Goal: Task Accomplishment & Management: Manage account settings

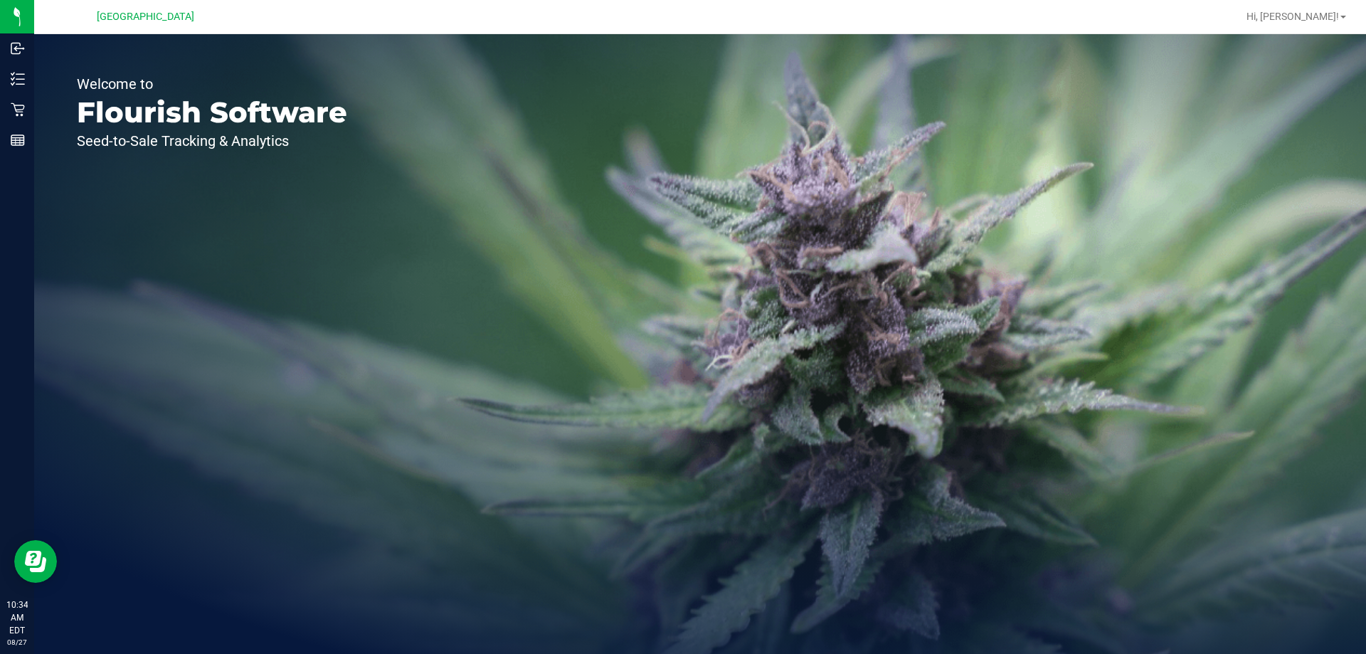
click at [884, 218] on div "Welcome to Flourish Software Seed-to-Sale Tracking & Analytics" at bounding box center [700, 344] width 1332 height 620
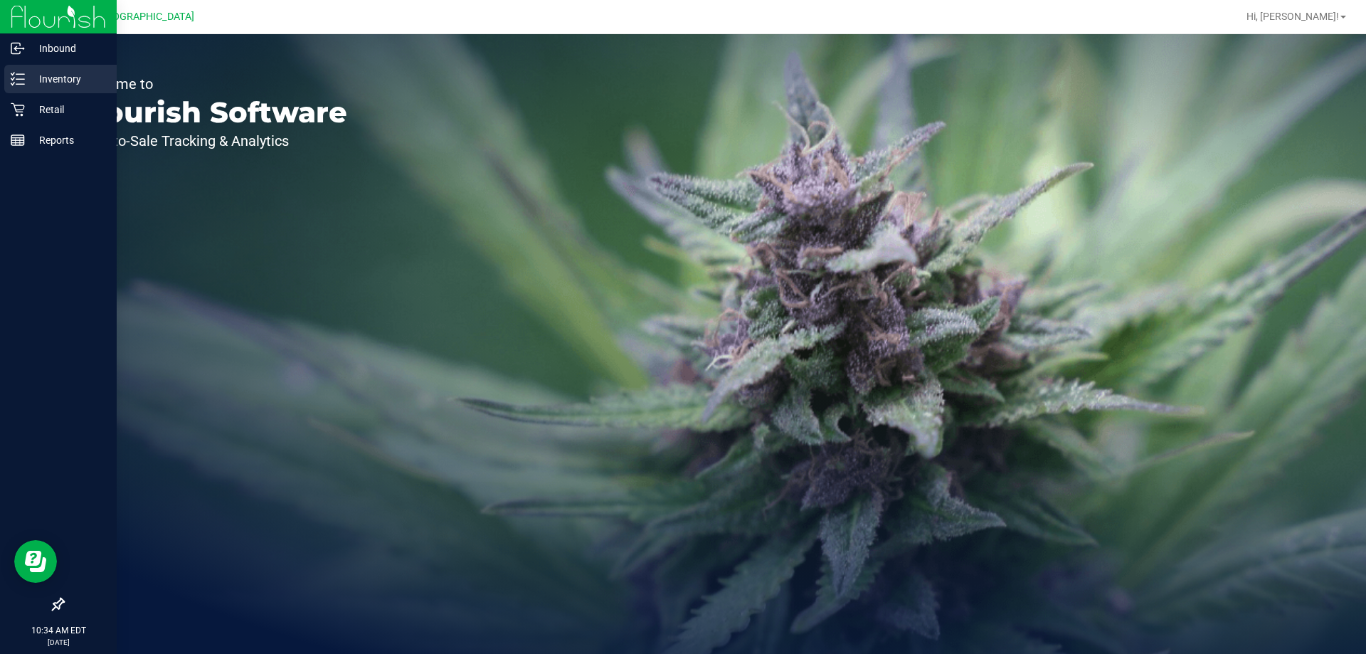
click at [27, 80] on p "Inventory" at bounding box center [67, 78] width 85 height 17
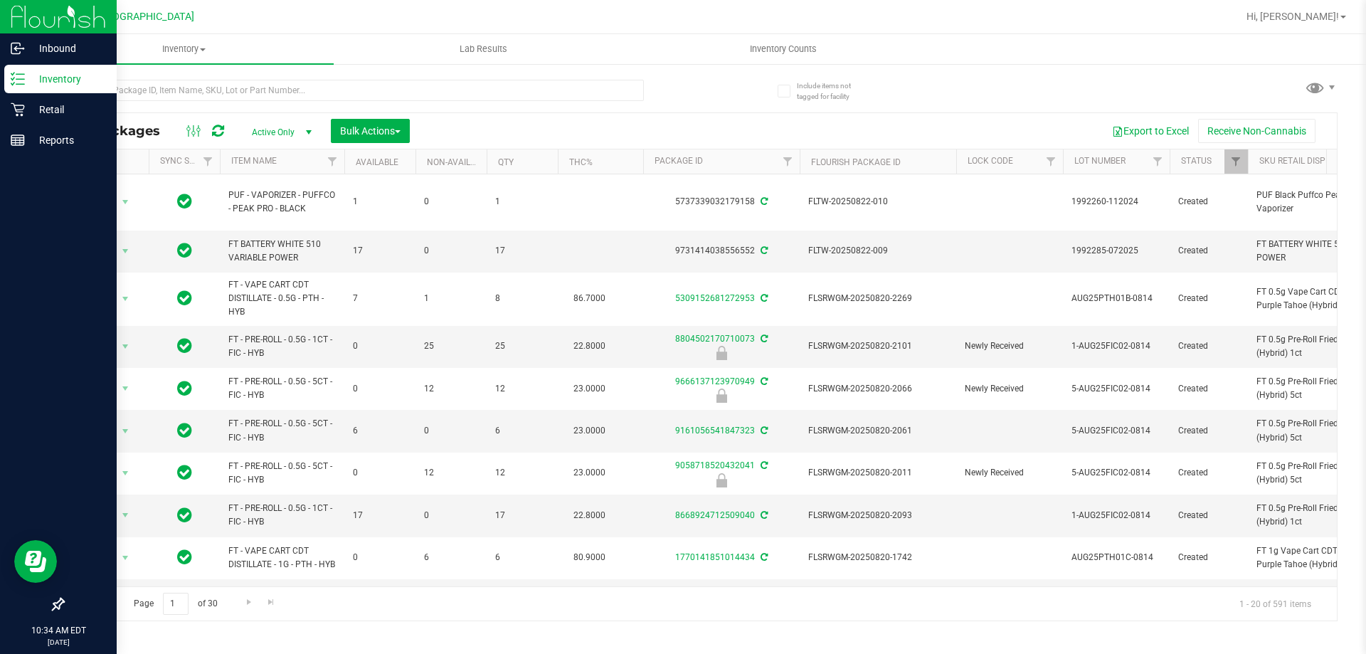
click at [27, 80] on p "Inventory" at bounding box center [67, 78] width 85 height 17
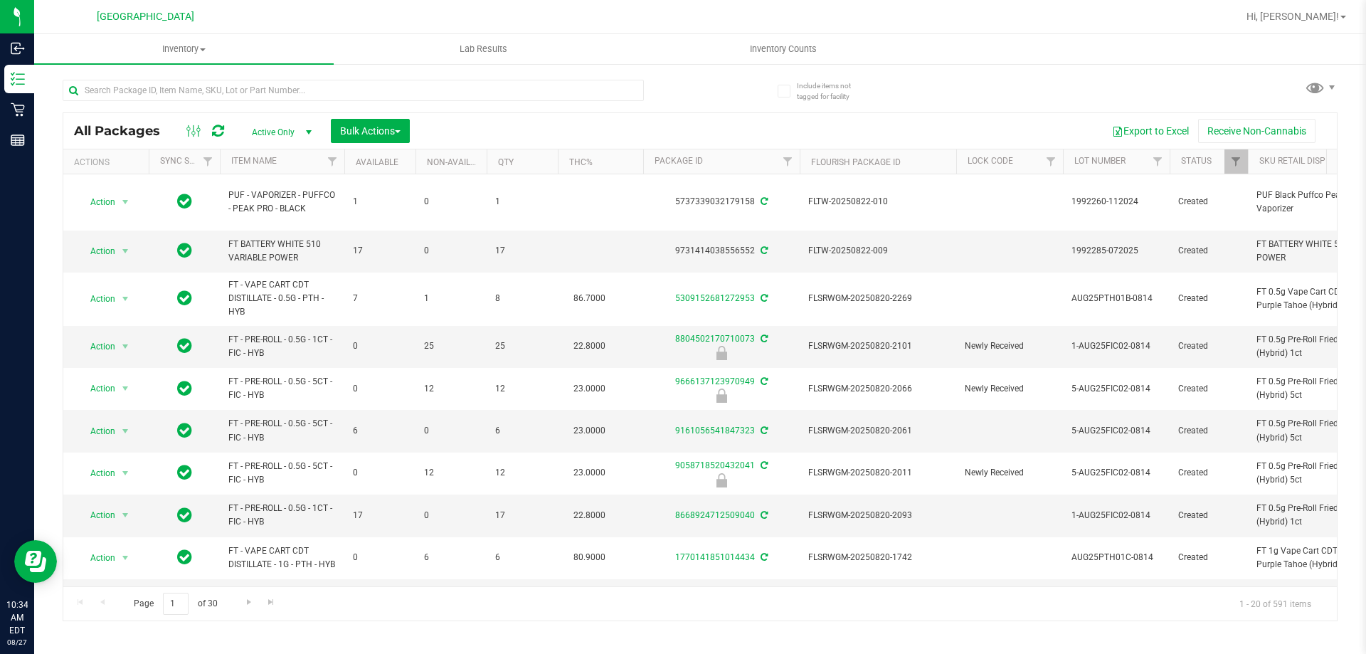
click at [571, 73] on div at bounding box center [381, 90] width 637 height 46
click at [567, 98] on input "text" at bounding box center [353, 90] width 581 height 21
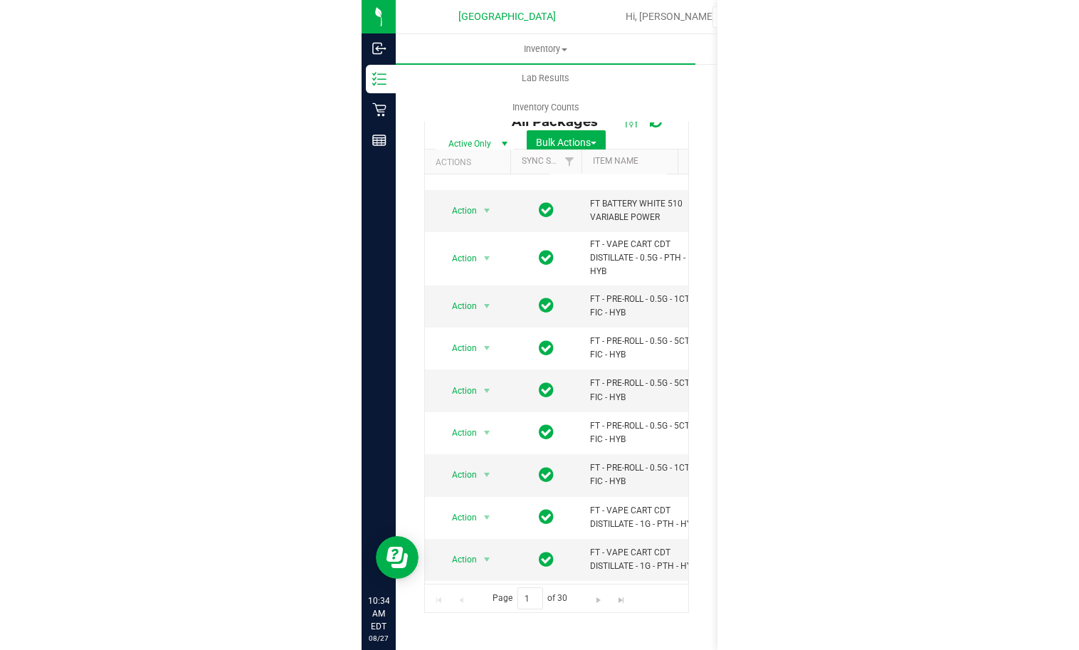
scroll to position [213, 0]
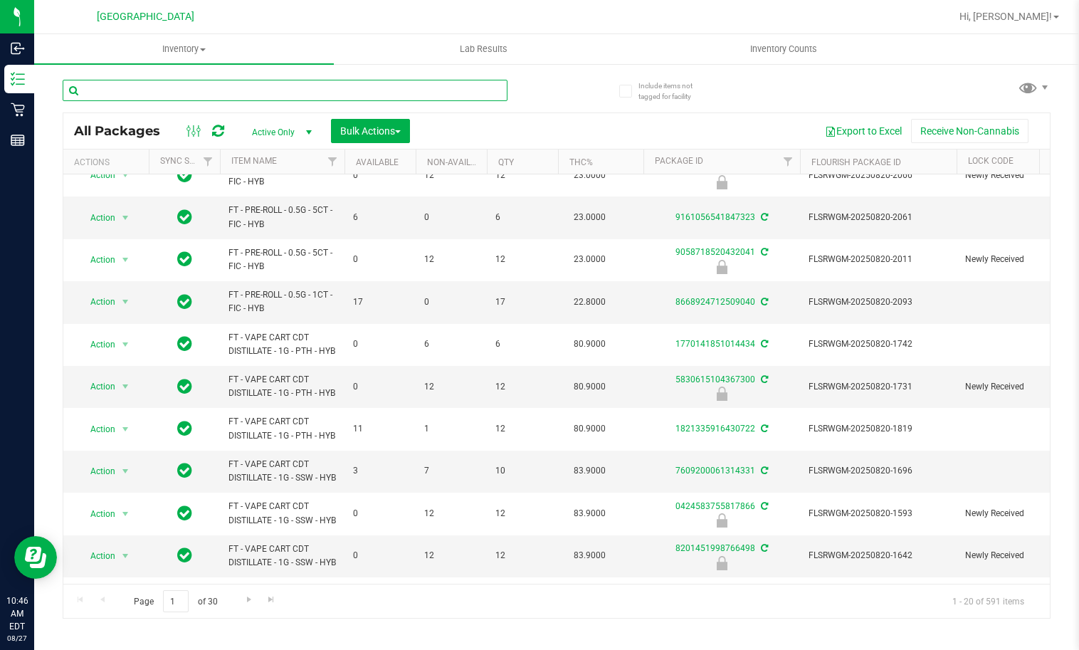
click at [273, 89] on input "text" at bounding box center [285, 90] width 445 height 21
click at [265, 62] on uib-tab-heading "Inventory All packages All inventory Waste log Create inventory" at bounding box center [184, 49] width 300 height 30
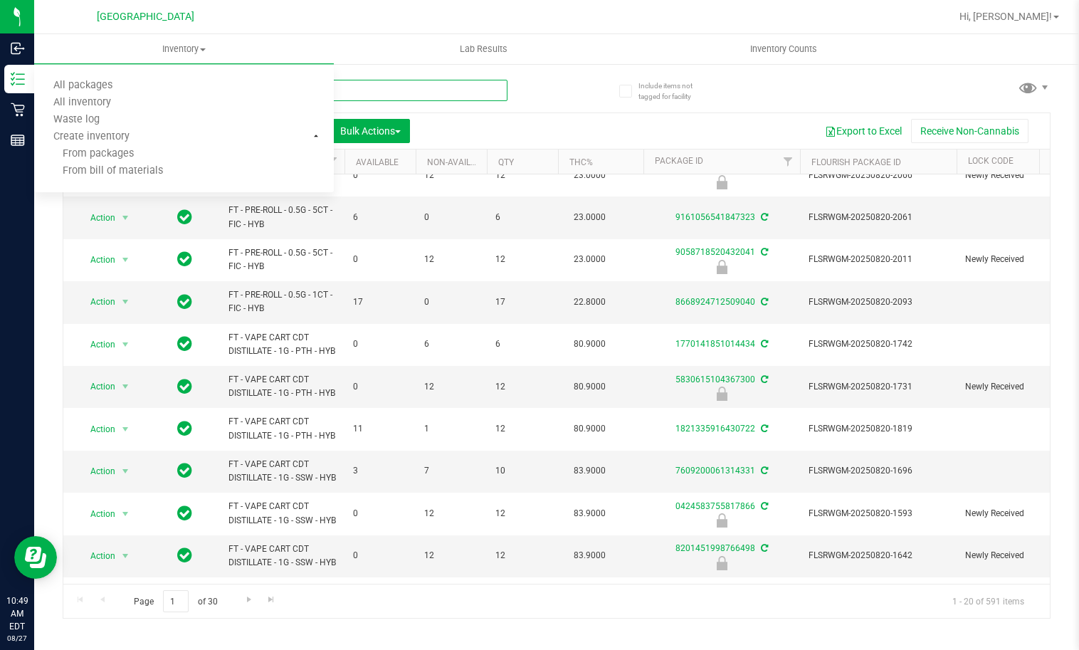
click at [466, 81] on input "text" at bounding box center [285, 90] width 445 height 21
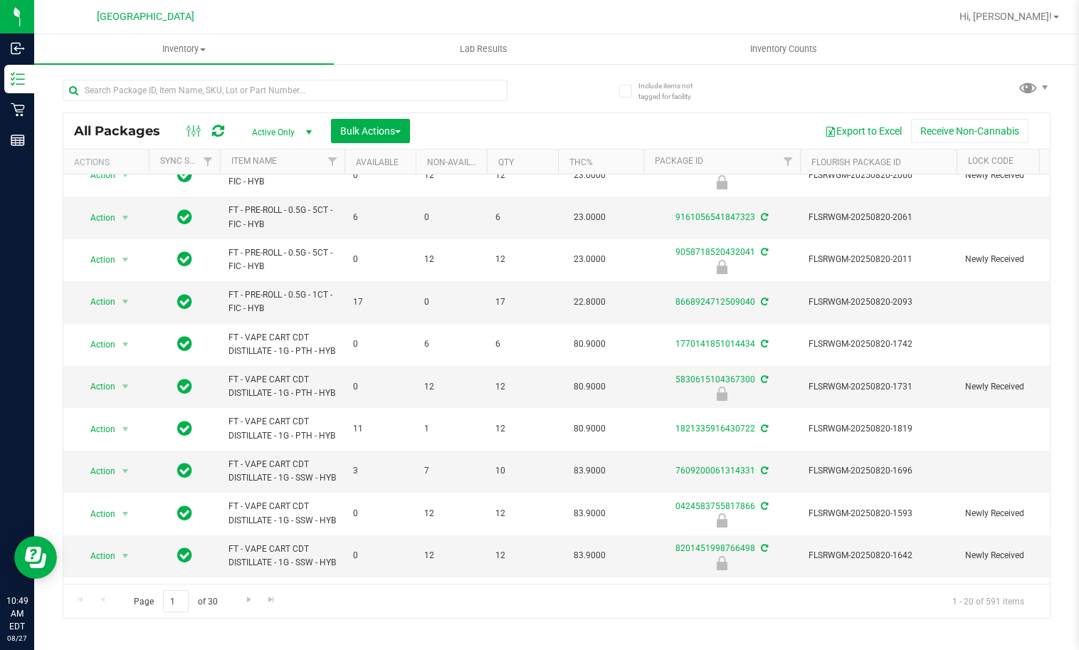
click at [542, 74] on div at bounding box center [310, 90] width 494 height 46
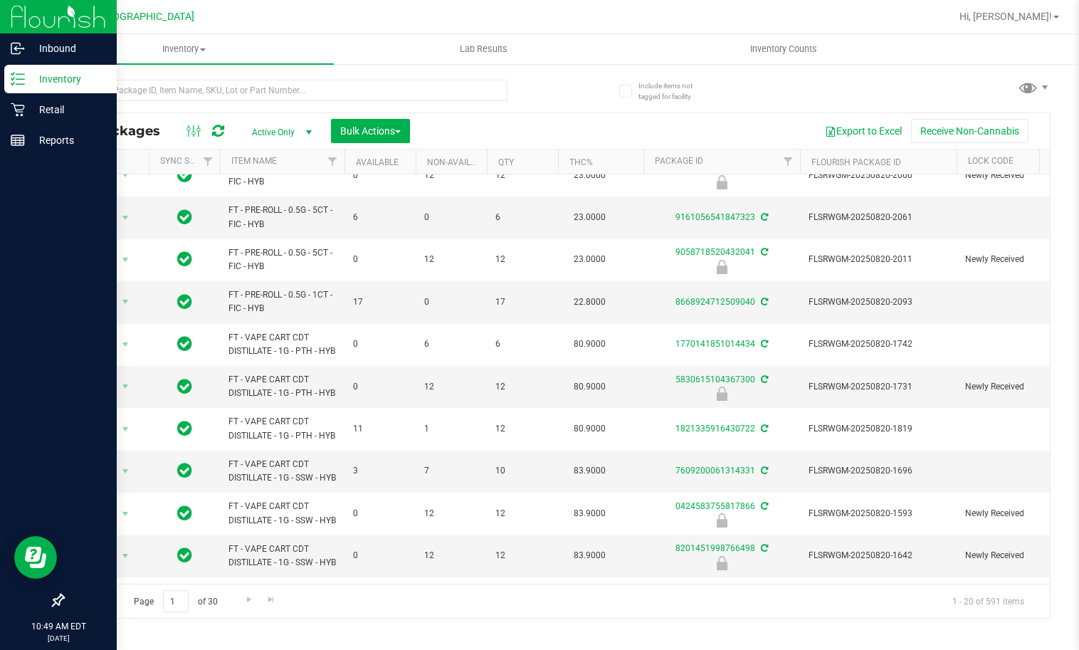
click at [58, 83] on p "Inventory" at bounding box center [67, 78] width 85 height 17
click at [75, 105] on p "Retail" at bounding box center [67, 109] width 85 height 17
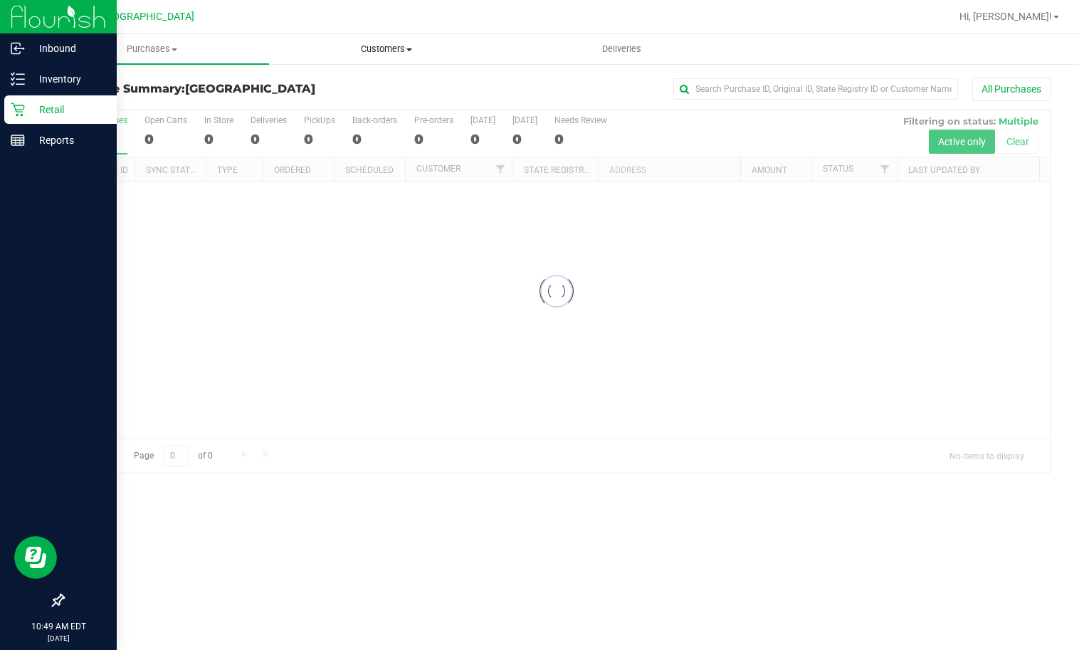
click at [401, 50] on span "Customers" at bounding box center [386, 49] width 233 height 13
click at [396, 81] on li "All customers" at bounding box center [386, 86] width 235 height 17
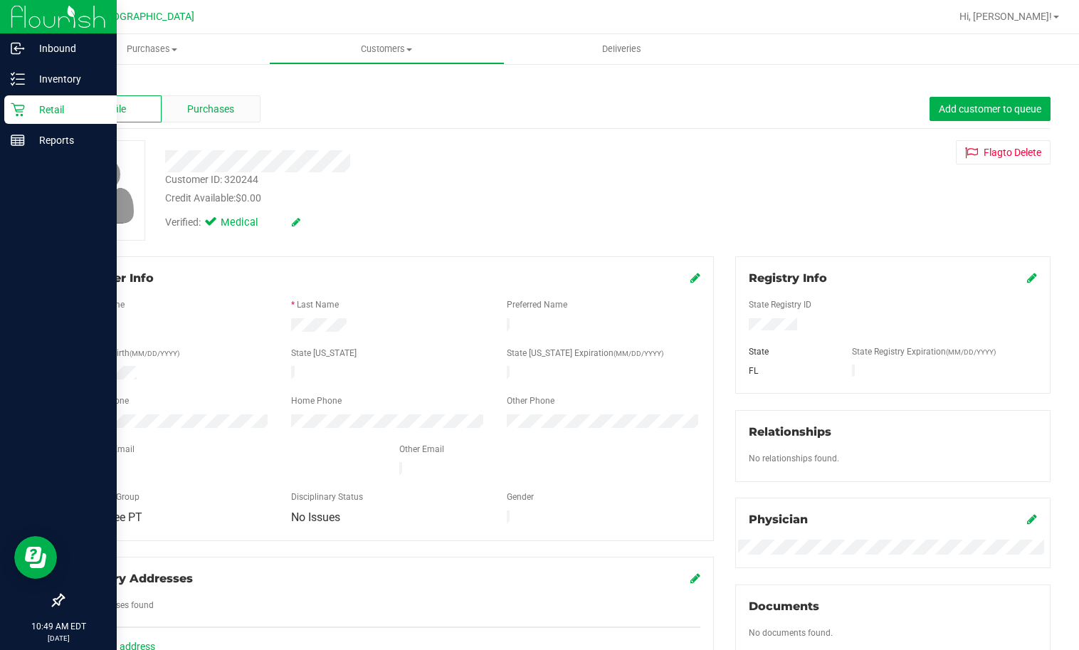
click at [200, 115] on span "Purchases" at bounding box center [210, 109] width 47 height 15
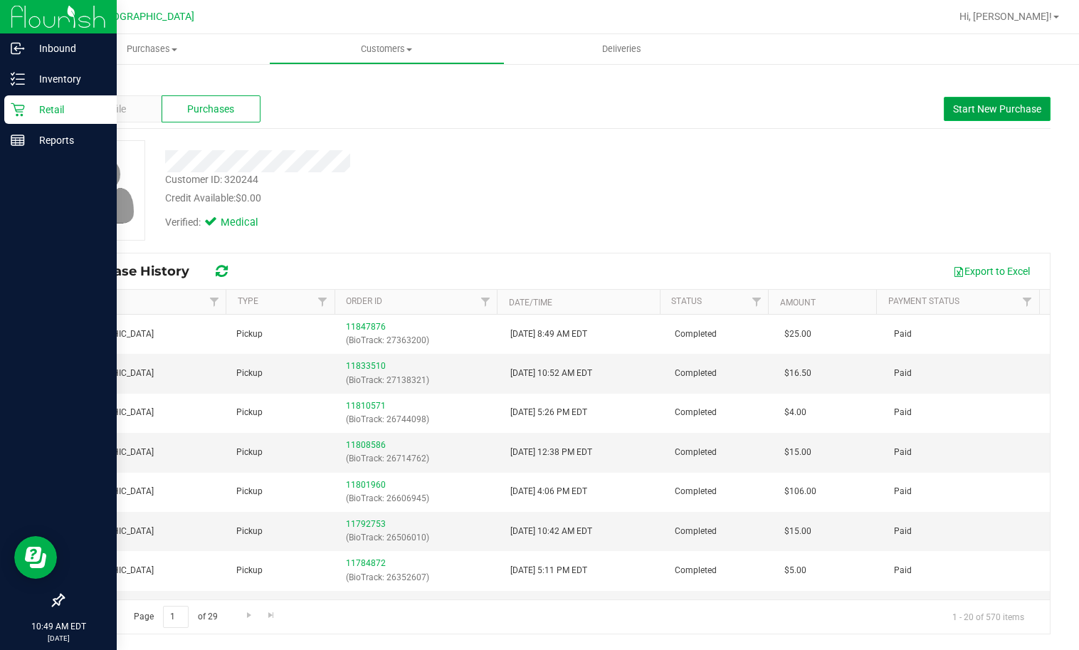
click at [986, 112] on span "Start New Purchase" at bounding box center [997, 108] width 88 height 11
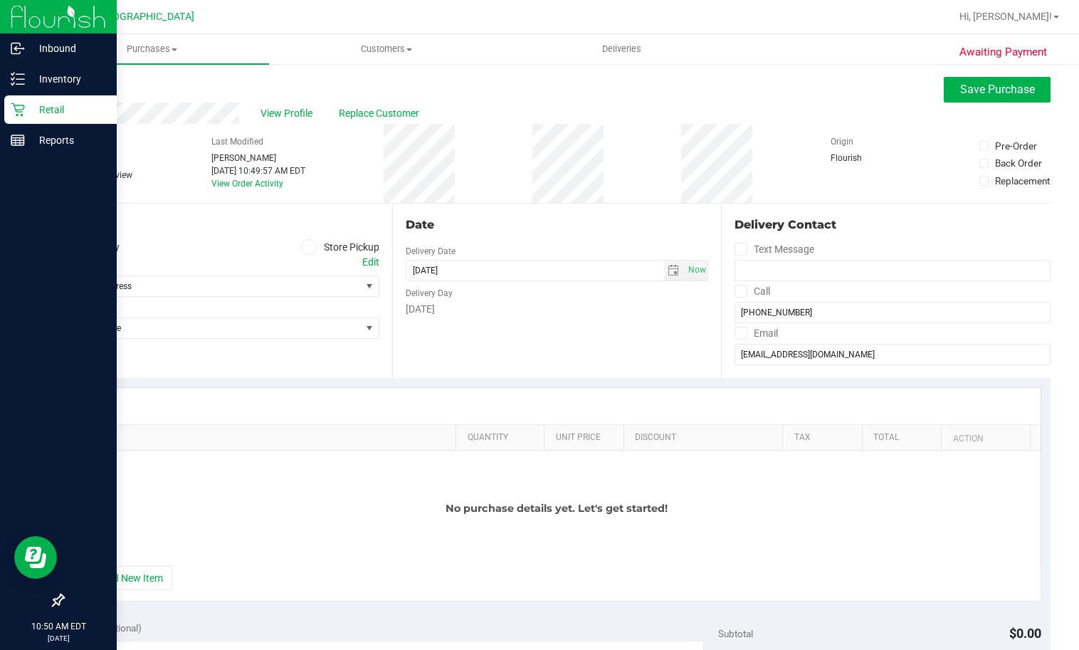
click at [306, 247] on icon at bounding box center [309, 247] width 9 height 0
click at [0, 0] on input "Store Pickup" at bounding box center [0, 0] width 0 height 0
drag, startPoint x: 306, startPoint y: 247, endPoint x: 299, endPoint y: 287, distance: 40.5
click at [302, 287] on span "Select Store" at bounding box center [211, 286] width 297 height 20
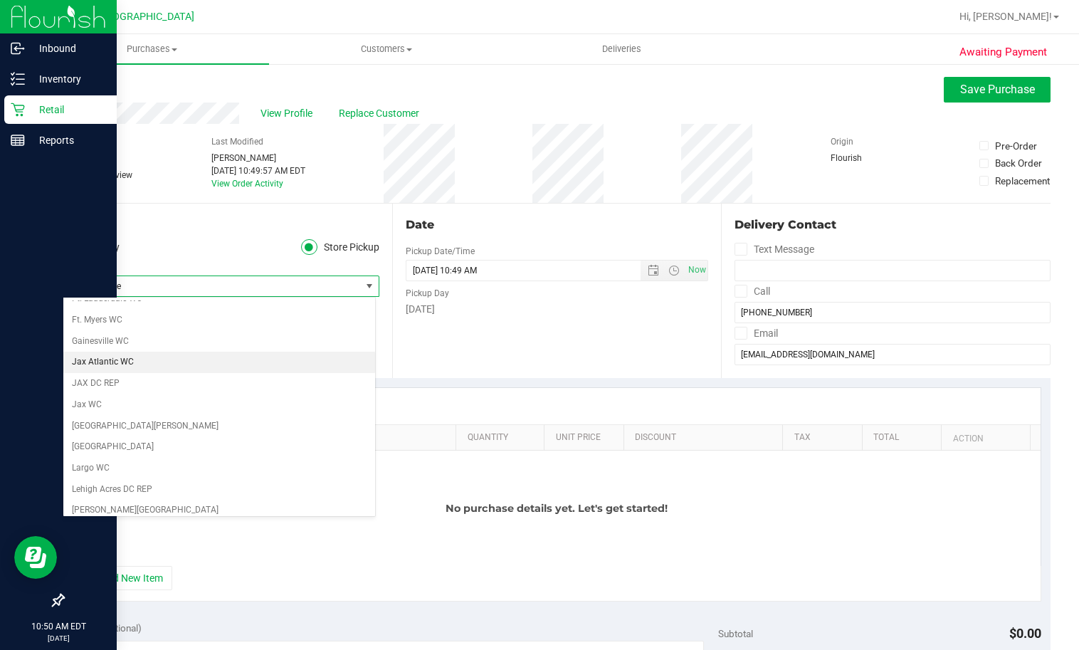
scroll to position [285, 0]
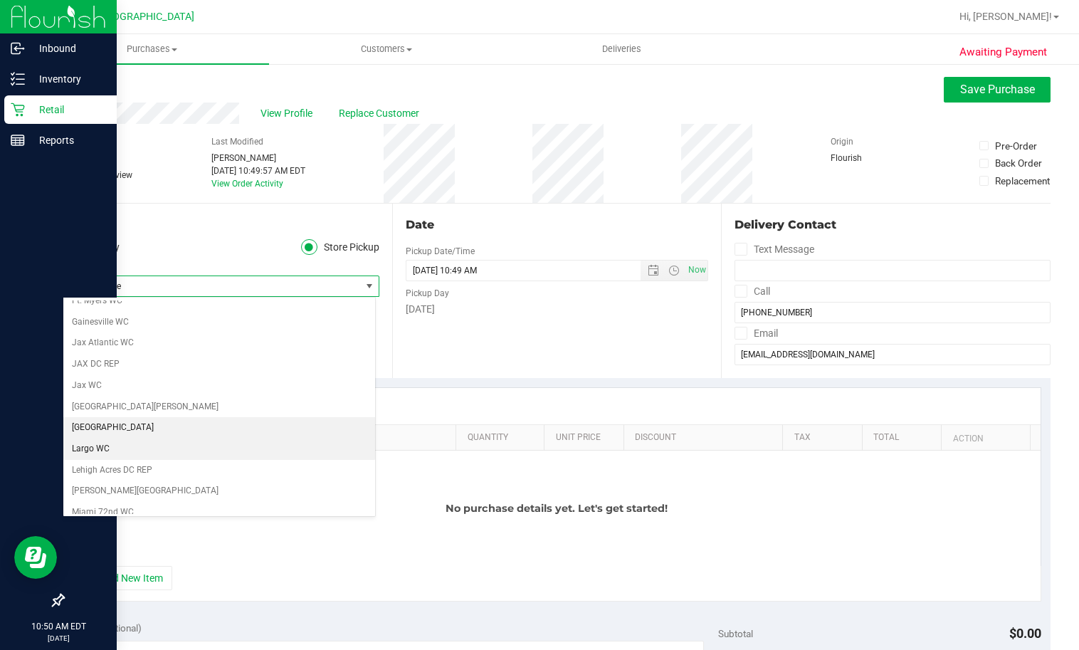
click at [114, 435] on li "[GEOGRAPHIC_DATA]" at bounding box center [219, 427] width 312 height 21
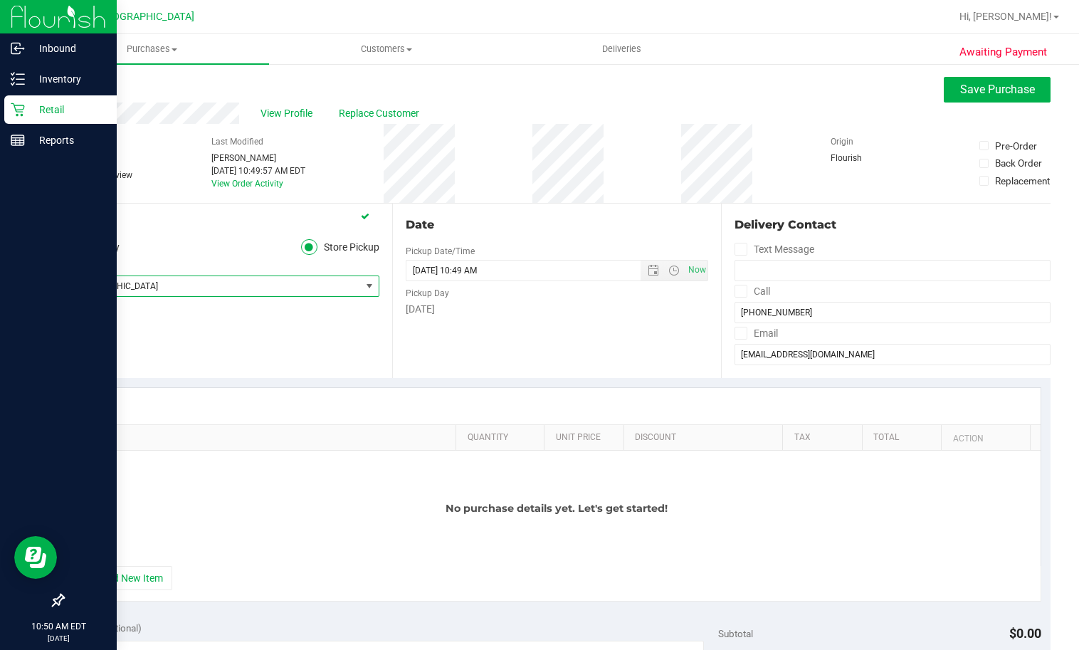
drag, startPoint x: 129, startPoint y: 576, endPoint x: 176, endPoint y: 519, distance: 74.2
click at [129, 571] on button "+ Add New Item" at bounding box center [128, 578] width 88 height 24
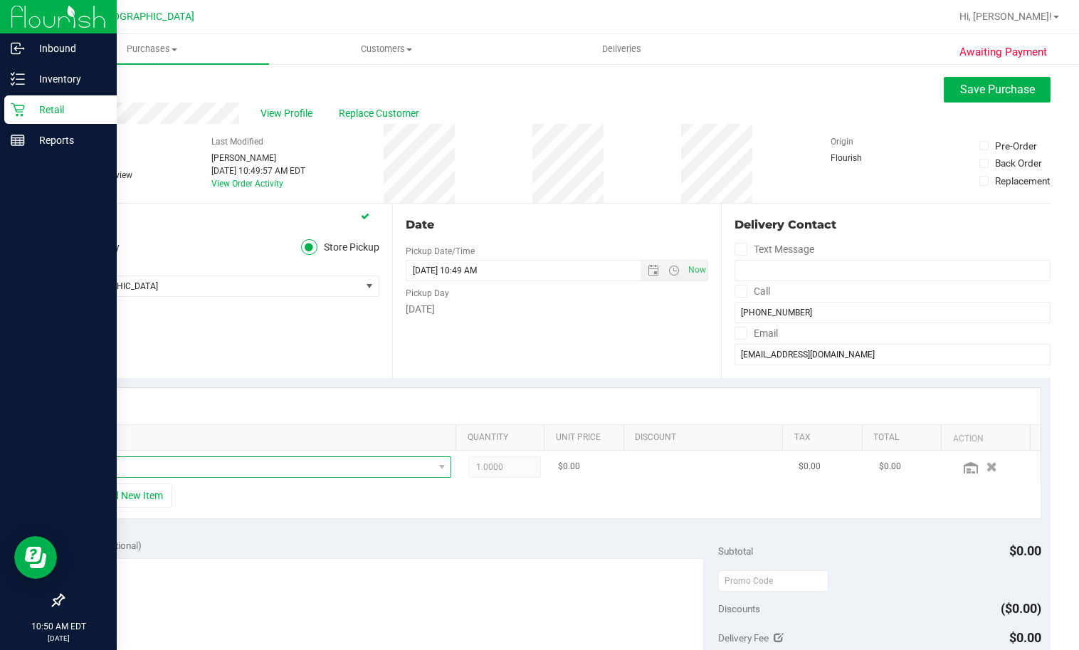
click at [196, 469] on span "NO DATA FOUND" at bounding box center [258, 467] width 351 height 20
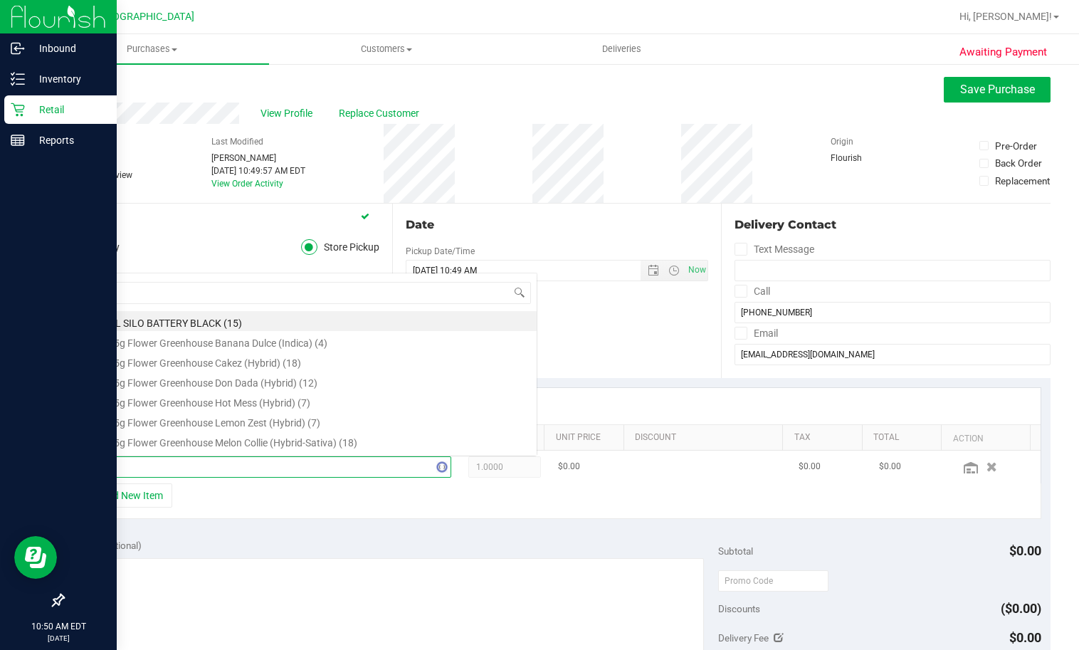
scroll to position [0, 0]
type input "arz"
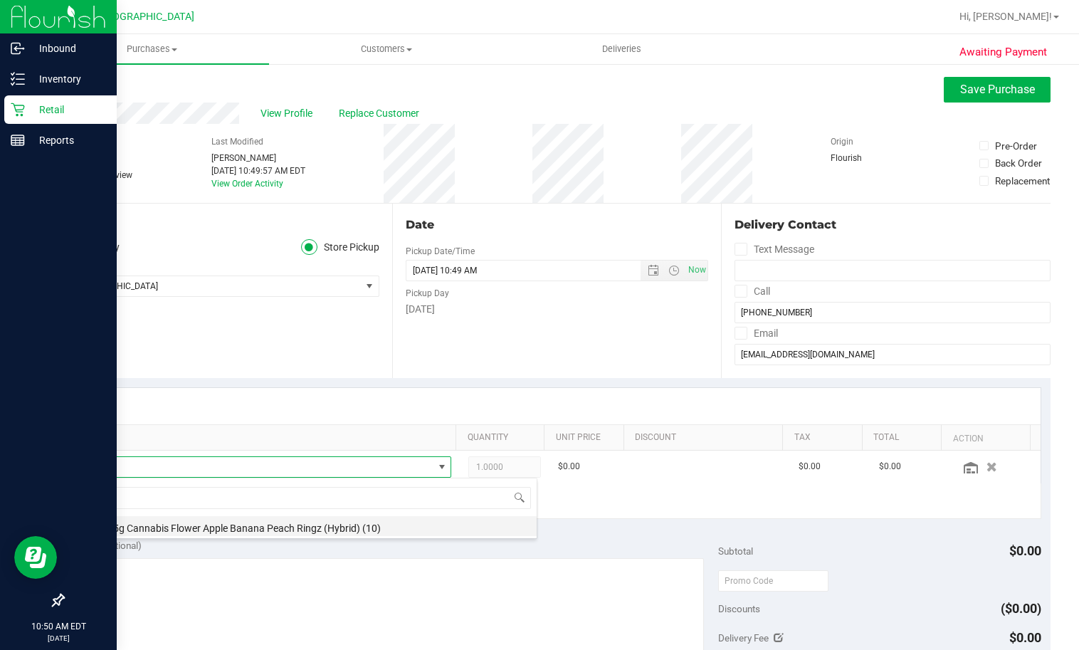
click at [229, 525] on li "FT 3.5g Cannabis Flower Apple Banana Peach Ringz (Hybrid) (10)" at bounding box center [310, 526] width 454 height 20
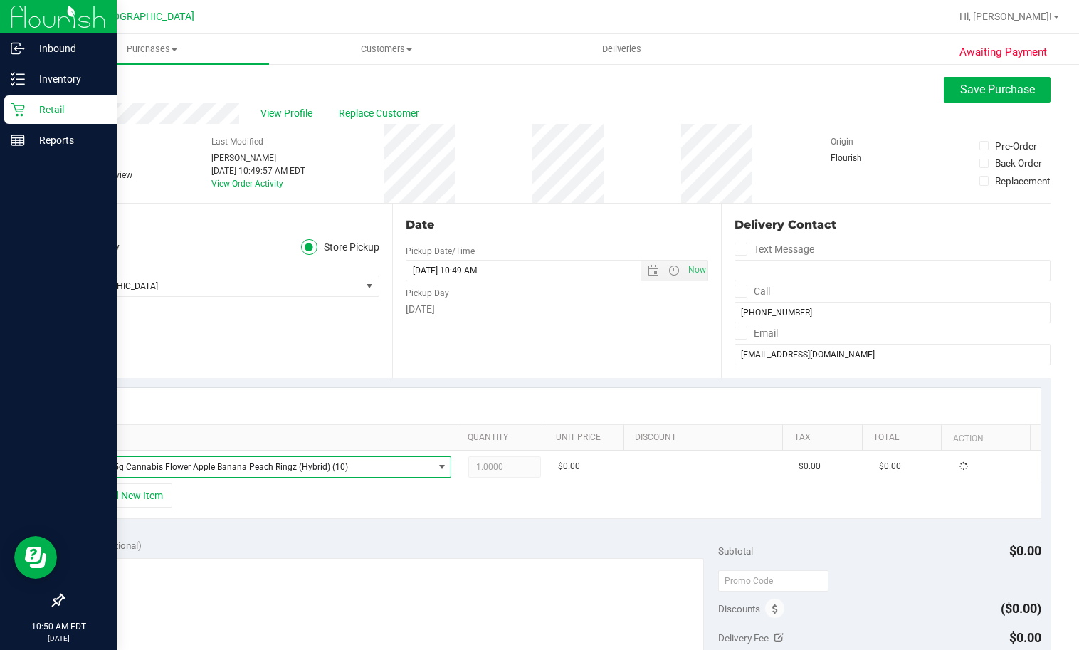
click at [242, 522] on div "SKU Quantity Unit Price Discount Tax Total Action FT 3.5g Cannabis Flower Apple…" at bounding box center [557, 453] width 988 height 151
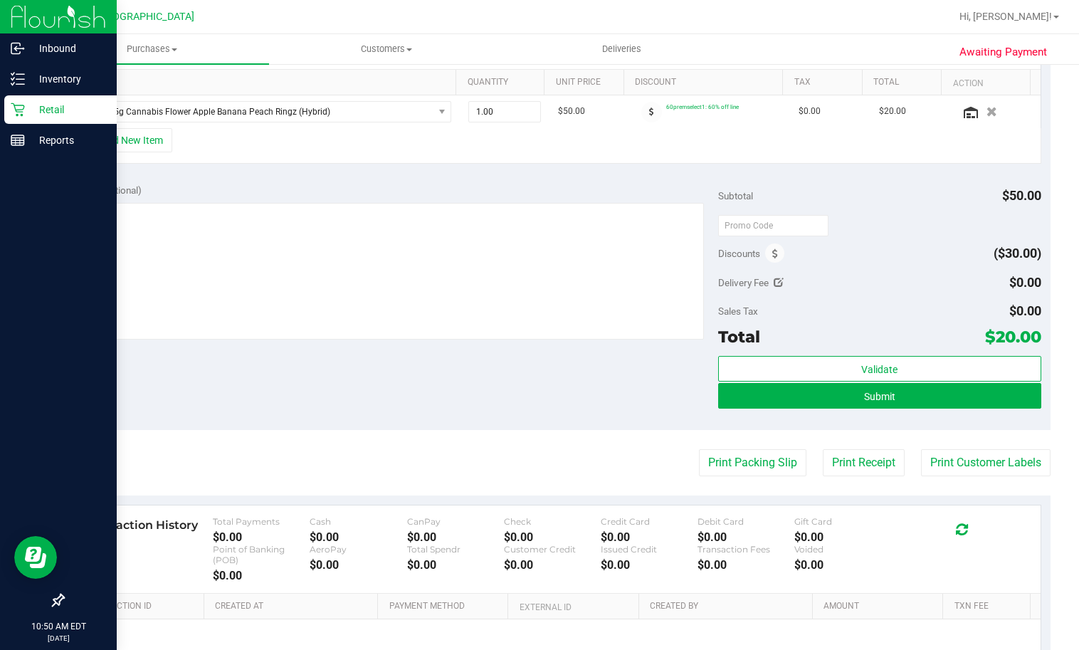
scroll to position [427, 0]
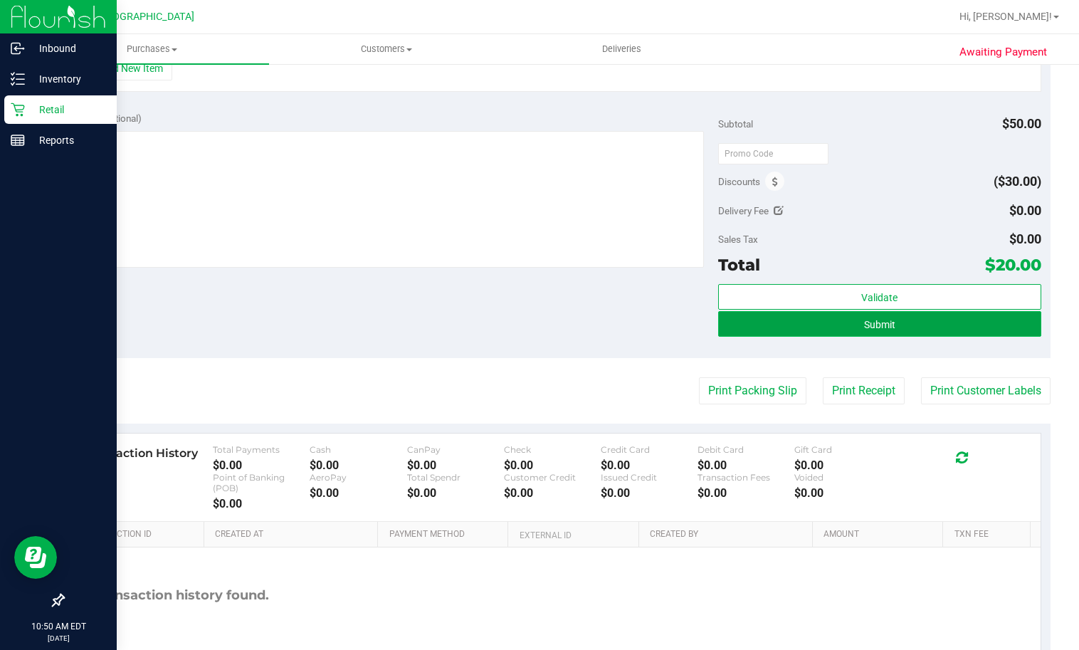
click at [892, 322] on button "Submit" at bounding box center [879, 324] width 323 height 26
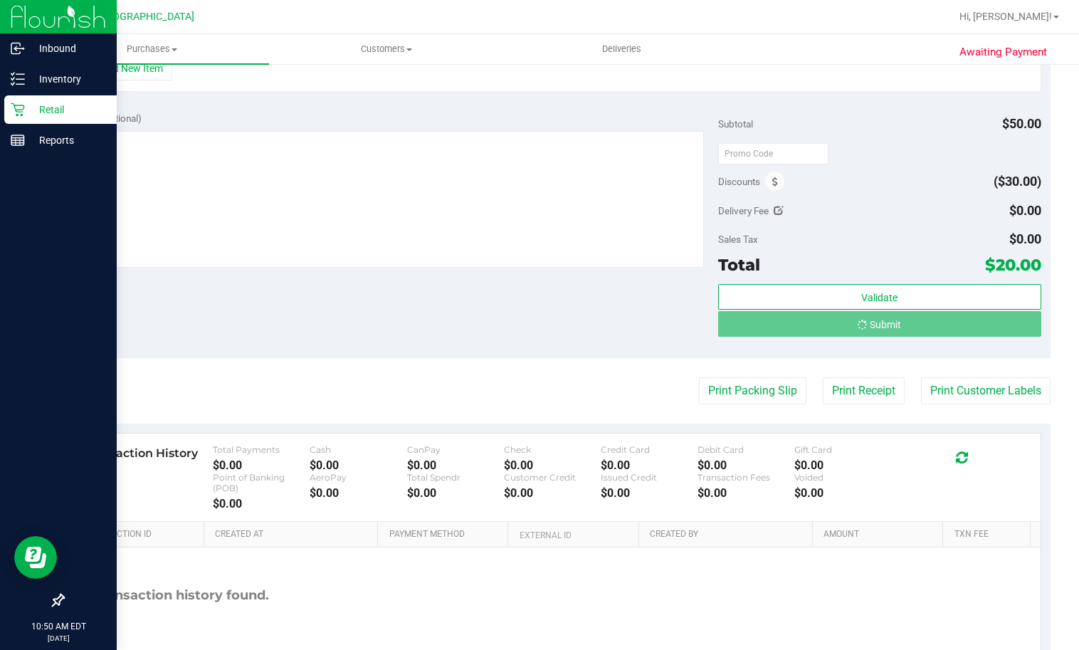
scroll to position [405, 0]
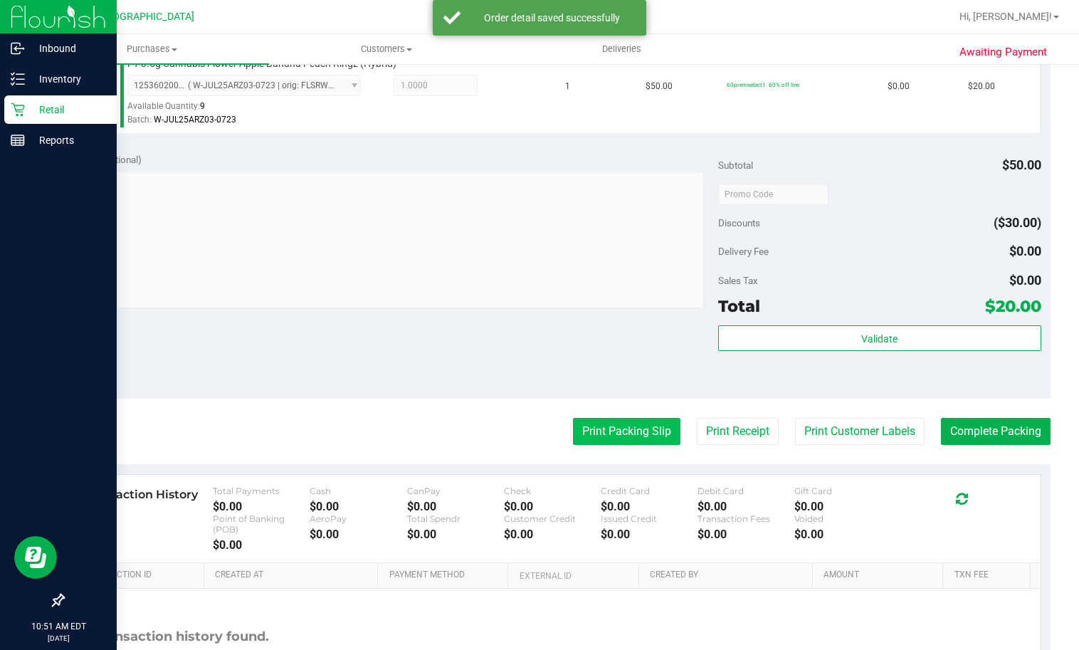
click at [573, 424] on button "Print Packing Slip" at bounding box center [626, 431] width 107 height 27
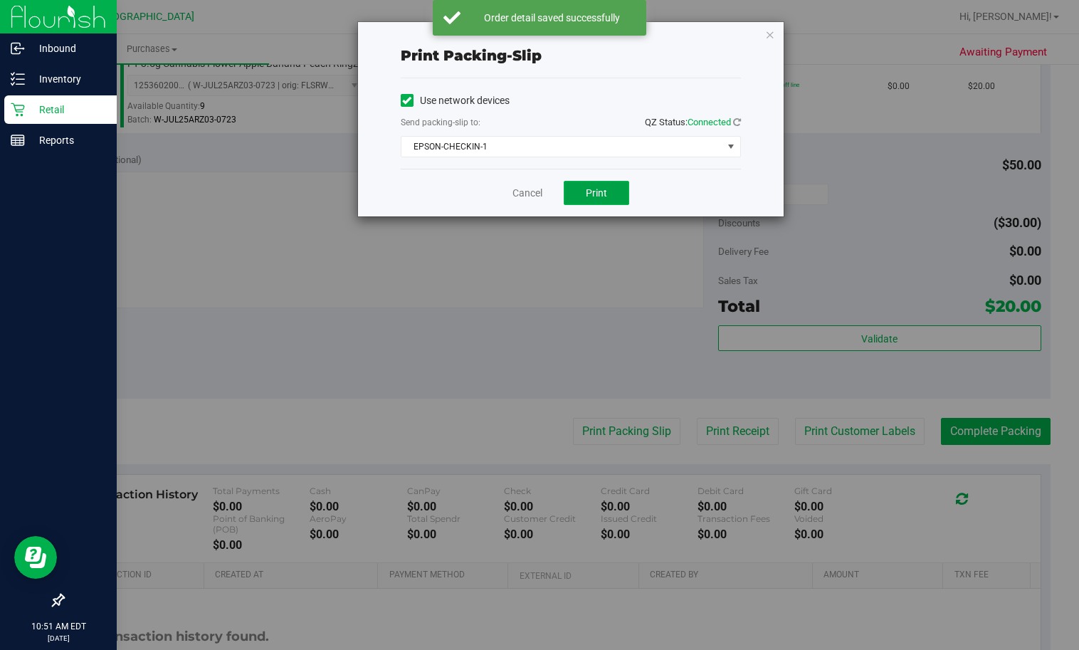
click at [586, 190] on span "Print" at bounding box center [596, 192] width 21 height 11
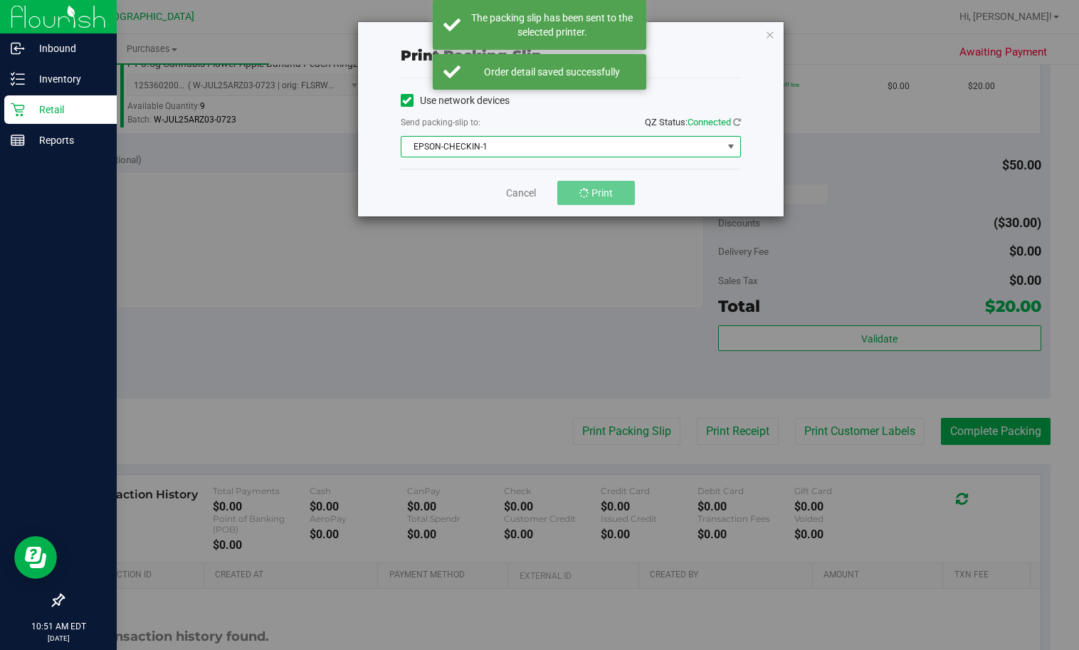
drag, startPoint x: 473, startPoint y: 137, endPoint x: 466, endPoint y: 140, distance: 8.0
click at [472, 137] on span "EPSON-CHECKIN-1" at bounding box center [561, 147] width 321 height 20
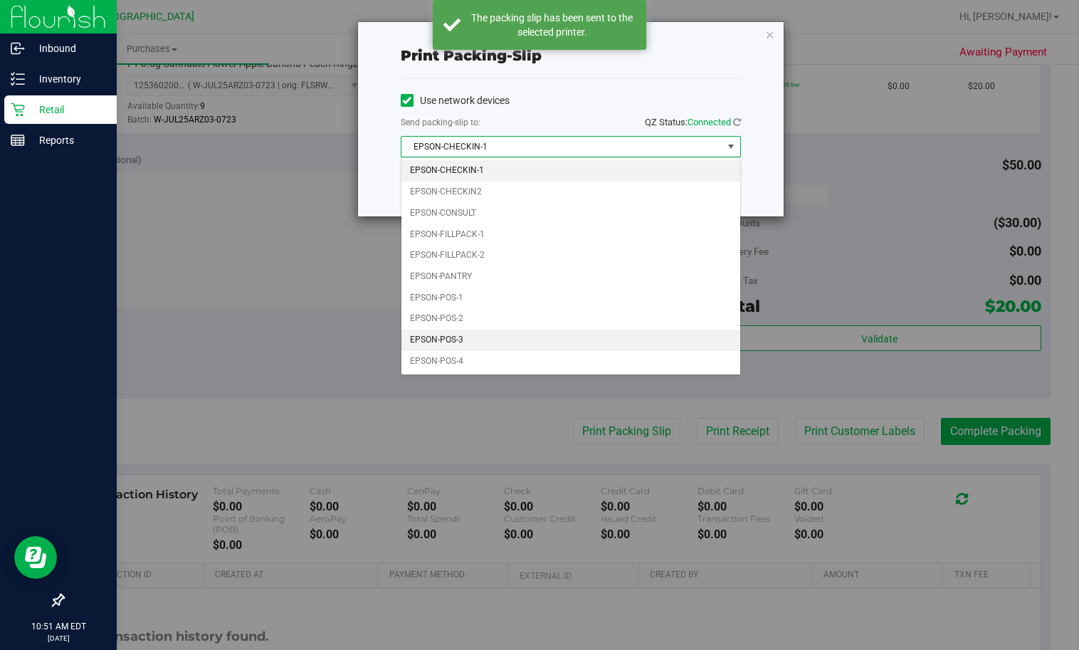
click at [499, 342] on li "EPSON-POS-3" at bounding box center [570, 339] width 339 height 21
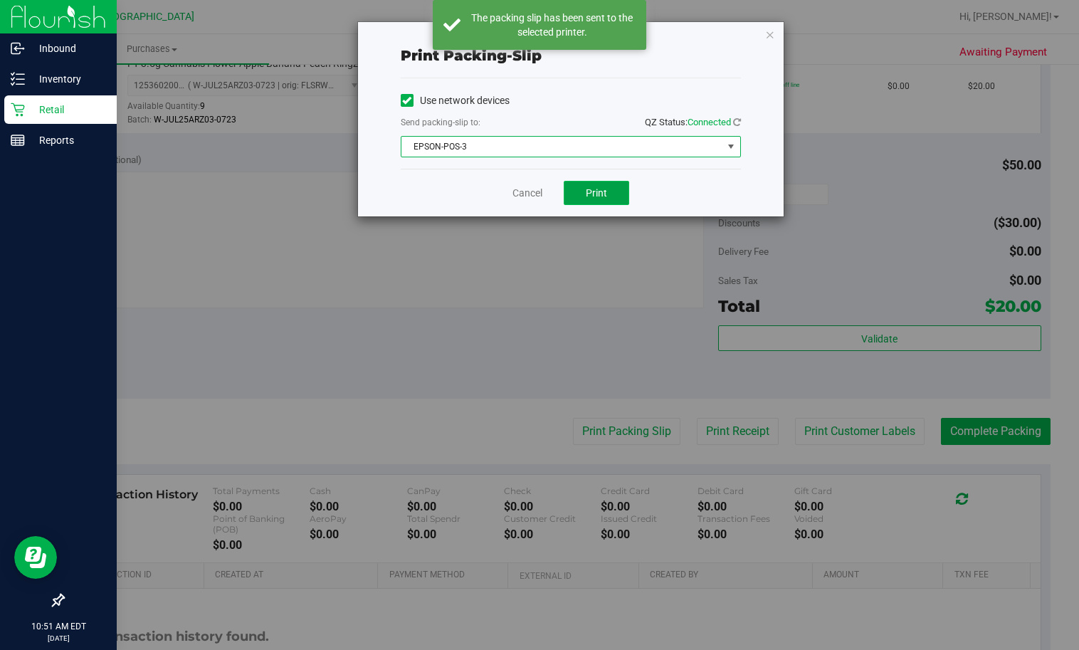
click at [596, 189] on span "Print" at bounding box center [596, 192] width 21 height 11
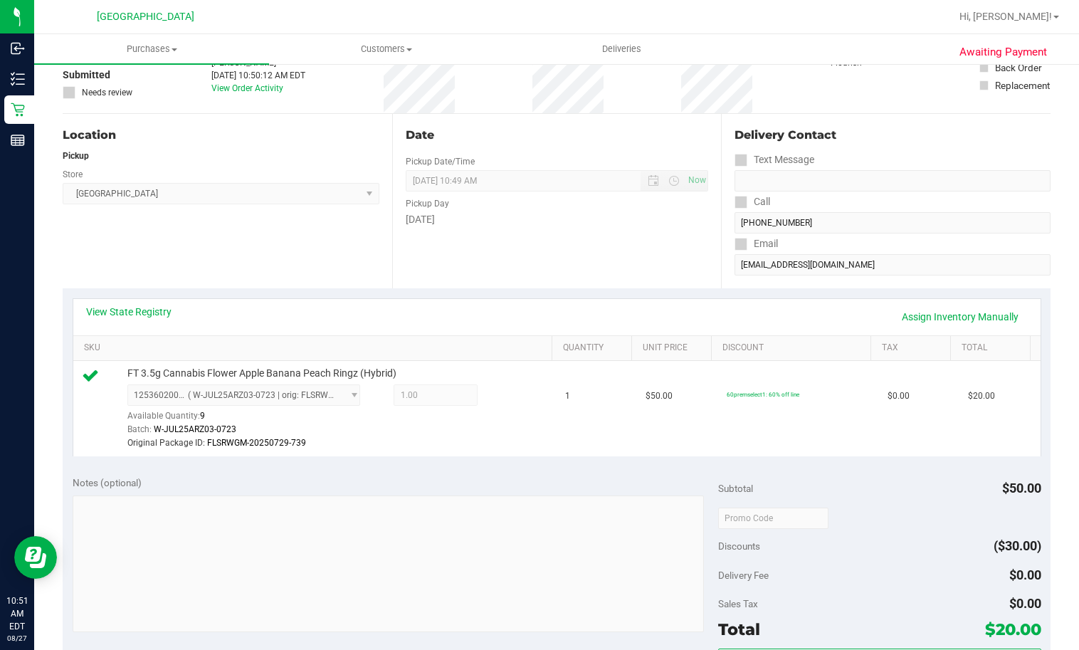
scroll to position [213, 0]
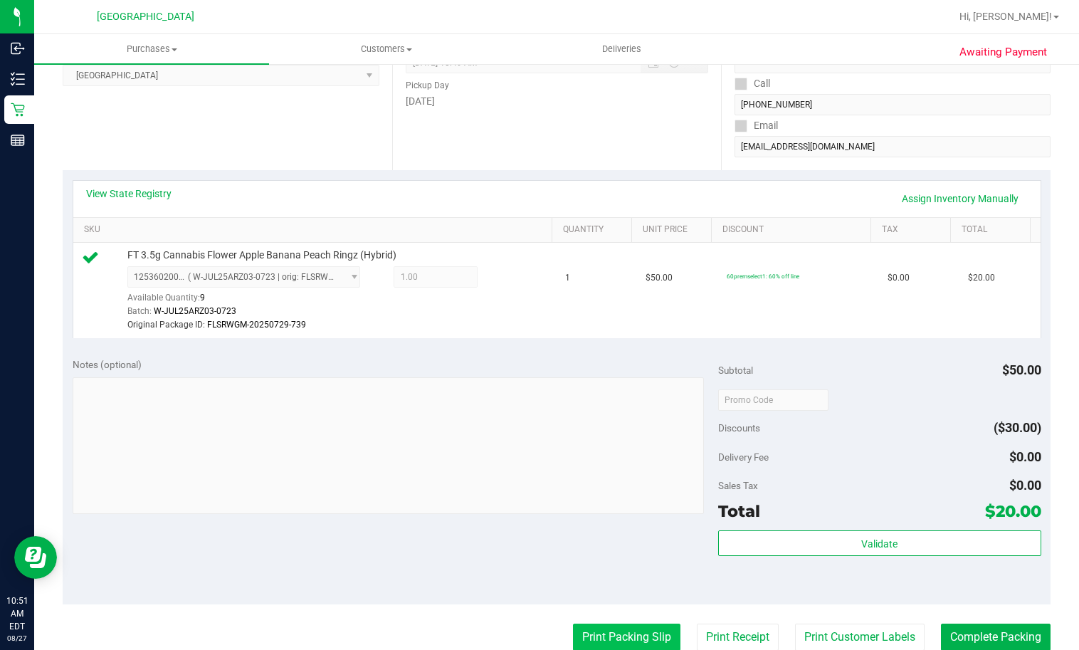
click at [610, 629] on button "Print Packing Slip" at bounding box center [626, 636] width 107 height 27
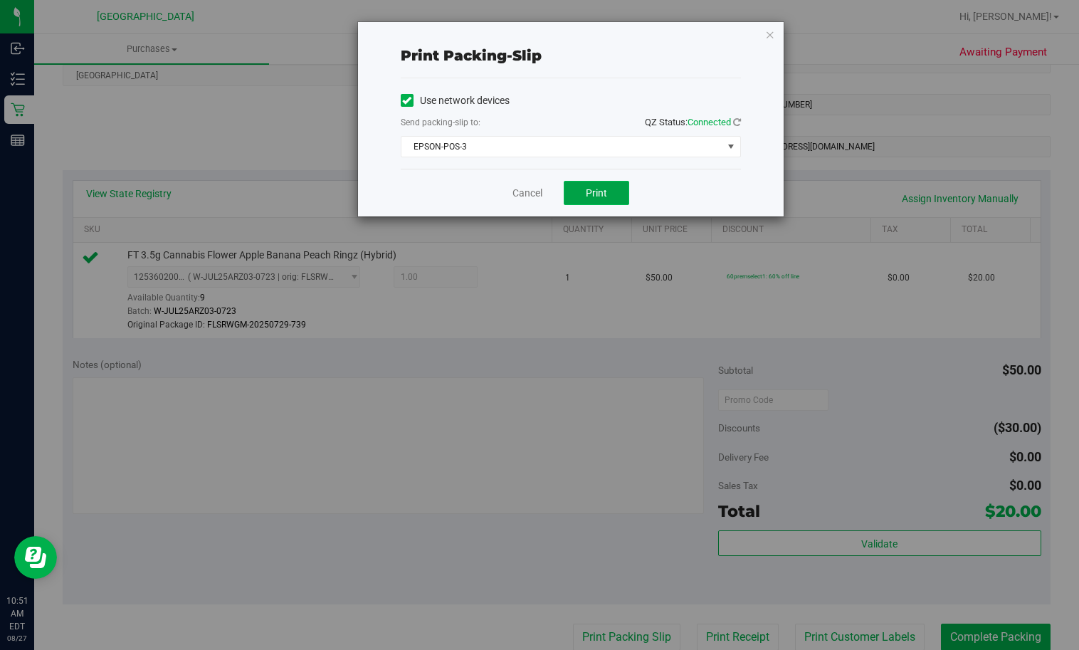
click at [625, 196] on button "Print" at bounding box center [596, 193] width 65 height 24
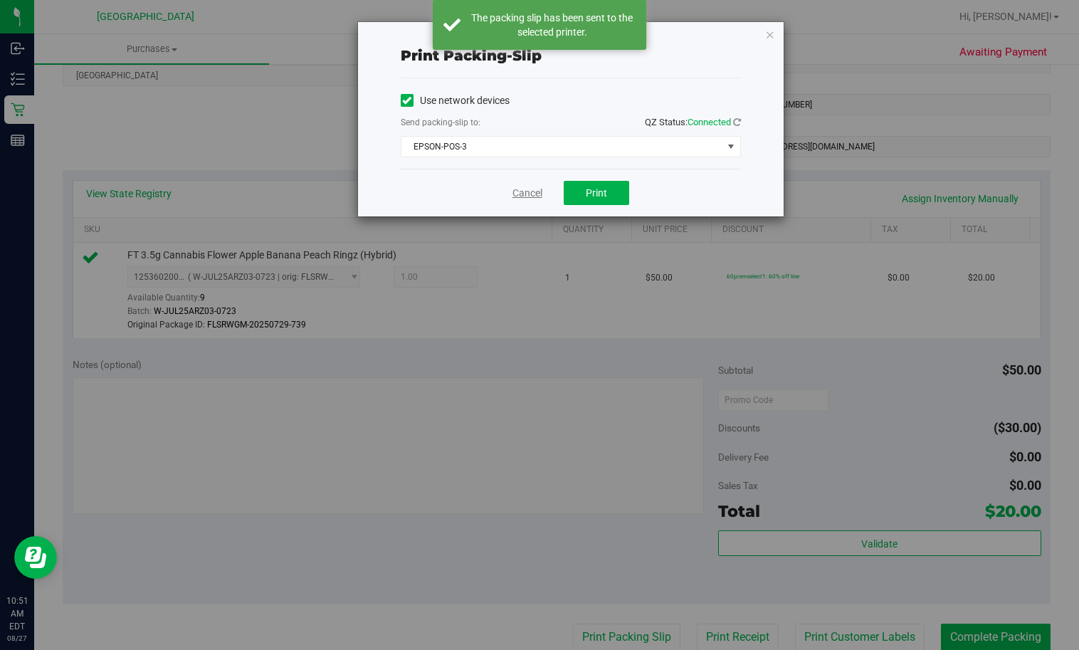
click at [526, 194] on link "Cancel" at bounding box center [527, 193] width 30 height 15
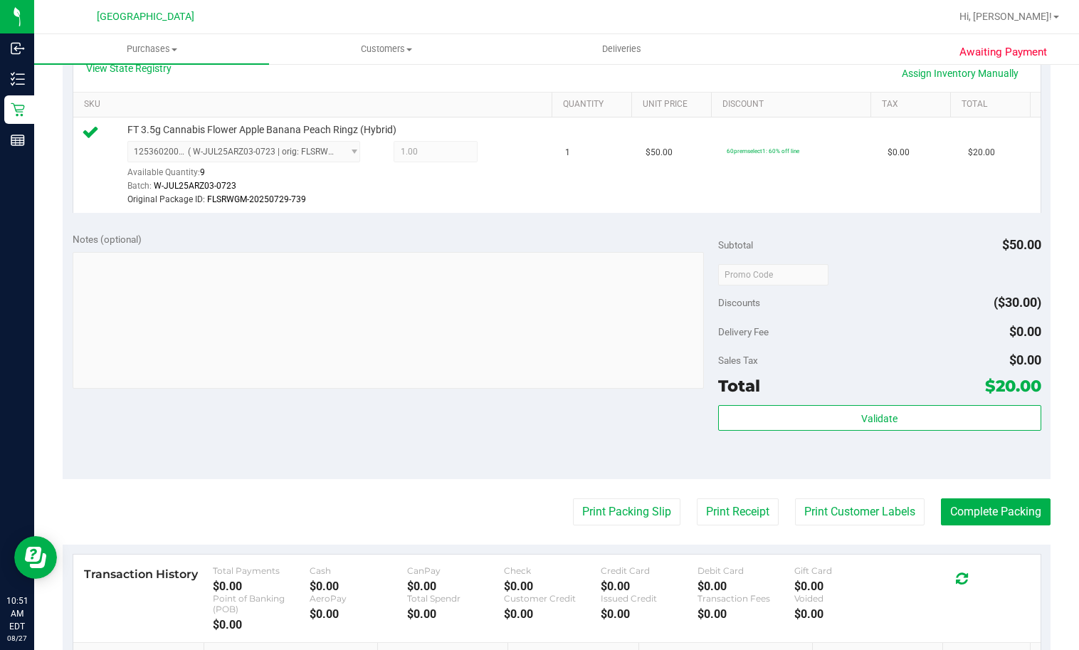
scroll to position [539, 0]
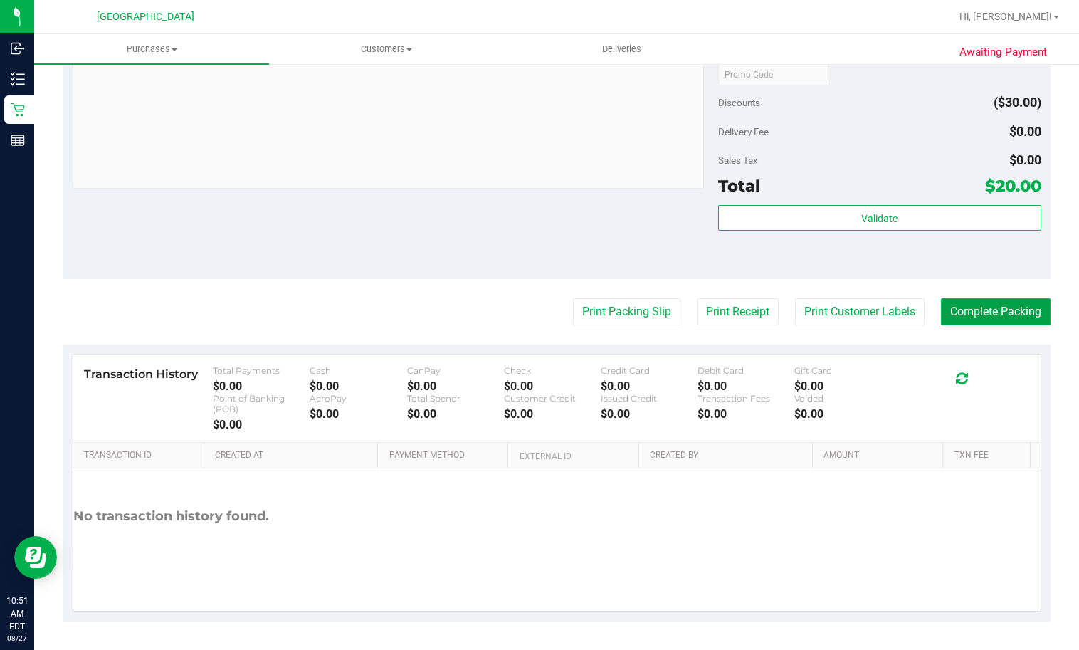
click at [999, 313] on button "Complete Packing" at bounding box center [996, 311] width 110 height 27
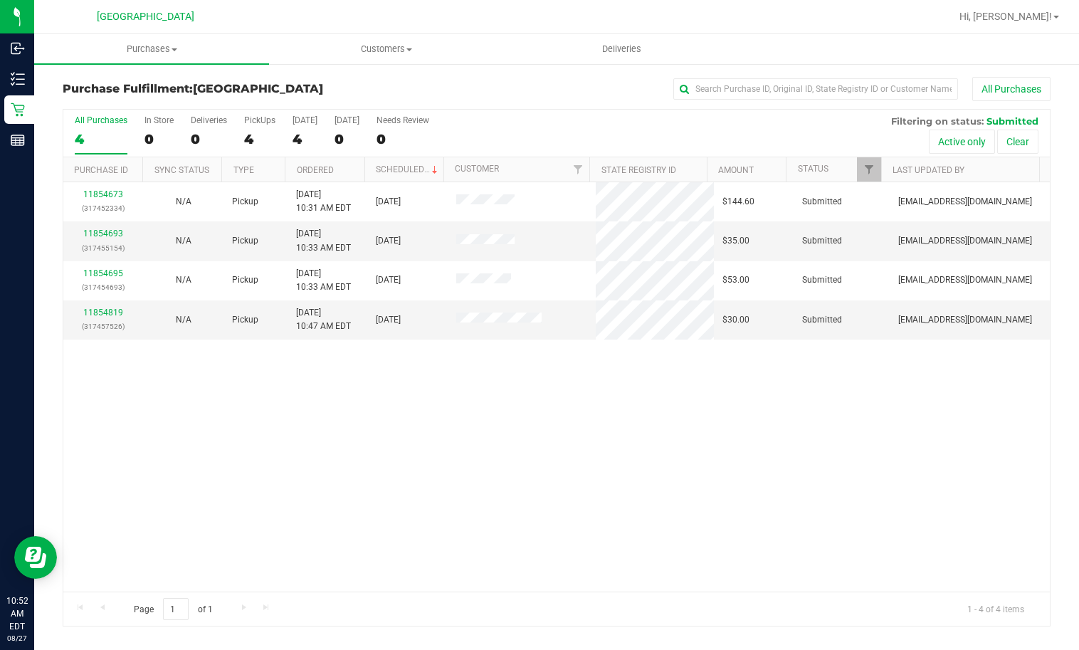
click at [356, 444] on div "11854673 (317452334) N/A Pickup [DATE] 10:31 AM EDT 8/27/2025 $144.60 Submitted…" at bounding box center [556, 386] width 986 height 409
drag, startPoint x: 411, startPoint y: 420, endPoint x: 383, endPoint y: 393, distance: 38.8
click at [410, 420] on div "11854673 (317452334) N/A Pickup [DATE] 10:31 AM EDT 8/27/2025 $144.60 Submitted…" at bounding box center [556, 386] width 986 height 409
click at [106, 310] on link "11854819" at bounding box center [103, 312] width 40 height 10
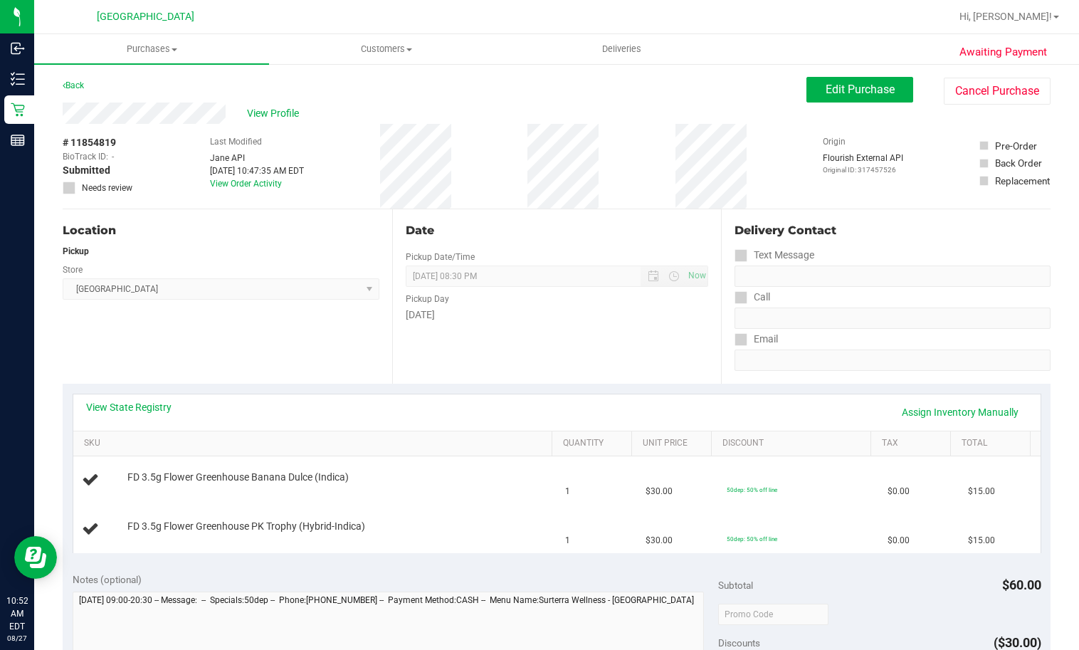
click at [568, 336] on div "Date Pickup Date/Time [DATE] Now [DATE] 08:30 PM Now Pickup Day [DATE]" at bounding box center [556, 296] width 329 height 174
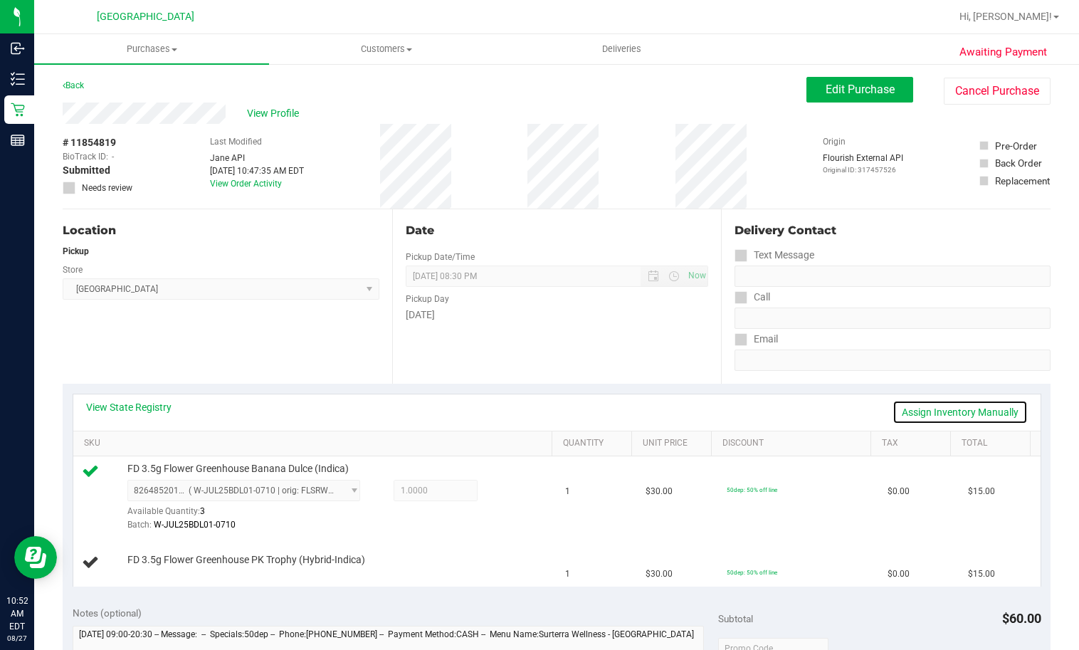
click at [912, 406] on link "Assign Inventory Manually" at bounding box center [959, 412] width 135 height 24
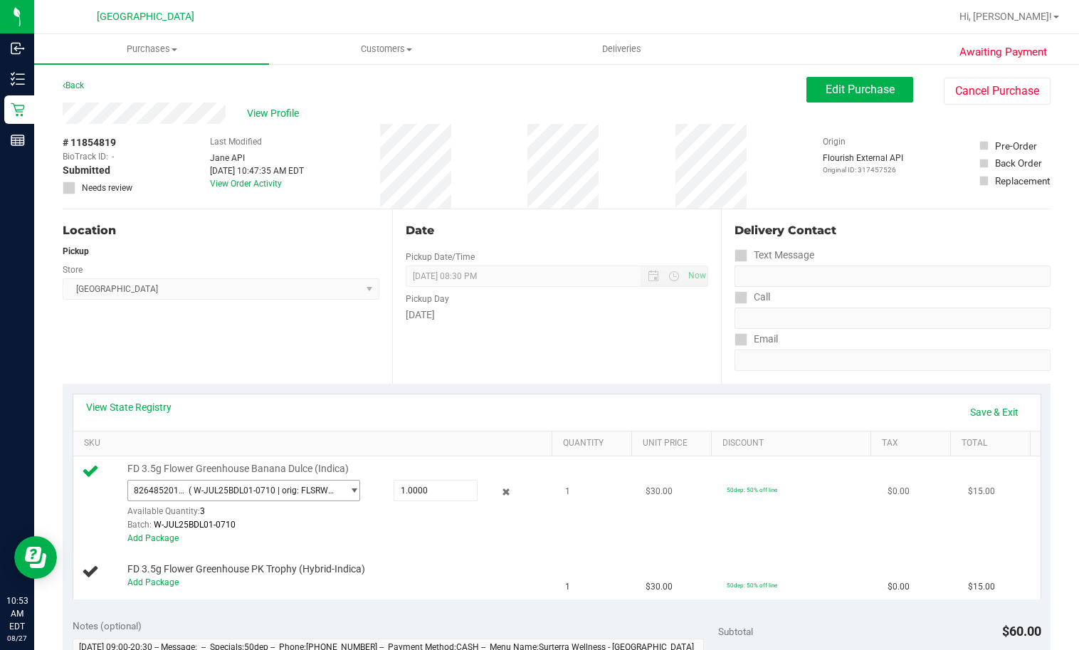
click at [189, 492] on span "( W-JUL25BDL01-0710 | orig: FLSRWGM-20250717-476 )" at bounding box center [262, 490] width 147 height 10
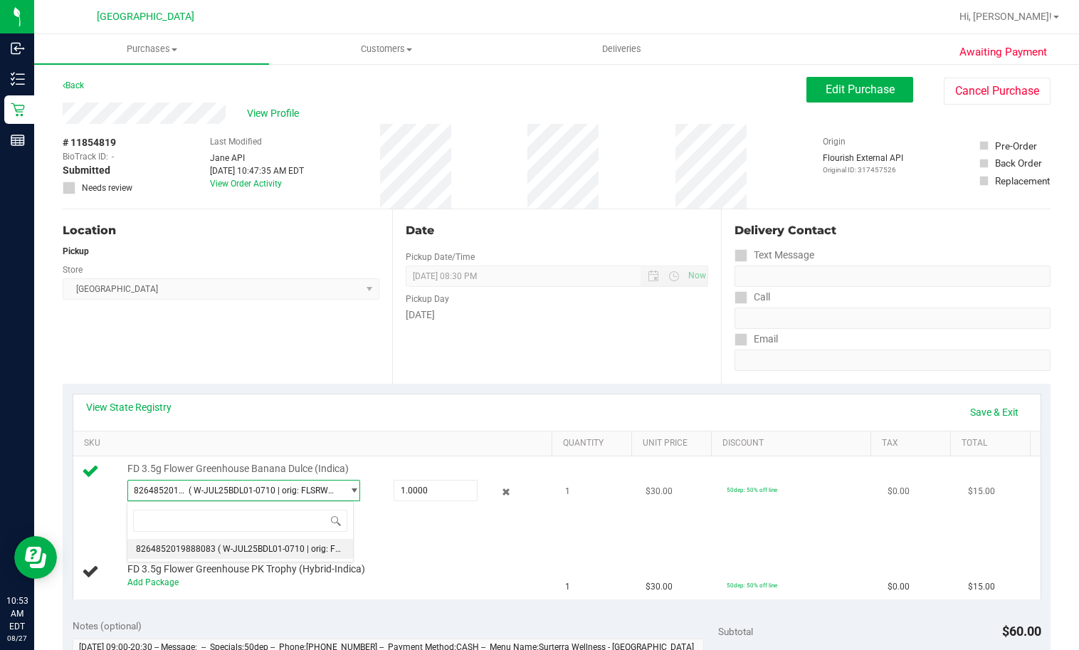
click at [410, 534] on div "Add Package" at bounding box center [337, 538] width 420 height 14
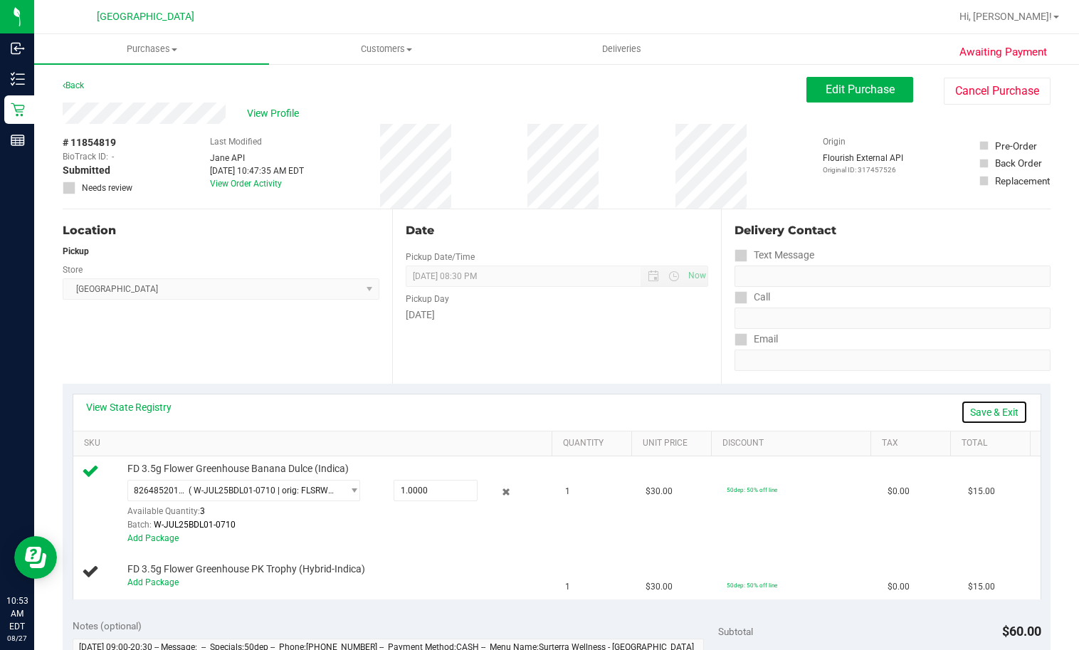
click at [986, 408] on link "Save & Exit" at bounding box center [994, 412] width 67 height 24
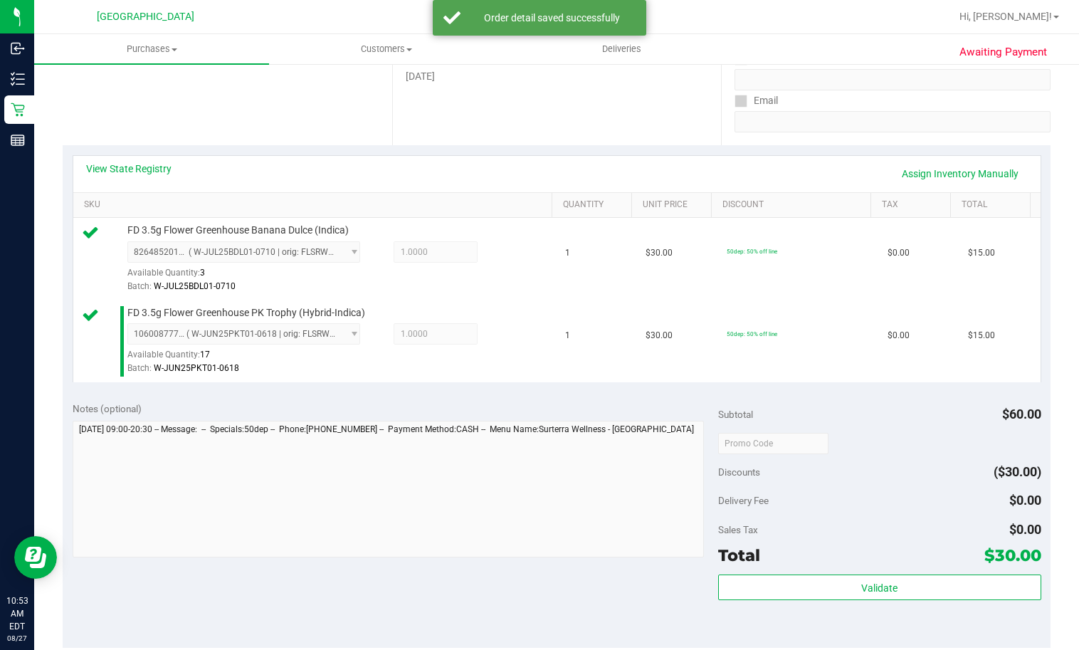
scroll to position [285, 0]
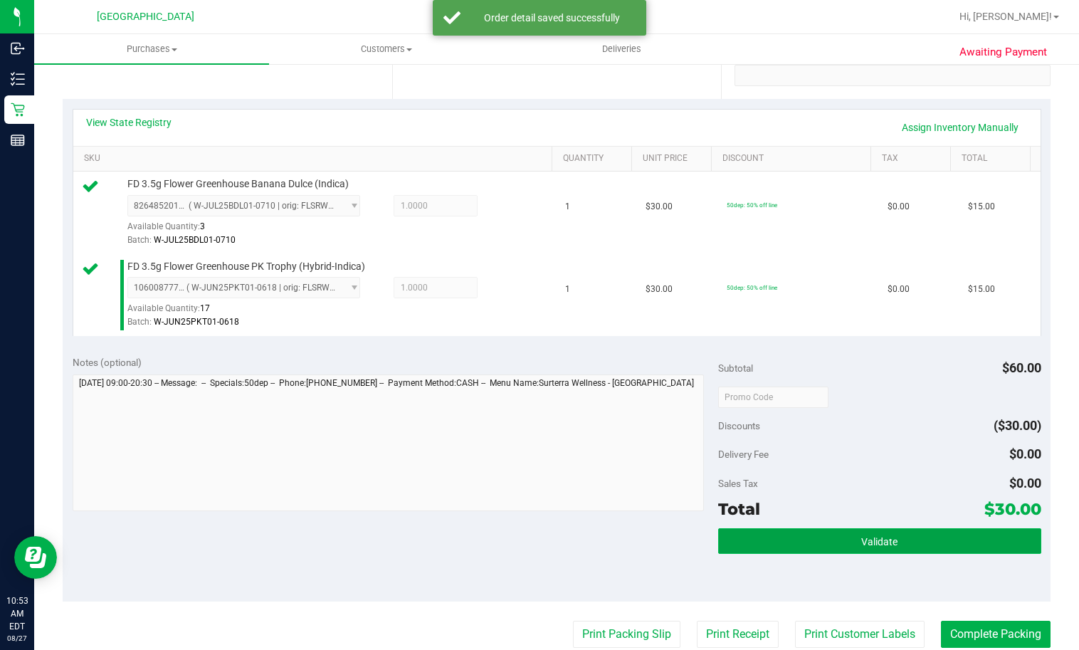
click at [784, 553] on button "Validate" at bounding box center [879, 541] width 323 height 26
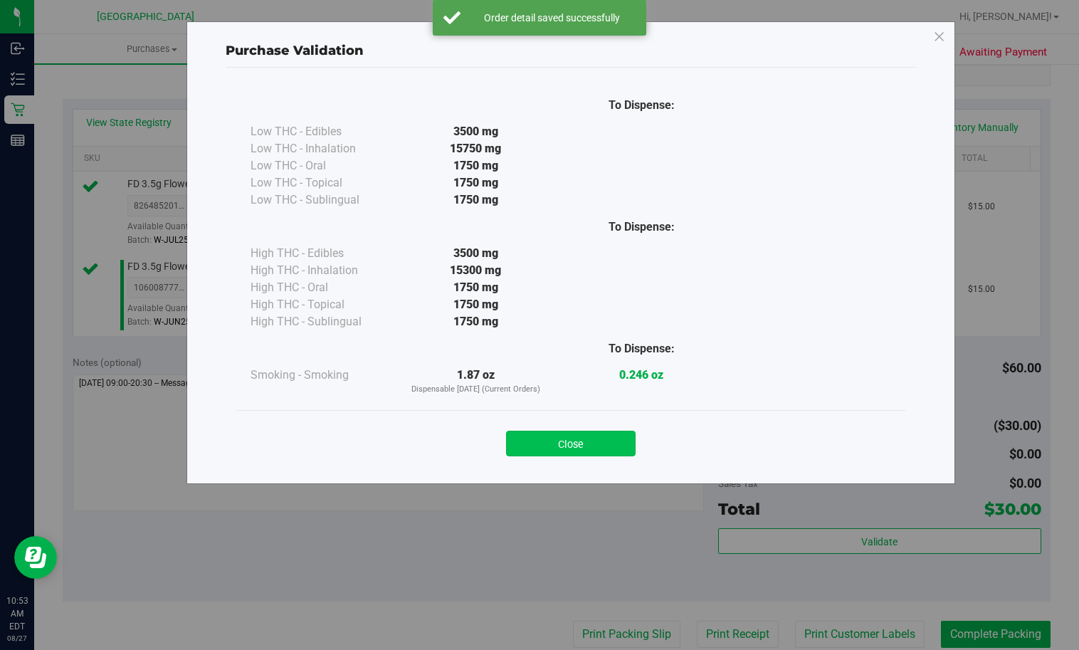
click at [578, 444] on button "Close" at bounding box center [570, 443] width 129 height 26
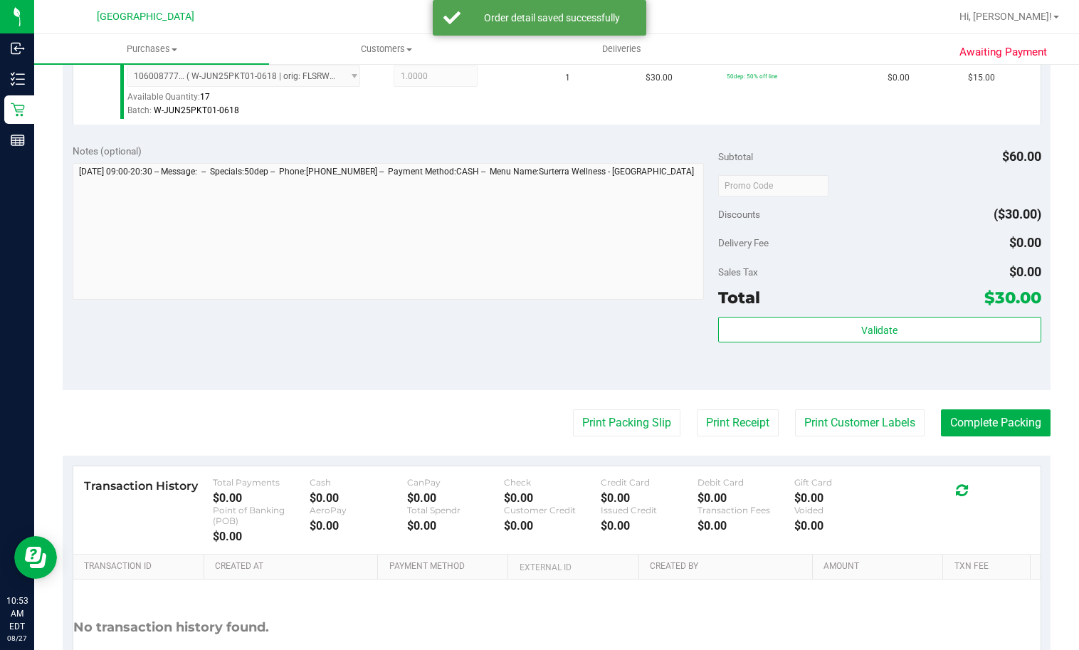
scroll to position [498, 0]
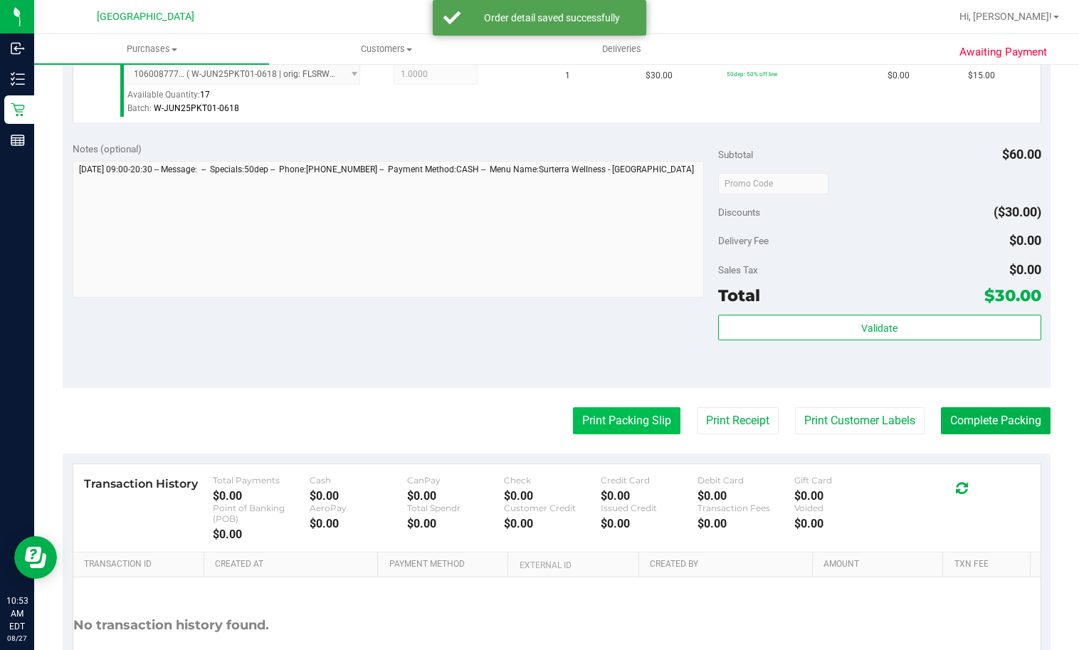
click at [584, 422] on button "Print Packing Slip" at bounding box center [626, 420] width 107 height 27
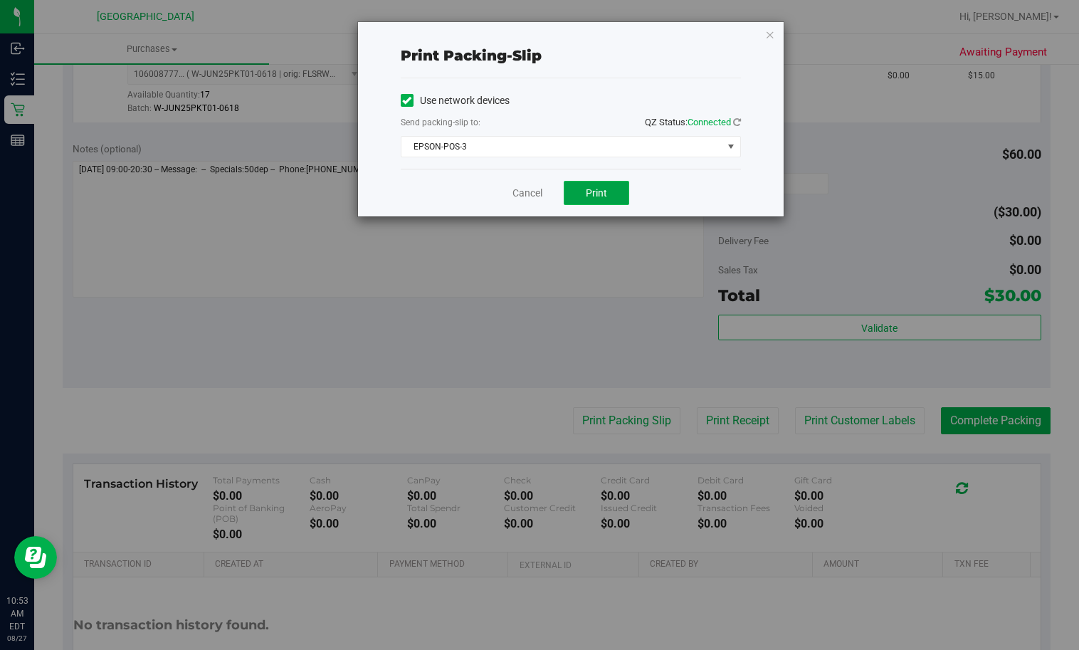
click at [578, 197] on button "Print" at bounding box center [596, 193] width 65 height 24
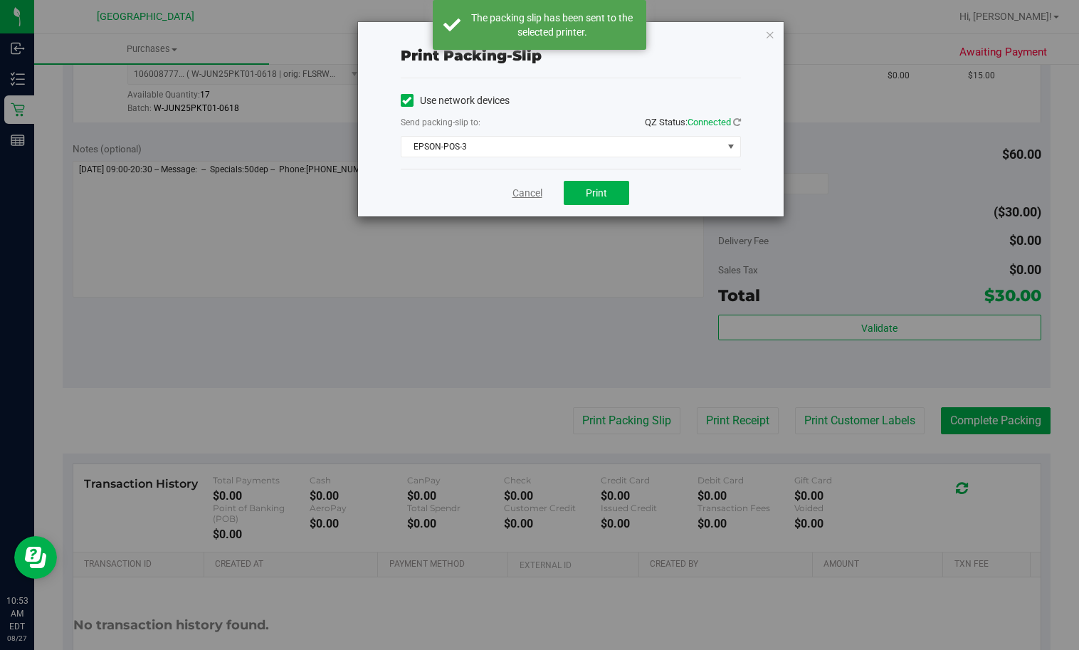
click at [527, 195] on link "Cancel" at bounding box center [527, 193] width 30 height 15
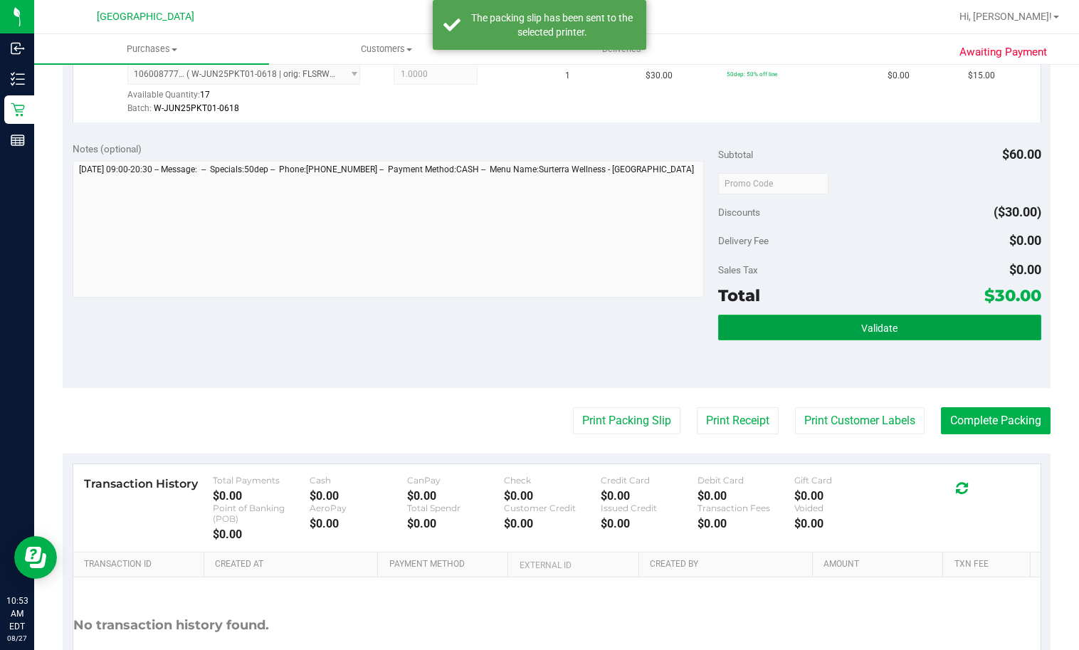
click at [758, 318] on button "Validate" at bounding box center [879, 327] width 323 height 26
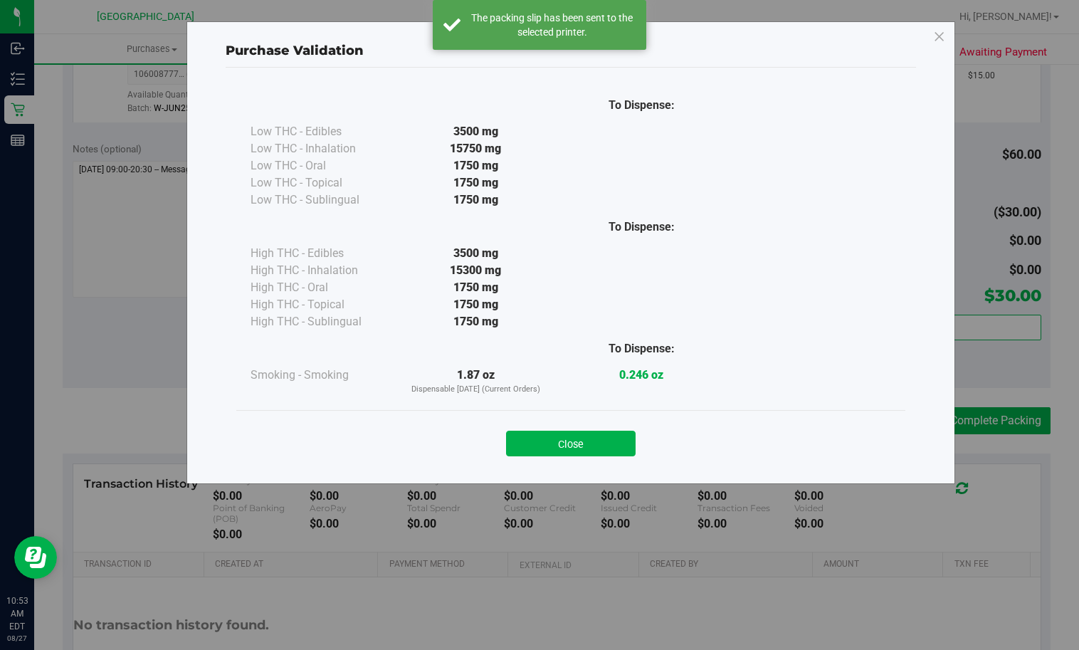
click at [598, 425] on div "Close" at bounding box center [570, 439] width 647 height 36
drag, startPoint x: 597, startPoint y: 433, endPoint x: 829, endPoint y: 413, distance: 232.7
click at [597, 433] on button "Close" at bounding box center [570, 443] width 129 height 26
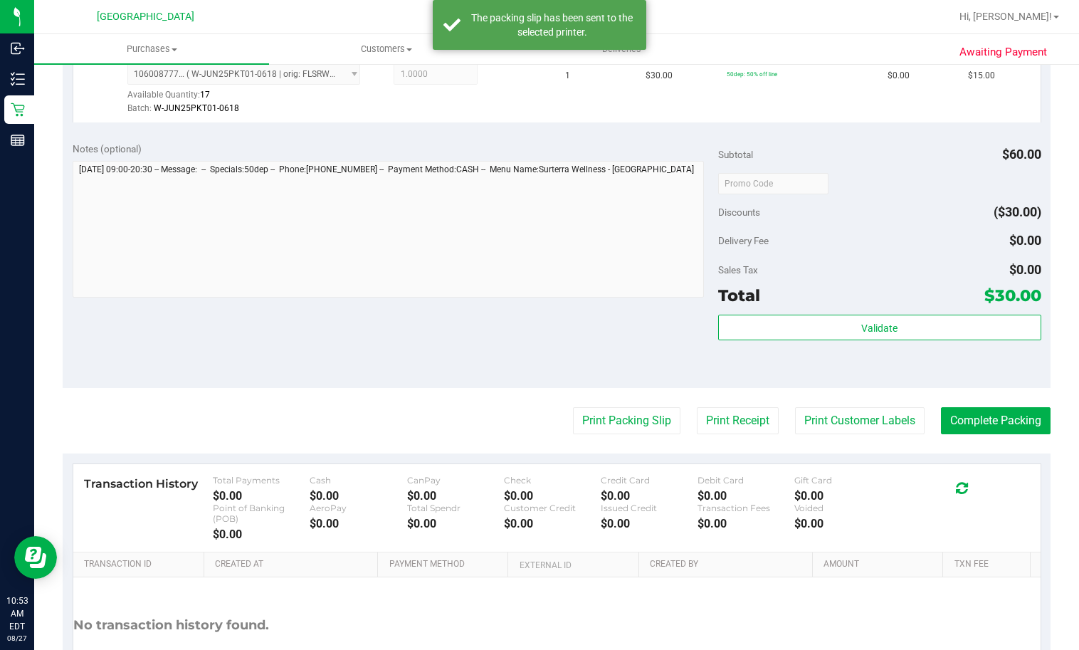
click at [1001, 402] on purchase-details "Back Edit Purchase Cancel Purchase View Profile # 11854819 BioTrack ID: - Submi…" at bounding box center [557, 154] width 988 height 1151
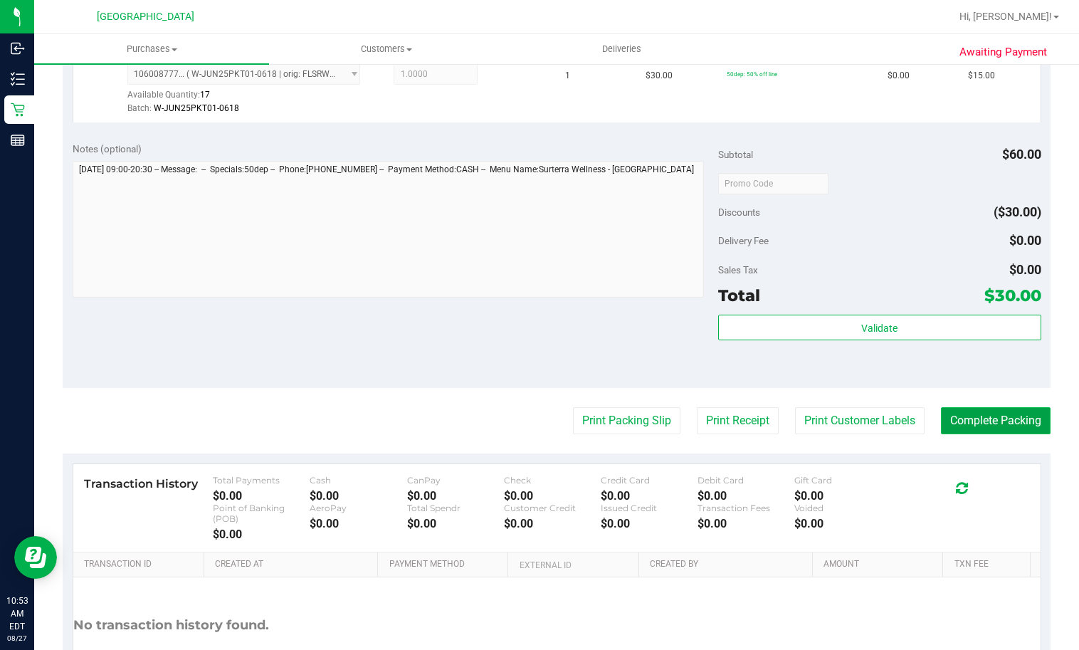
click at [1000, 418] on button "Complete Packing" at bounding box center [996, 420] width 110 height 27
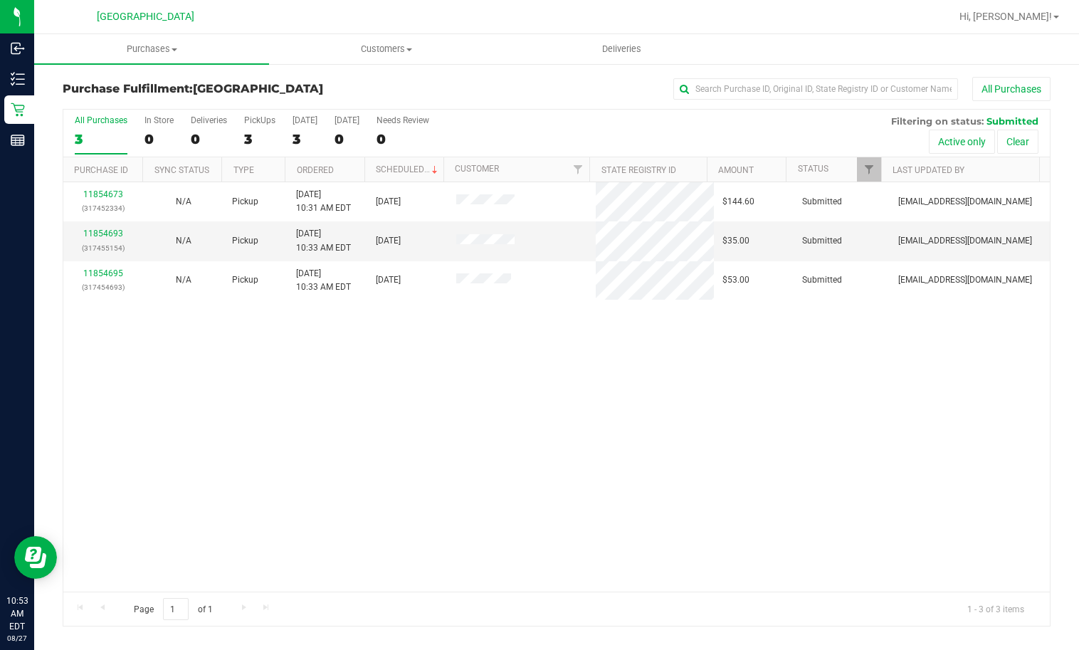
click at [591, 437] on div "11854673 (317452334) N/A Pickup [DATE] 10:31 AM EDT 8/27/2025 $144.60 Submitted…" at bounding box center [556, 386] width 986 height 409
click at [317, 432] on div "11854673 (317452334) N/A Pickup [DATE] 10:31 AM EDT 8/27/2025 $144.60 Submitted…" at bounding box center [556, 386] width 986 height 409
click at [398, 381] on div "11854673 (317452334) N/A Pickup [DATE] 10:31 AM EDT 8/27/2025 $144.60 Submitted…" at bounding box center [556, 386] width 986 height 409
click at [381, 445] on div "11854673 (317452334) N/A Pickup [DATE] 10:31 AM EDT 8/27/2025 $144.60 Submitted…" at bounding box center [556, 386] width 986 height 409
drag, startPoint x: 218, startPoint y: 325, endPoint x: 186, endPoint y: 307, distance: 37.2
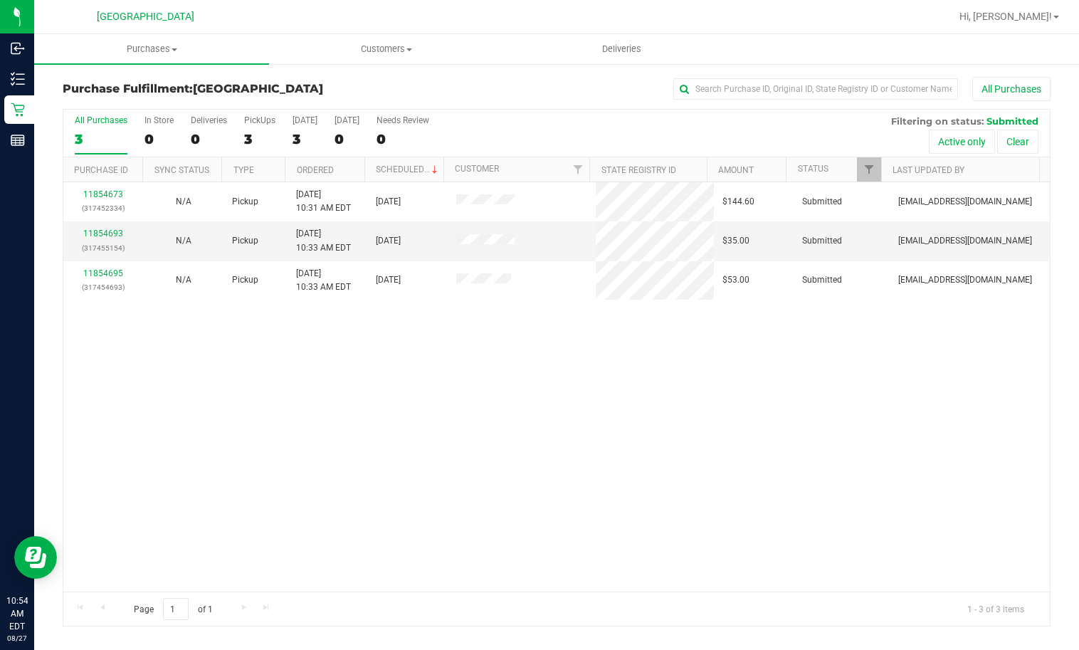
click at [217, 321] on div "11854673 (317452334) N/A Pickup [DATE] 10:31 AM EDT 8/27/2025 $144.60 Submitted…" at bounding box center [556, 386] width 986 height 409
click at [92, 232] on link "11854693" at bounding box center [103, 233] width 40 height 10
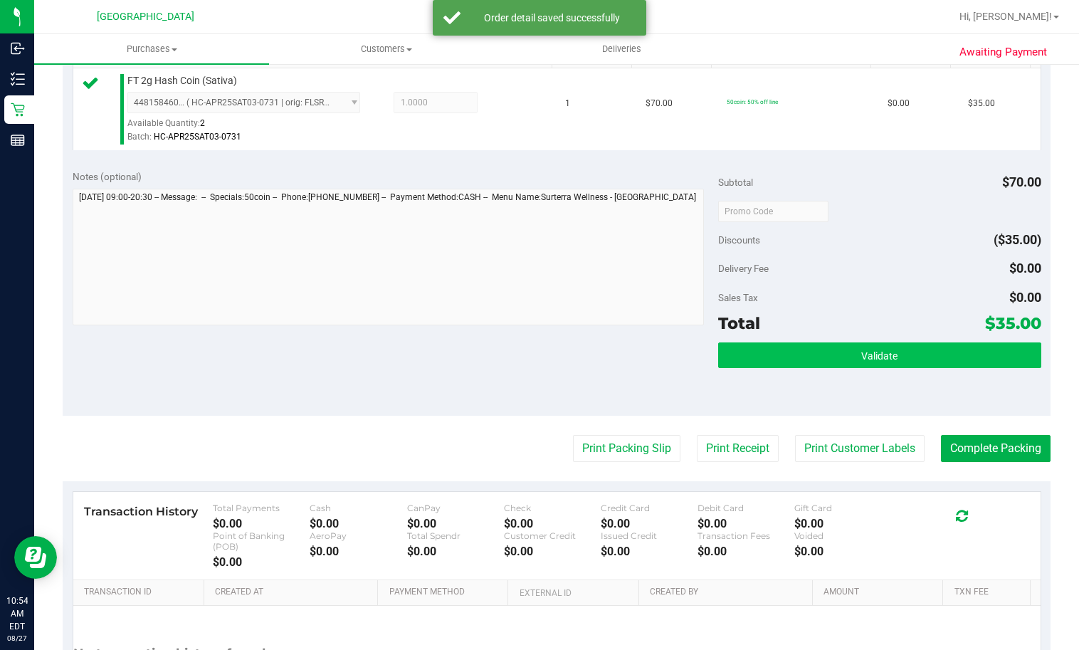
scroll to position [498, 0]
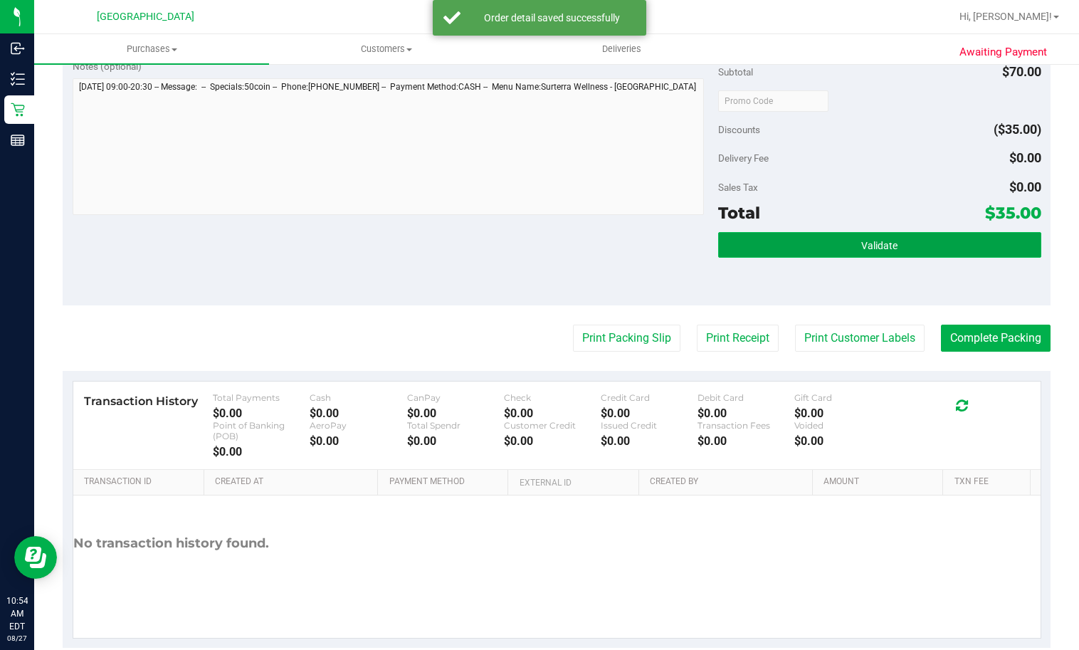
click at [835, 245] on button "Validate" at bounding box center [879, 245] width 323 height 26
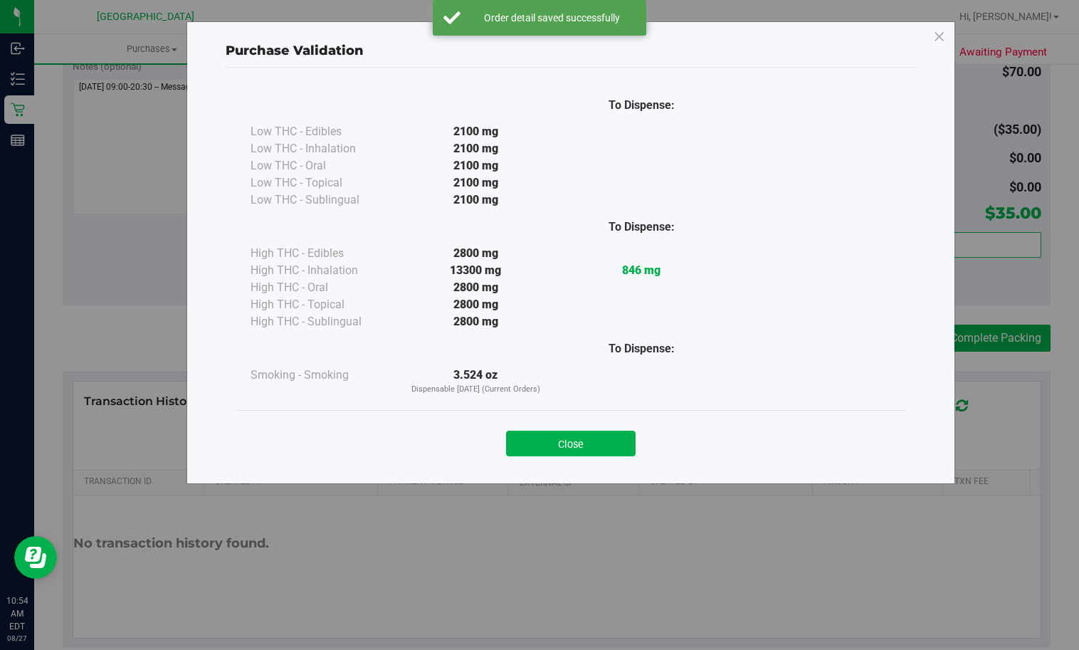
click at [538, 451] on button "Close" at bounding box center [570, 443] width 129 height 26
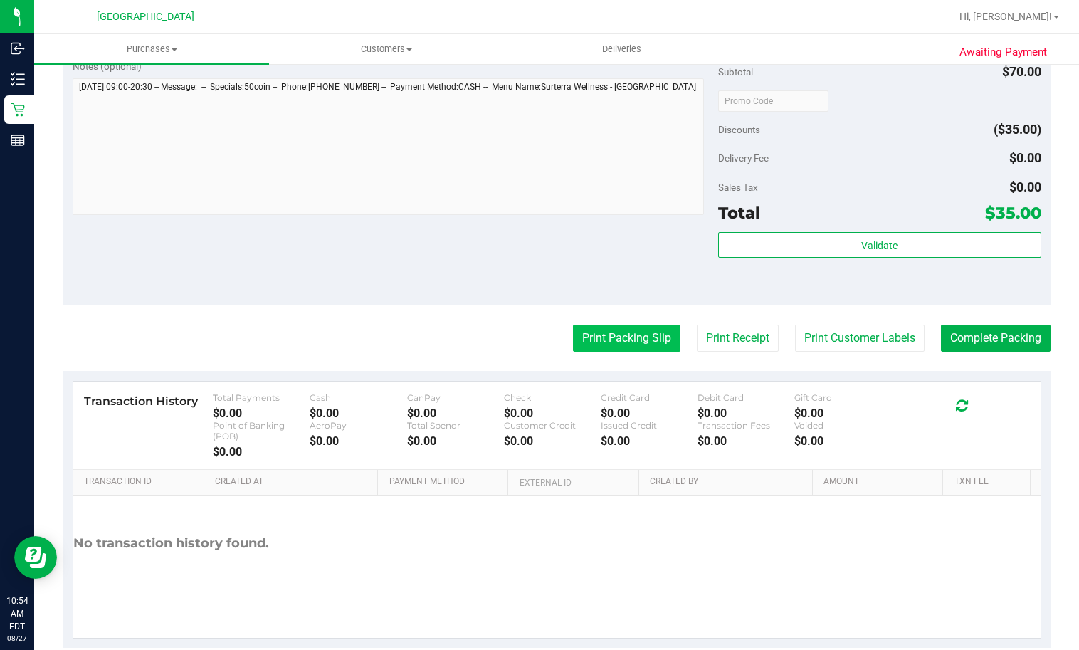
drag, startPoint x: 564, startPoint y: 322, endPoint x: 569, endPoint y: 330, distance: 10.3
click at [565, 324] on purchase-details "Back Edit Purchase Cancel Purchase View Profile # 11854693 BioTrack ID: - Submi…" at bounding box center [557, 113] width 988 height 1069
click at [573, 331] on button "Print Packing Slip" at bounding box center [626, 337] width 107 height 27
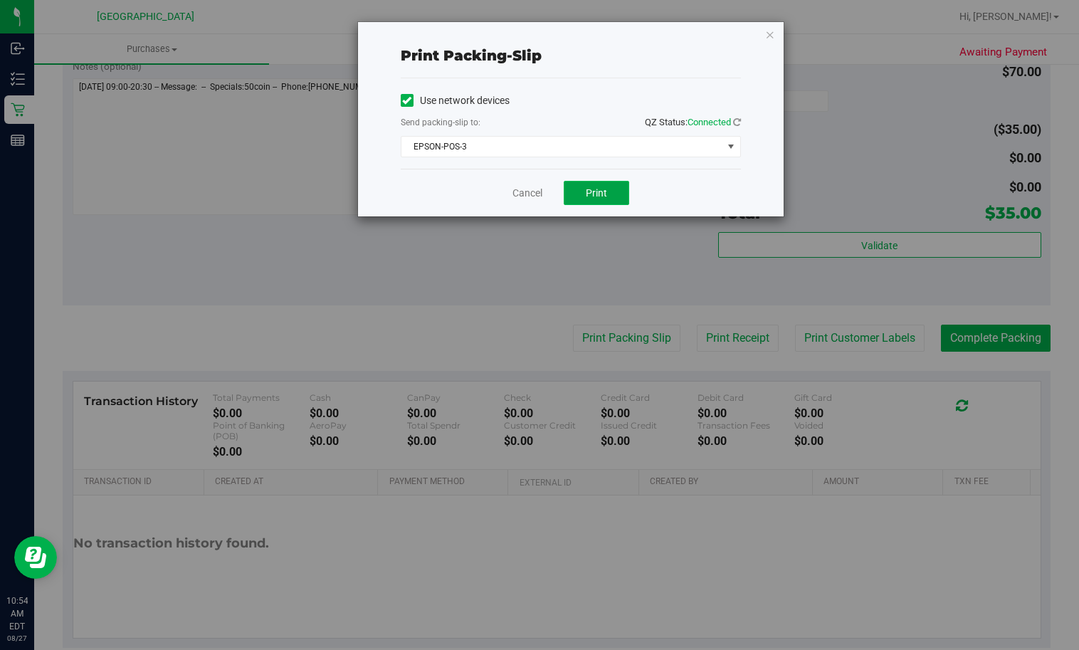
click at [596, 189] on span "Print" at bounding box center [596, 192] width 21 height 11
click at [534, 197] on link "Cancel" at bounding box center [527, 193] width 30 height 15
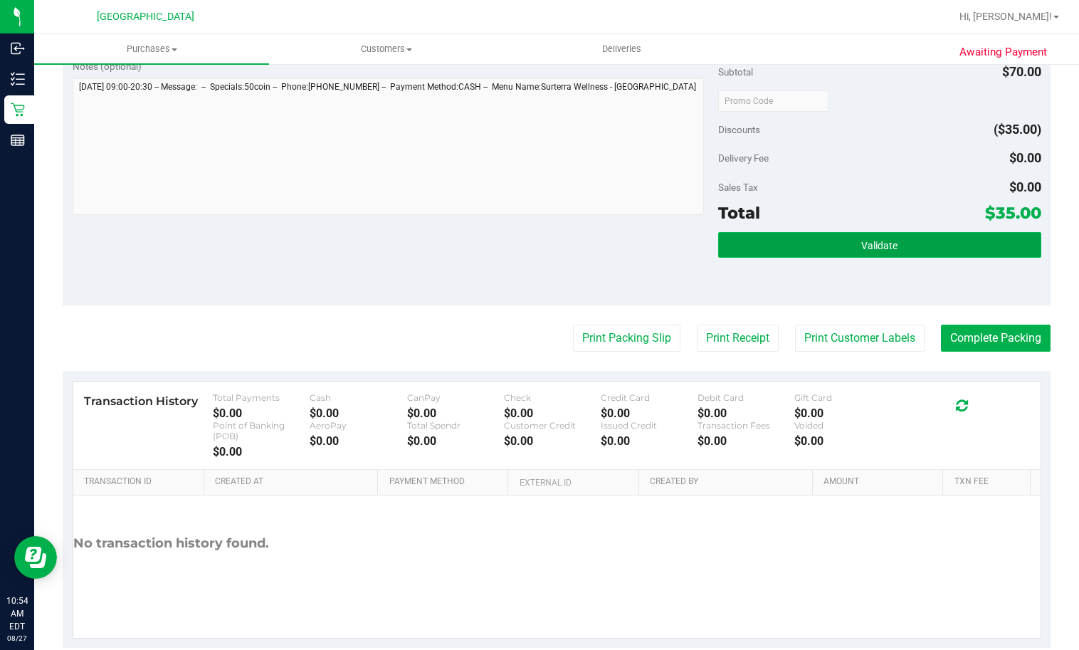
click at [914, 239] on button "Validate" at bounding box center [879, 245] width 323 height 26
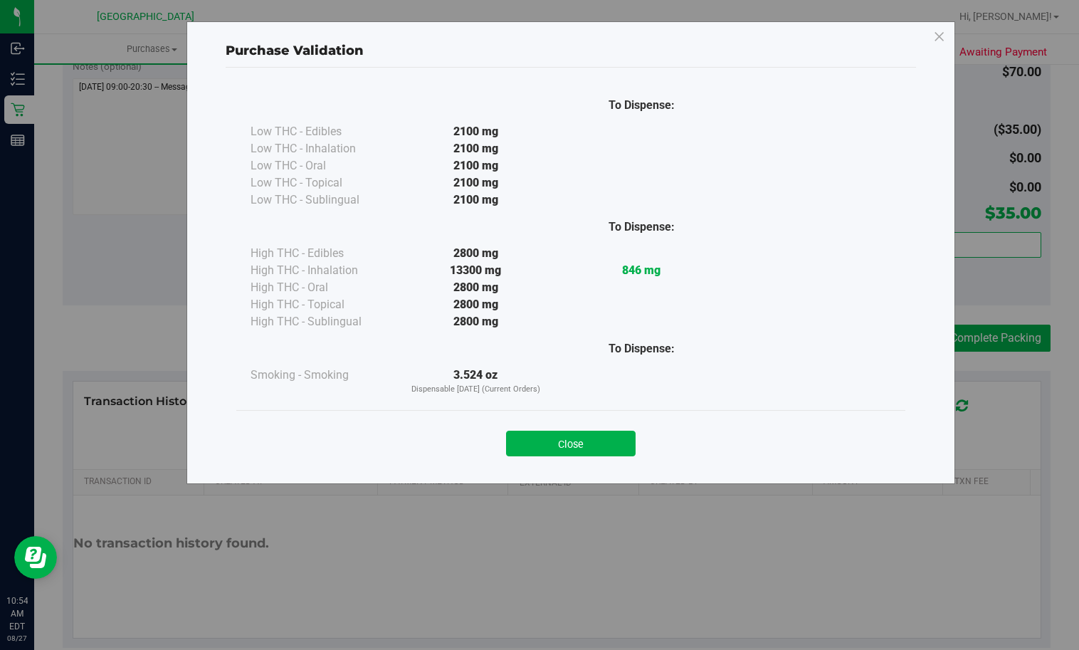
click at [566, 443] on button "Close" at bounding box center [570, 443] width 129 height 26
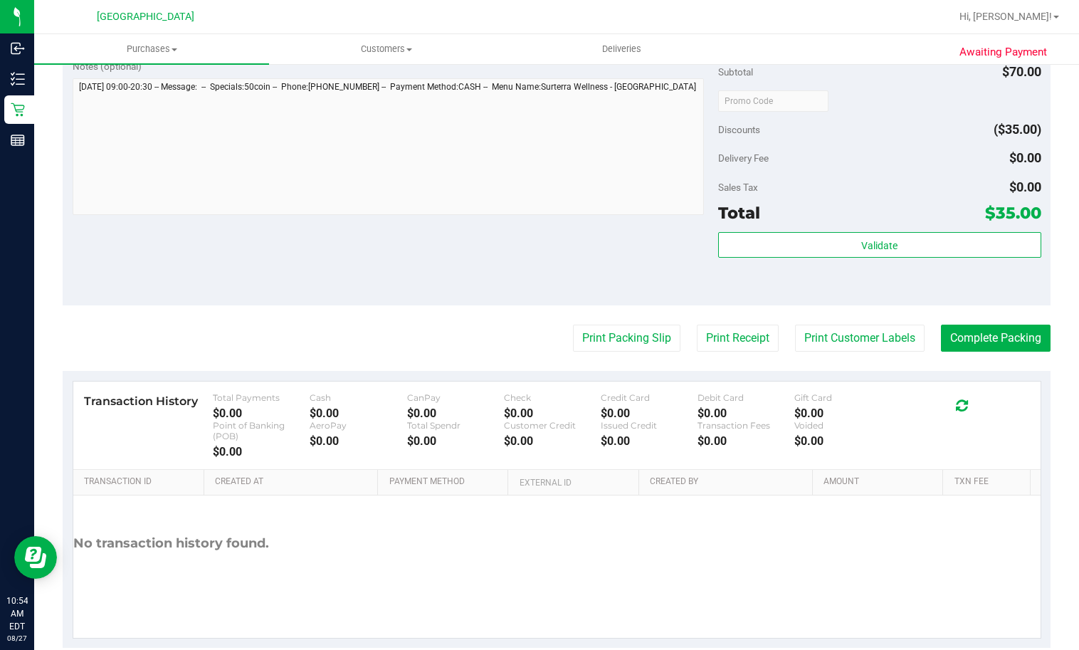
click at [624, 457] on div "Total Payments $0.00 Cash $0.00 CanPay $0.00 Check $0.00 Credit Card $0.00 Debi…" at bounding box center [567, 425] width 709 height 66
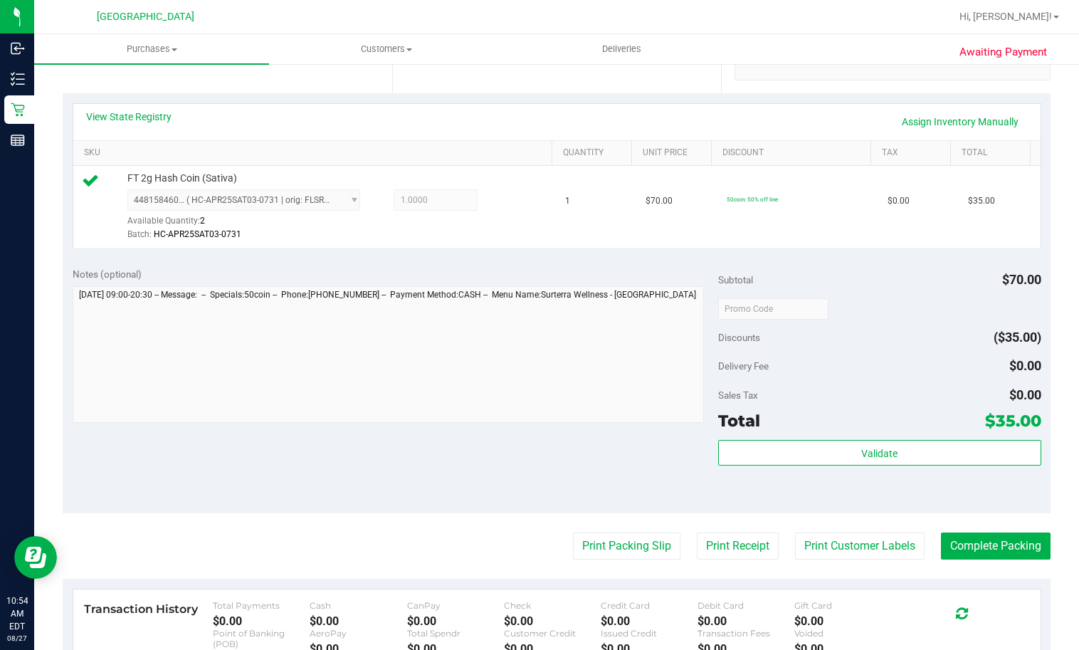
scroll to position [285, 0]
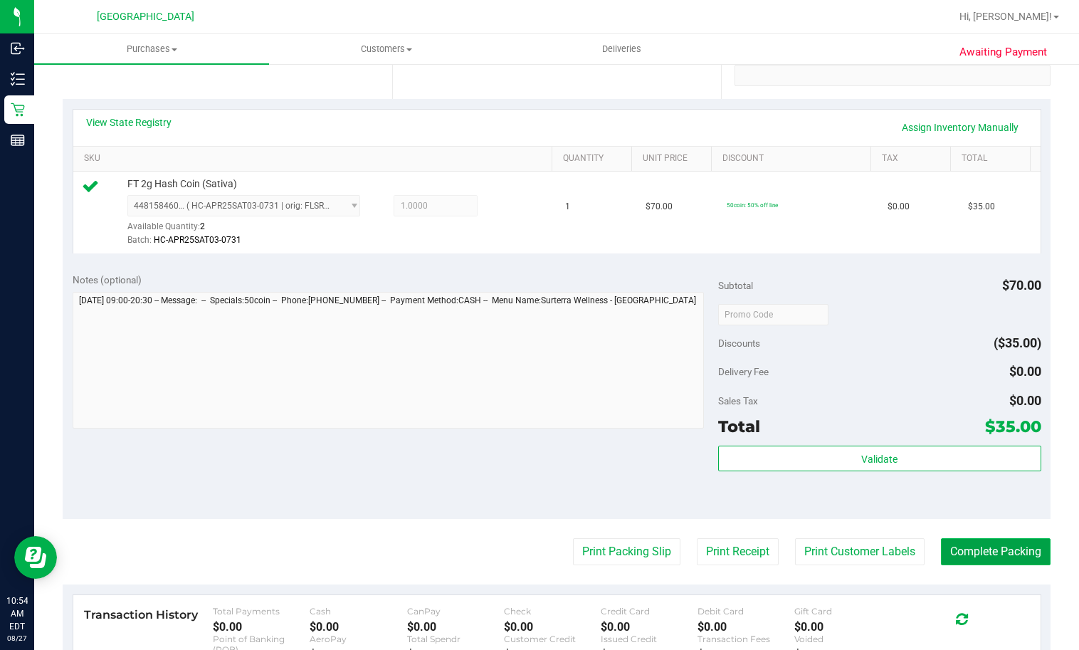
click at [959, 549] on button "Complete Packing" at bounding box center [996, 551] width 110 height 27
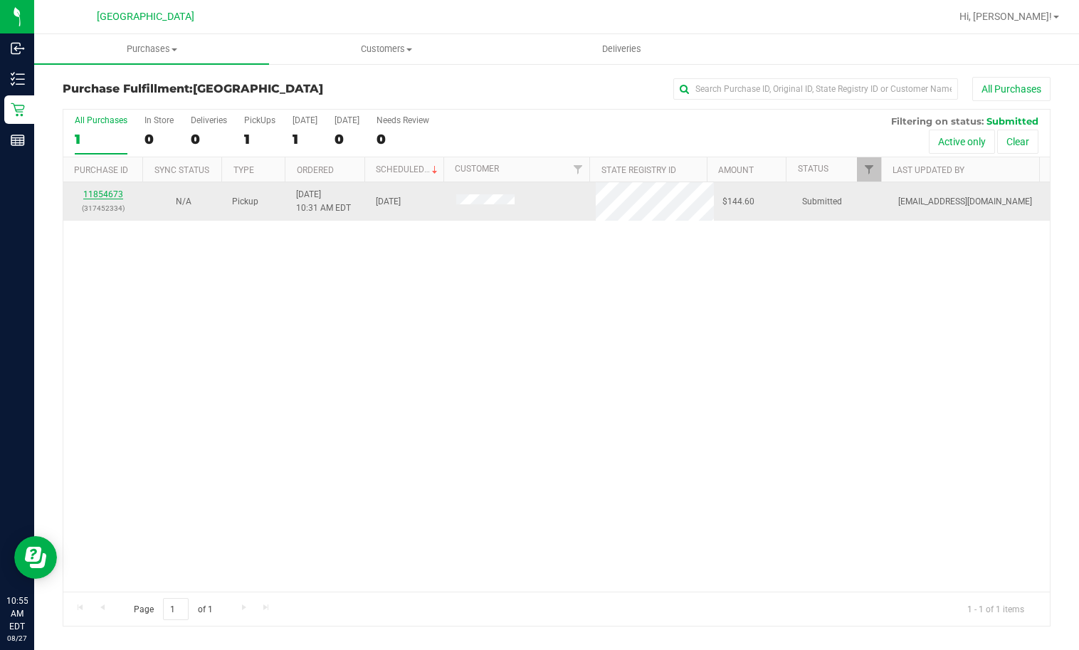
click at [106, 194] on link "11854673" at bounding box center [103, 194] width 40 height 10
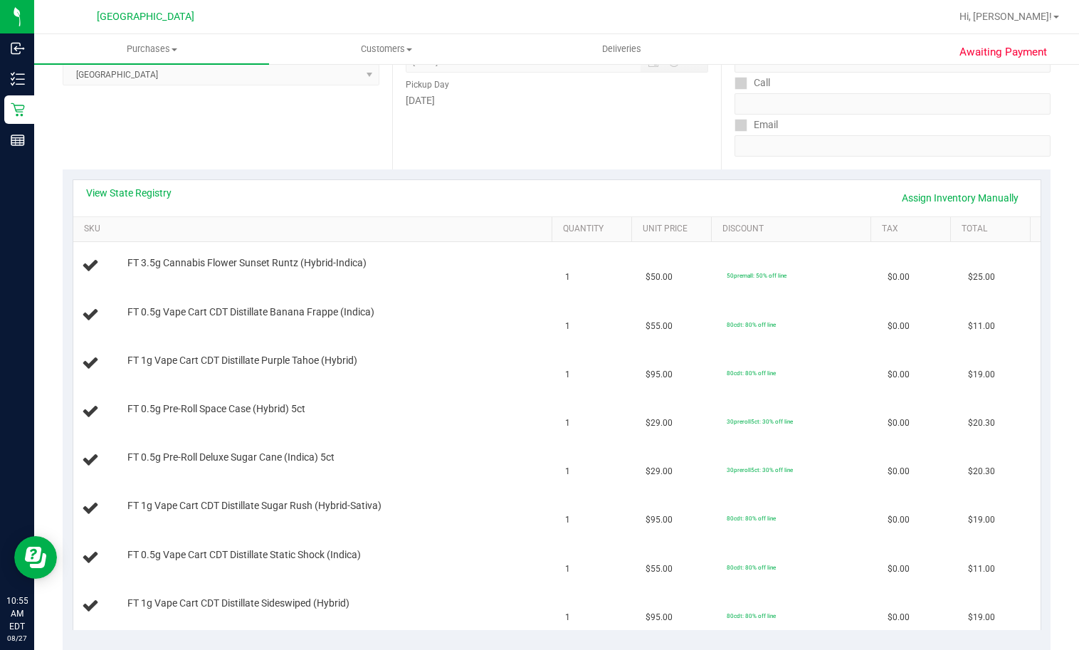
scroll to position [213, 0]
click at [130, 189] on link "View State Registry" at bounding box center [128, 193] width 85 height 14
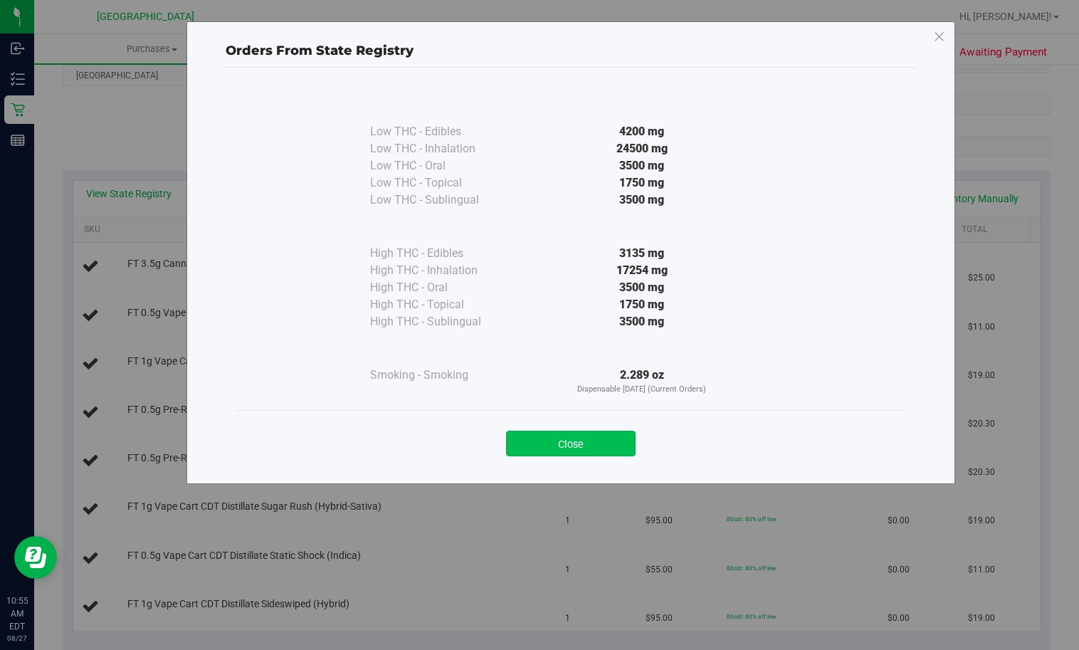
click at [552, 451] on button "Close" at bounding box center [570, 443] width 129 height 26
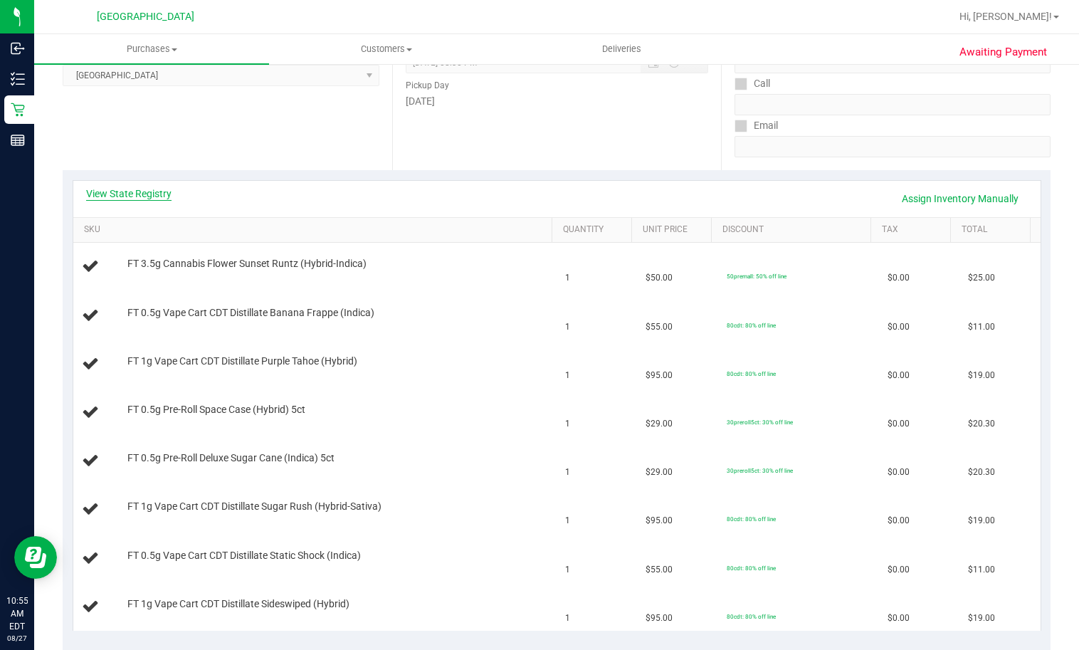
click at [101, 200] on link "View State Registry" at bounding box center [128, 193] width 85 height 14
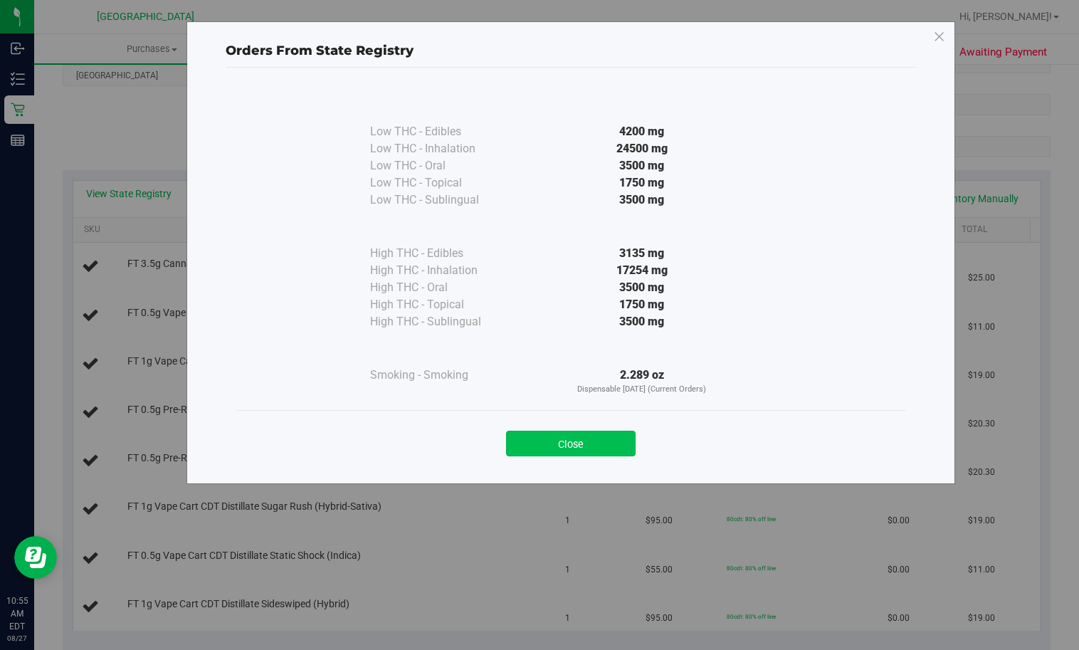
click at [593, 430] on button "Close" at bounding box center [570, 443] width 129 height 26
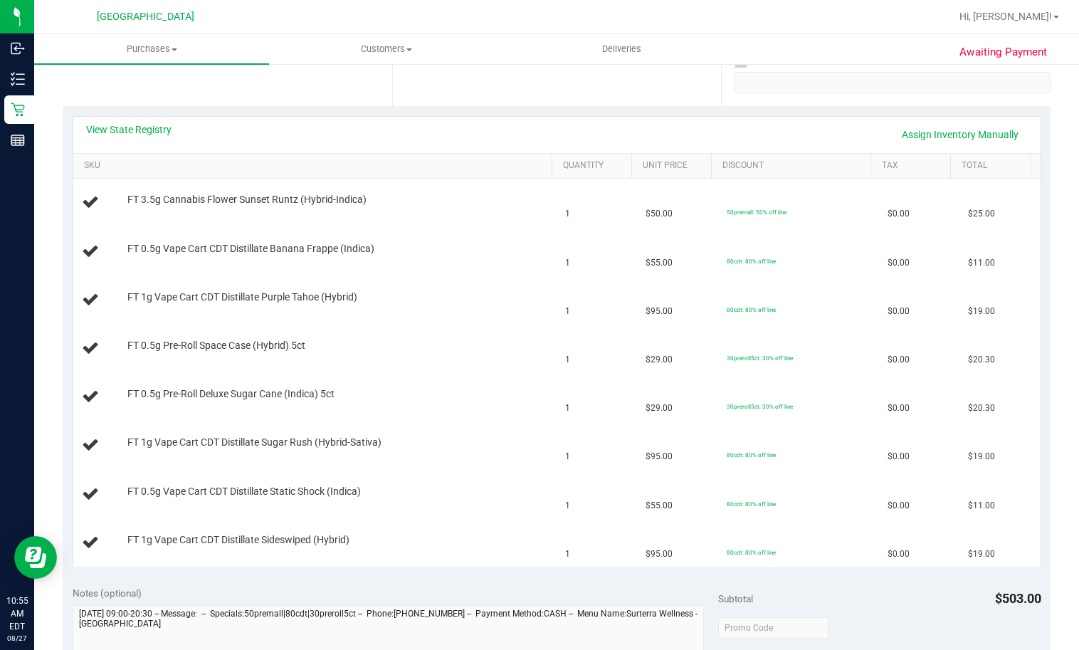
scroll to position [142, 0]
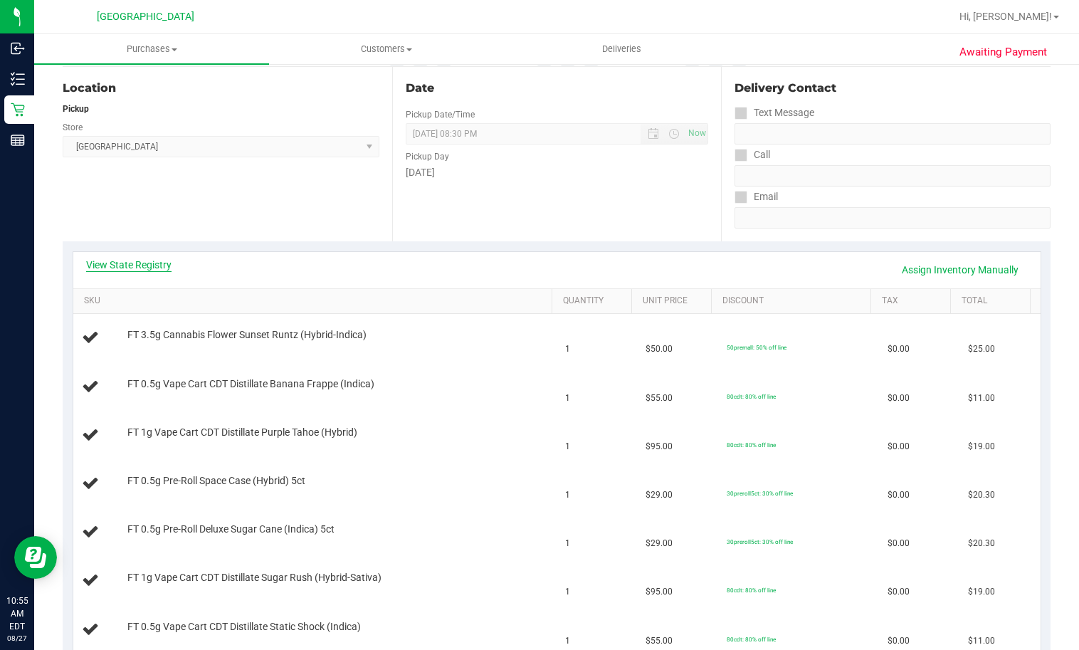
click at [143, 261] on link "View State Registry" at bounding box center [128, 265] width 85 height 14
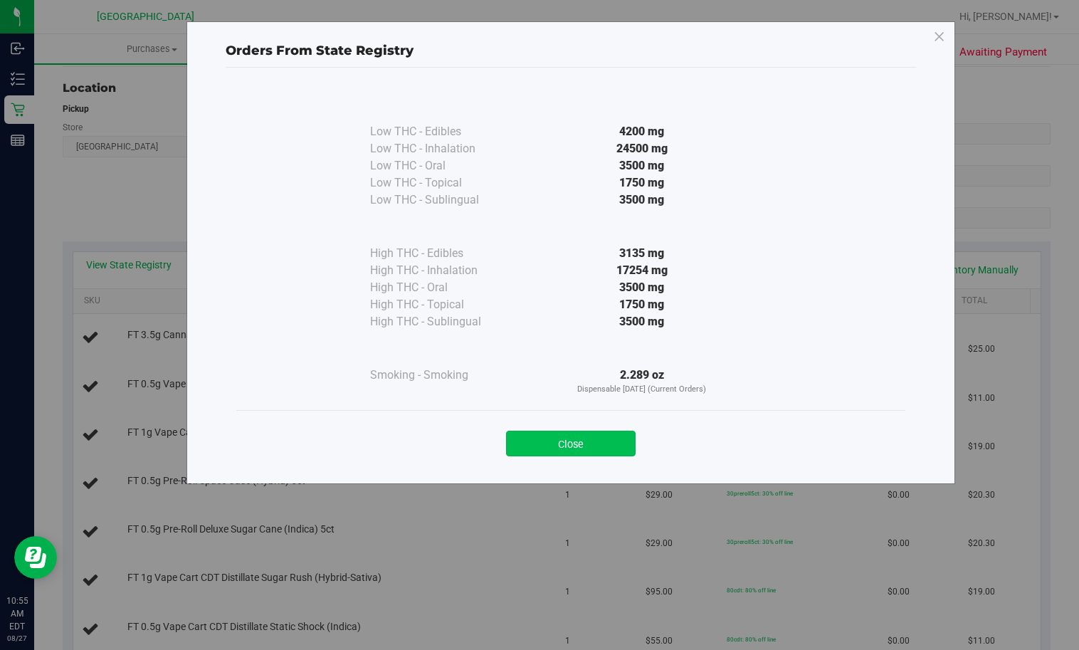
click at [602, 443] on button "Close" at bounding box center [570, 443] width 129 height 26
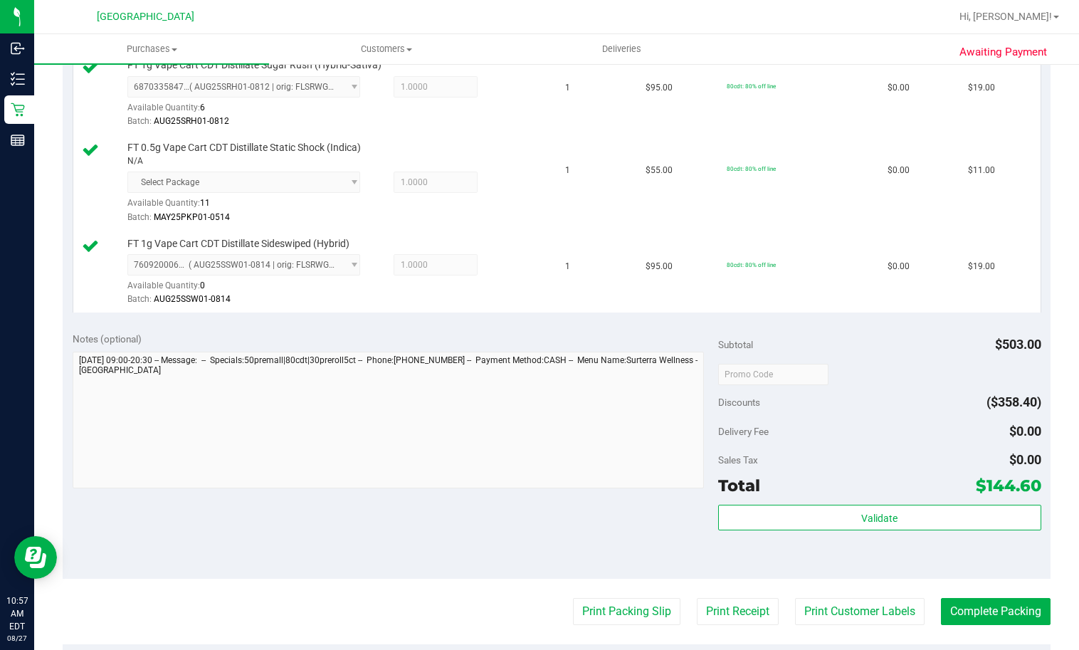
scroll to position [854, 0]
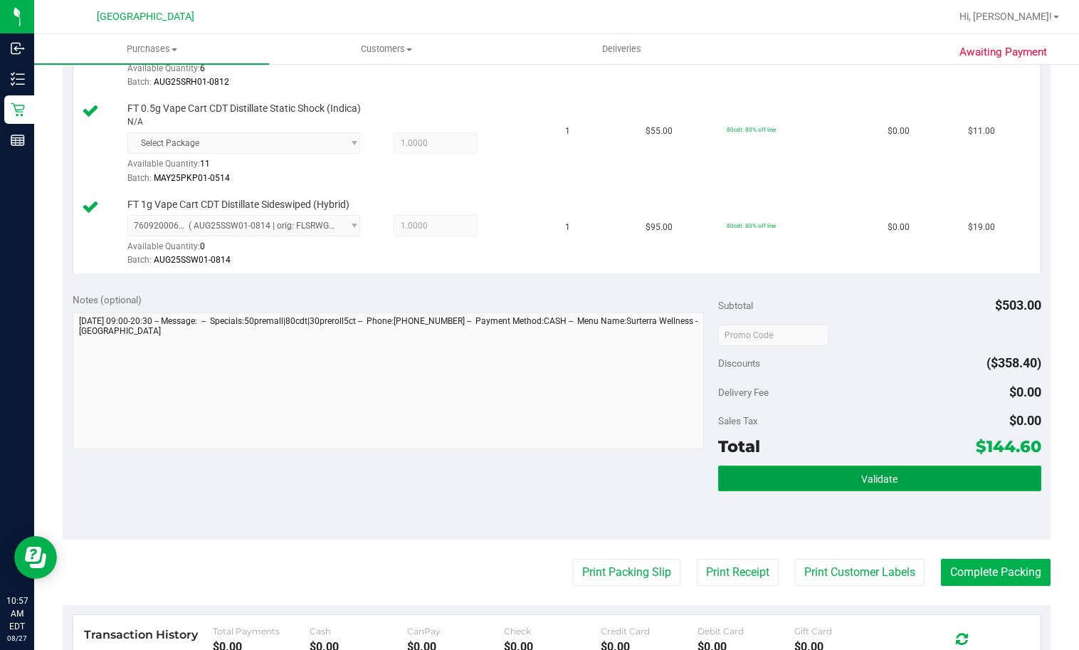
click at [758, 472] on button "Validate" at bounding box center [879, 478] width 323 height 26
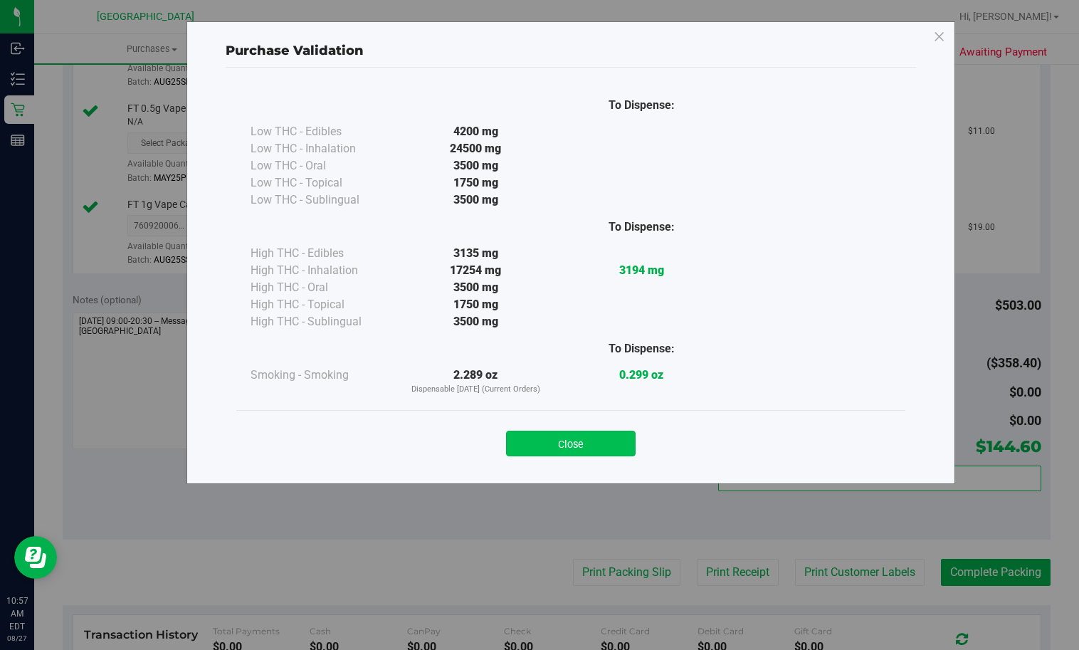
click at [600, 443] on button "Close" at bounding box center [570, 443] width 129 height 26
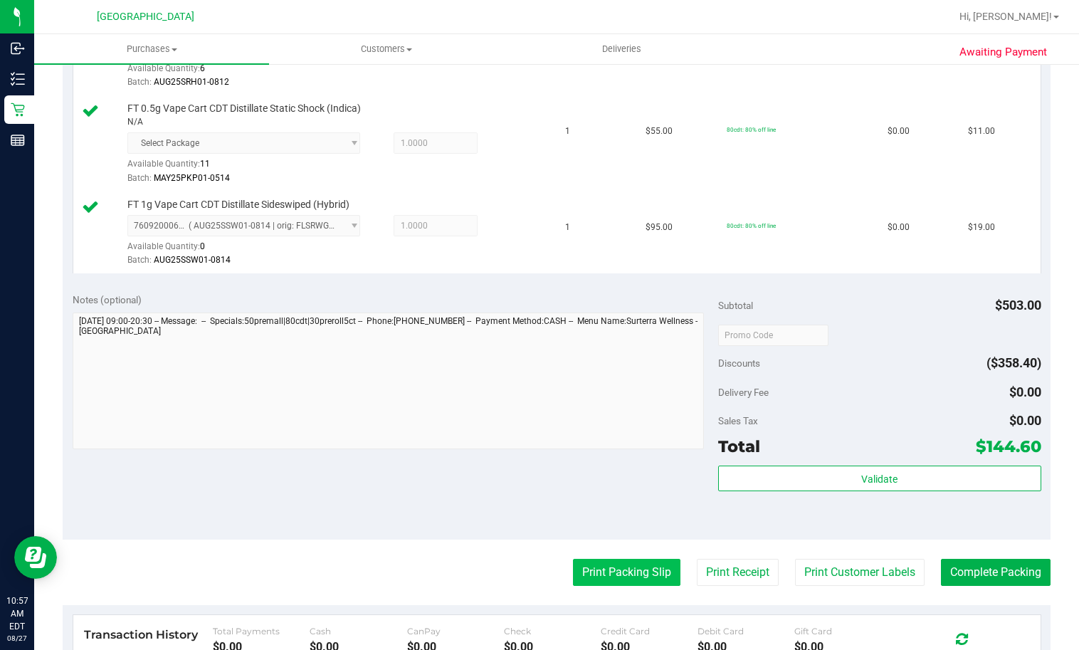
click at [637, 568] on button "Print Packing Slip" at bounding box center [626, 572] width 107 height 27
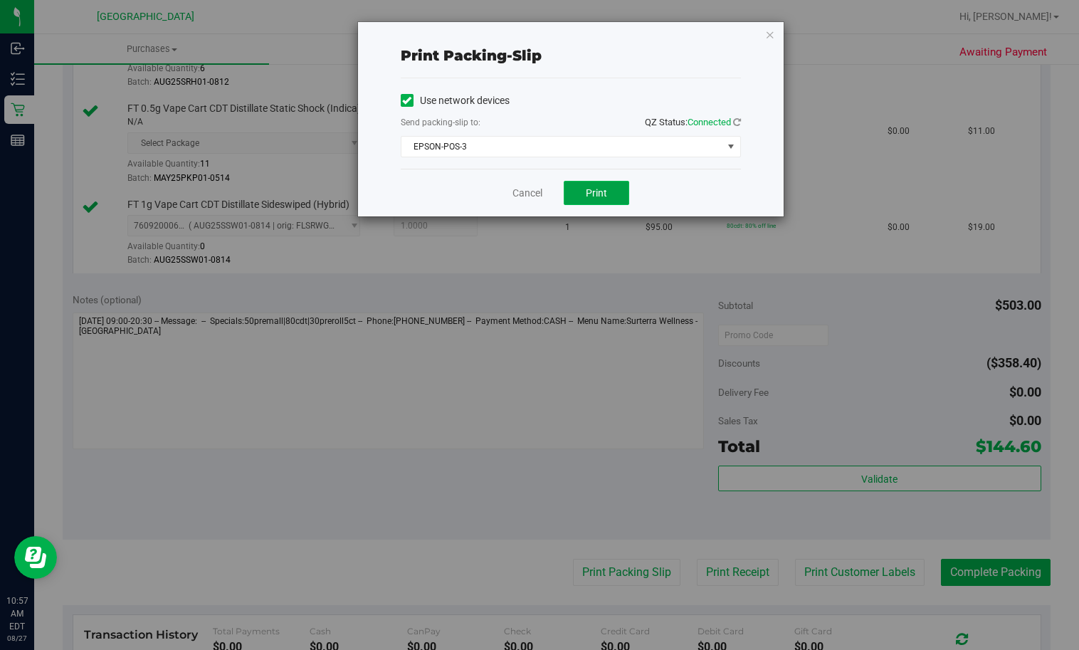
click at [591, 184] on button "Print" at bounding box center [596, 193] width 65 height 24
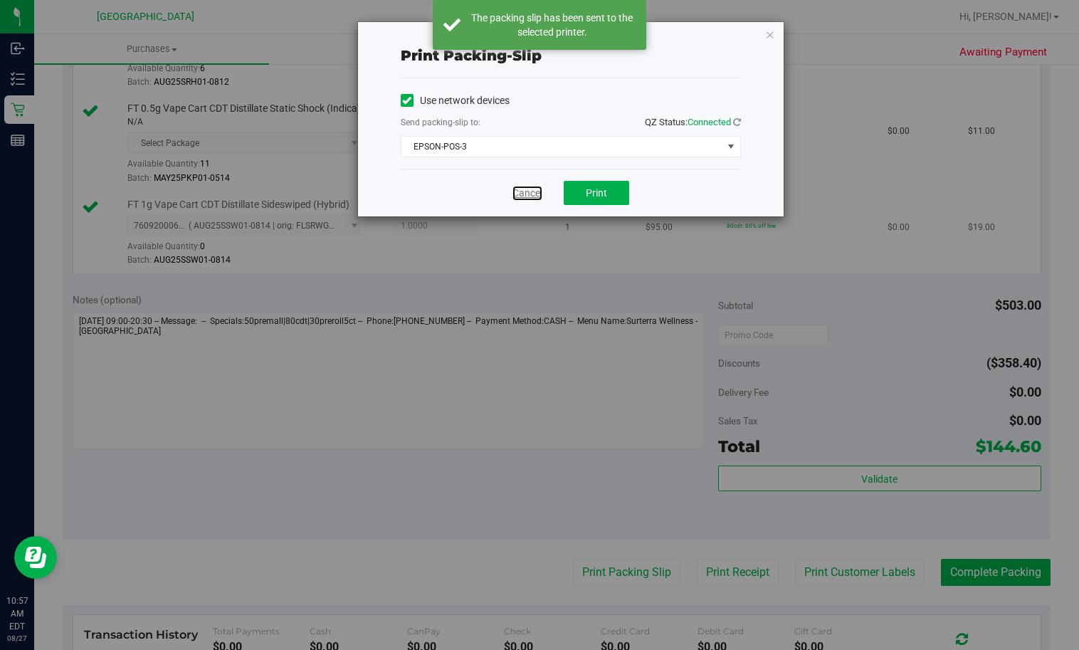
click at [528, 196] on link "Cancel" at bounding box center [527, 193] width 30 height 15
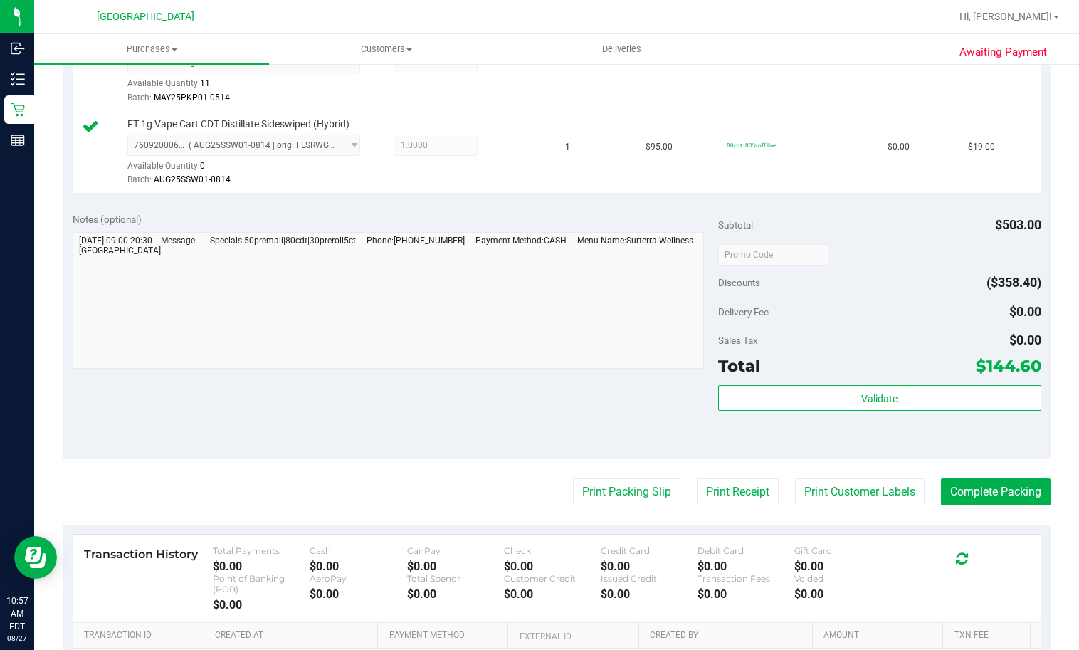
scroll to position [996, 0]
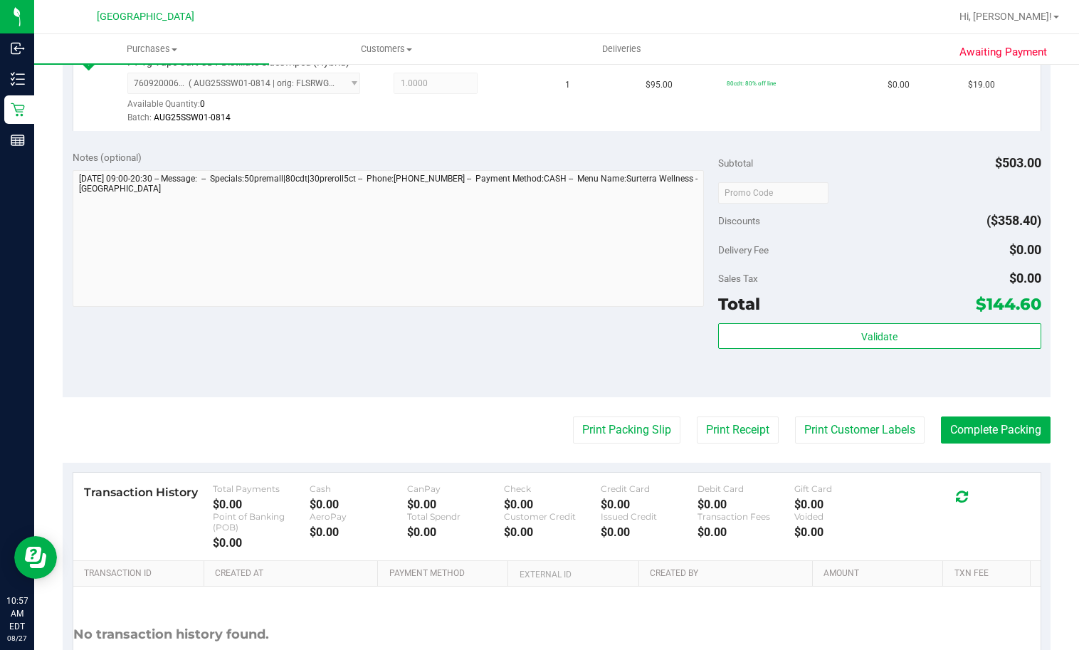
click at [908, 351] on div "Validate" at bounding box center [879, 355] width 323 height 64
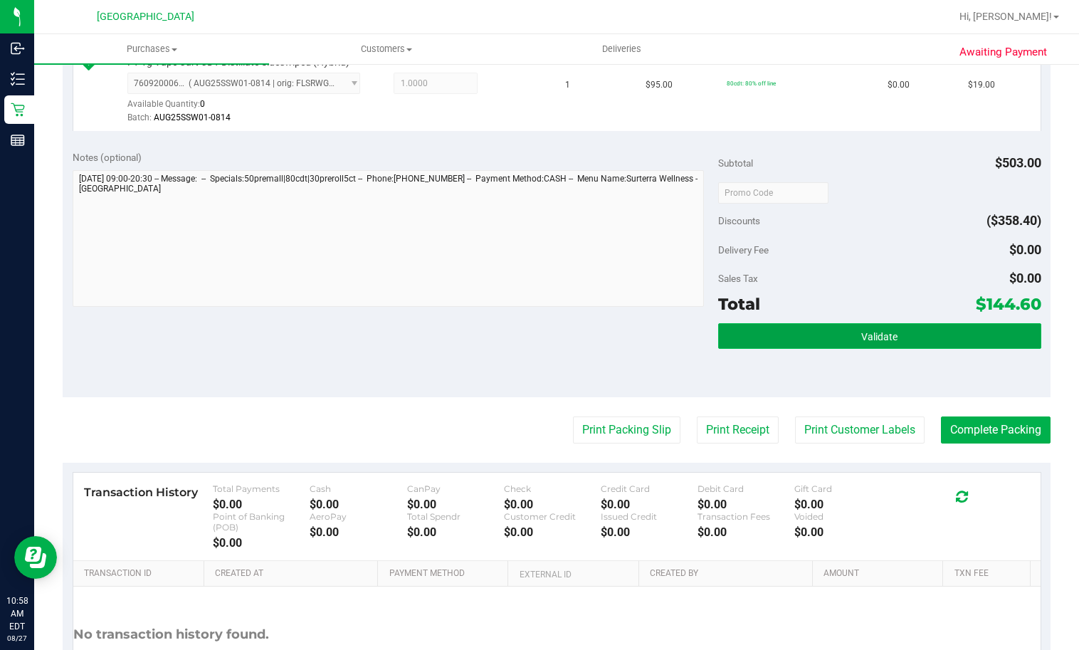
click at [891, 335] on button "Validate" at bounding box center [879, 336] width 323 height 26
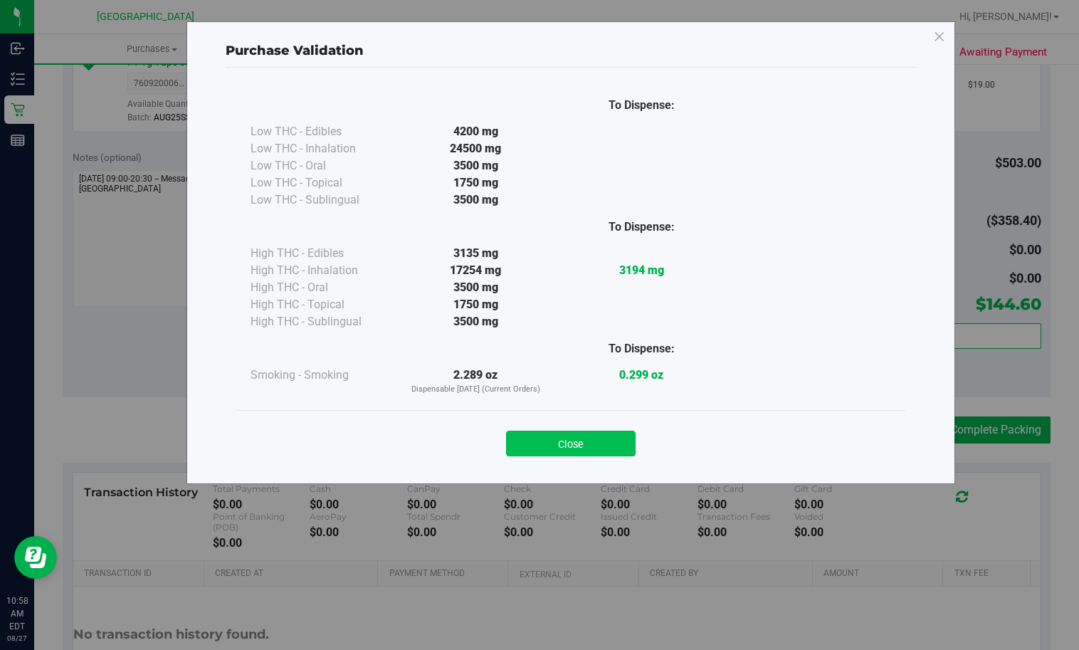
click at [591, 440] on button "Close" at bounding box center [570, 443] width 129 height 26
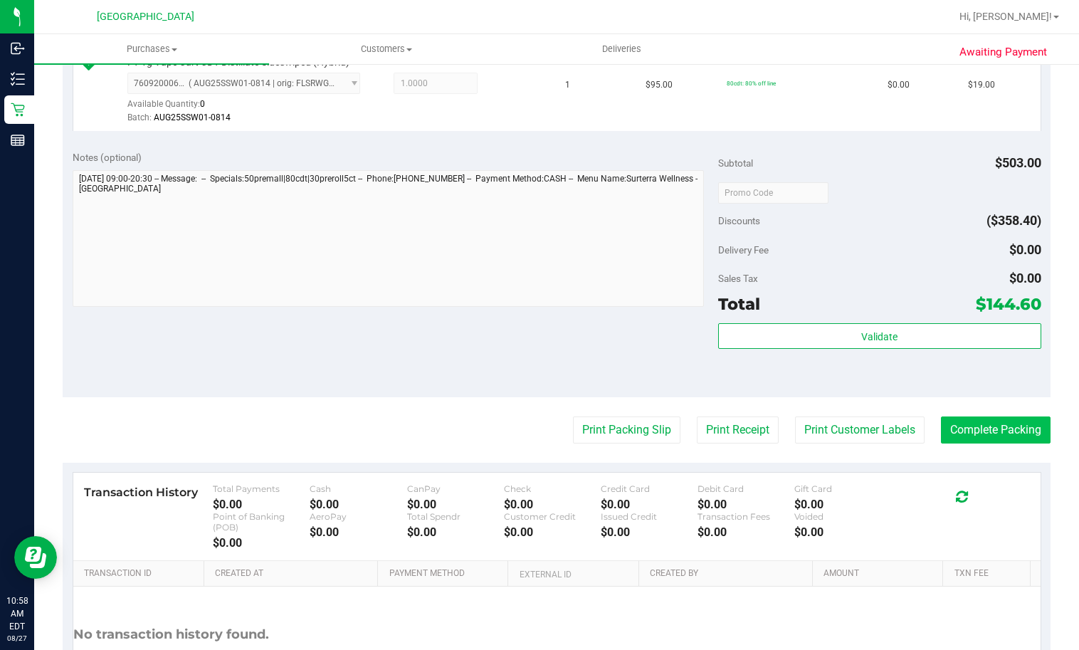
drag, startPoint x: 987, startPoint y: 412, endPoint x: 991, endPoint y: 427, distance: 15.5
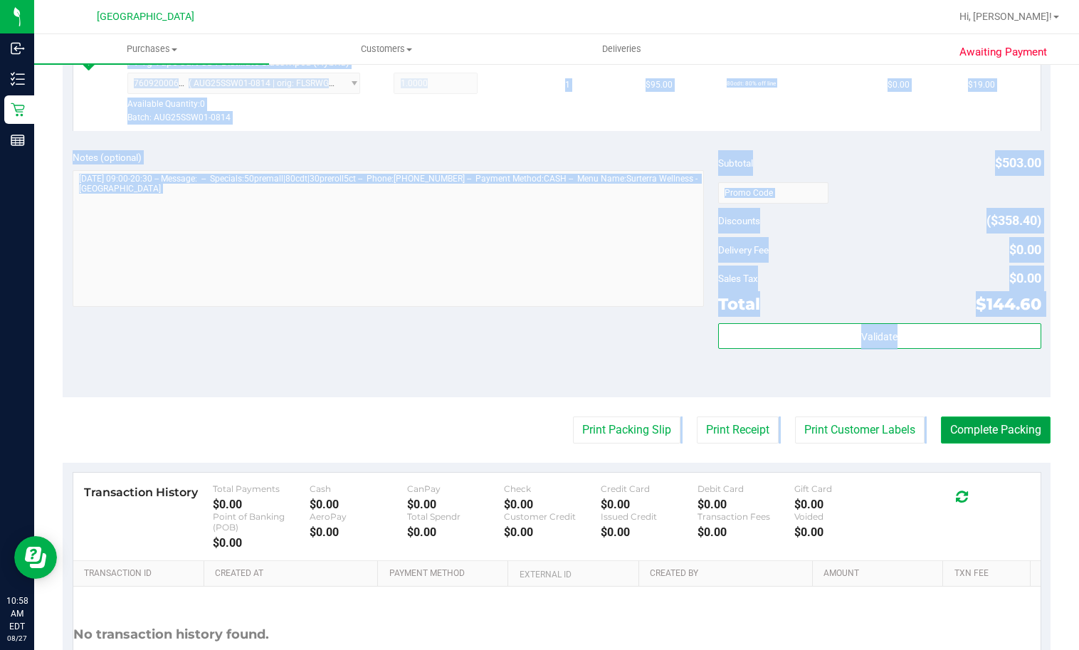
drag, startPoint x: 991, startPoint y: 427, endPoint x: 1002, endPoint y: 432, distance: 12.4
click at [993, 428] on button "Complete Packing" at bounding box center [996, 429] width 110 height 27
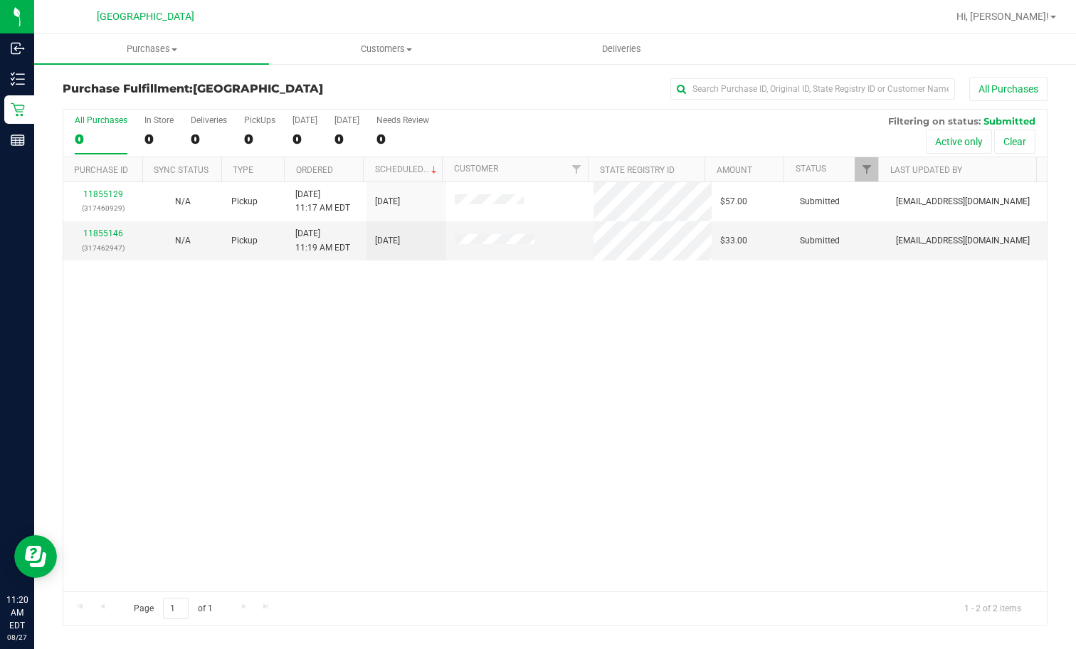
click at [309, 361] on div "11855129 (317460929) N/A Pickup [DATE] 11:17 AM EDT 8/27/2025 $57.00 Submitted …" at bounding box center [554, 386] width 983 height 409
click at [270, 295] on div "11855129 (317460929) N/A Pickup [DATE] 11:17 AM EDT 8/27/2025 $57.00 Submitted …" at bounding box center [554, 386] width 983 height 409
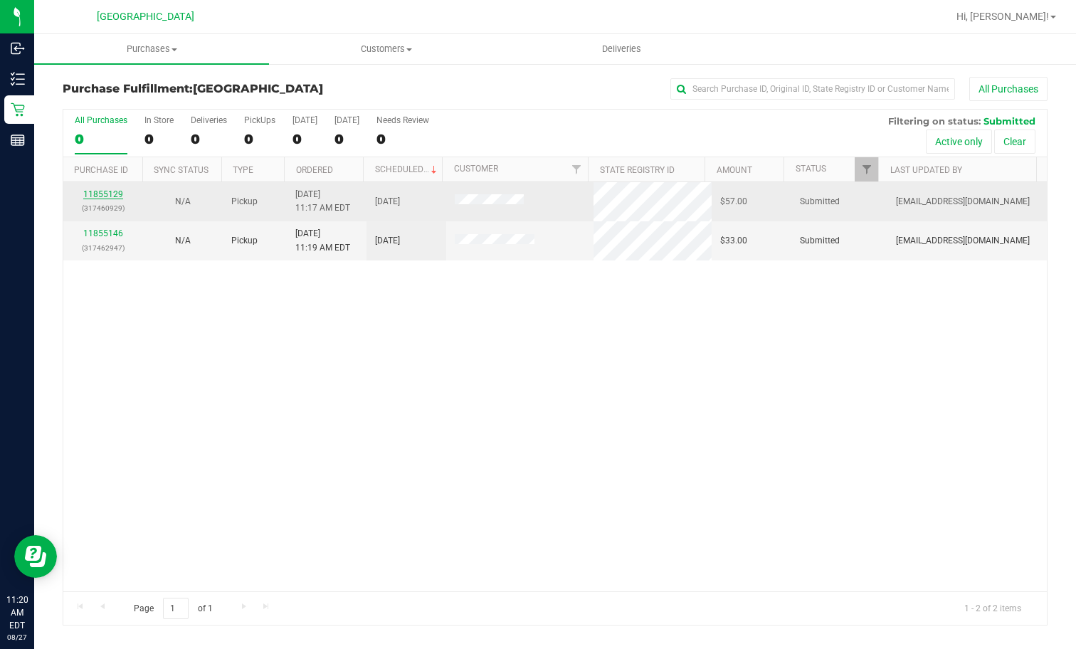
click at [112, 198] on link "11855129" at bounding box center [103, 194] width 40 height 10
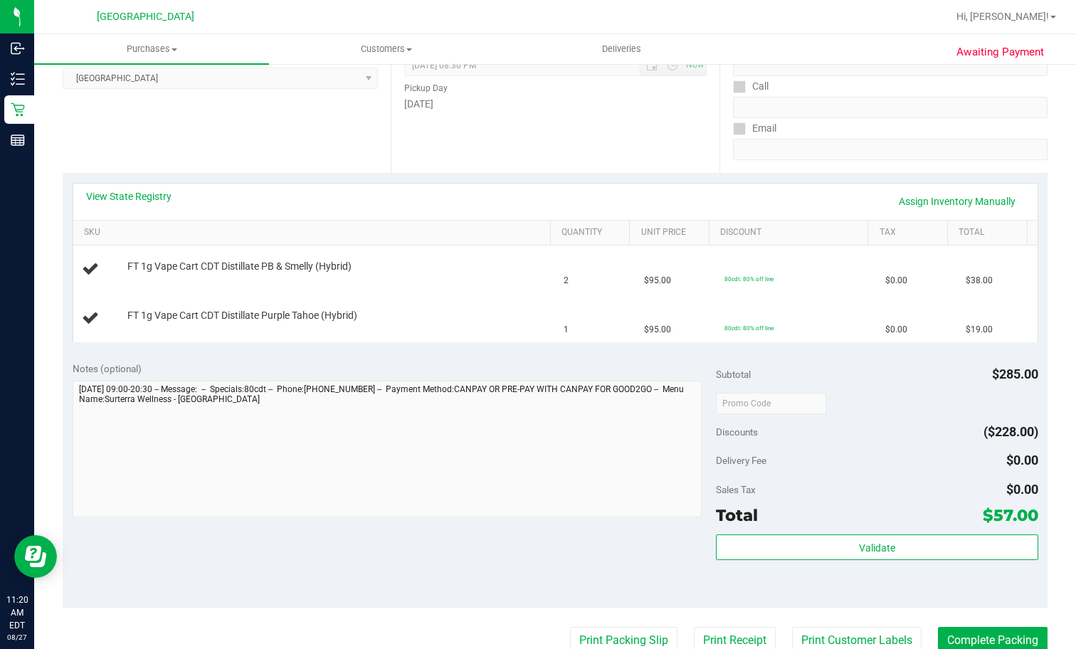
scroll to position [356, 0]
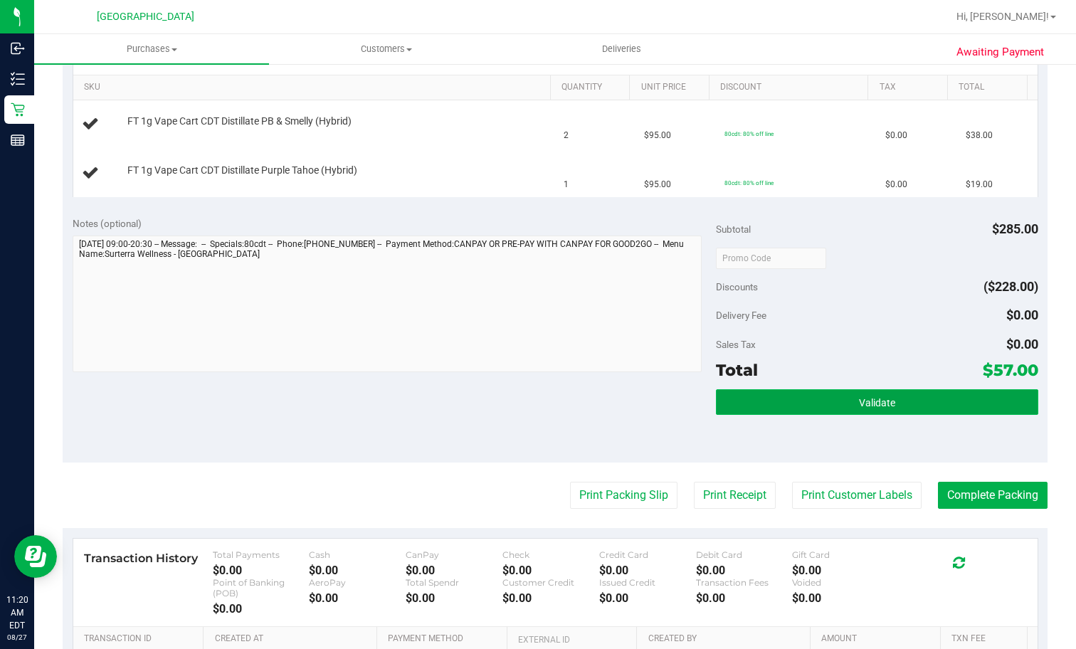
click at [822, 406] on button "Validate" at bounding box center [877, 402] width 322 height 26
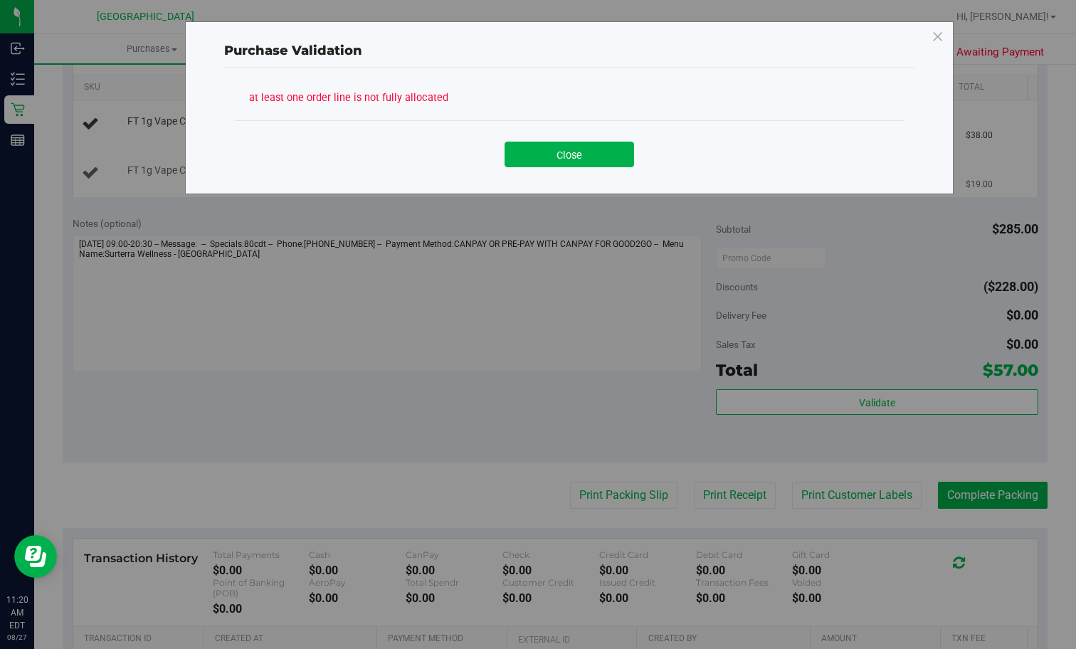
drag, startPoint x: 566, startPoint y: 144, endPoint x: 560, endPoint y: 159, distance: 16.7
click at [566, 148] on button "Close" at bounding box center [568, 155] width 129 height 26
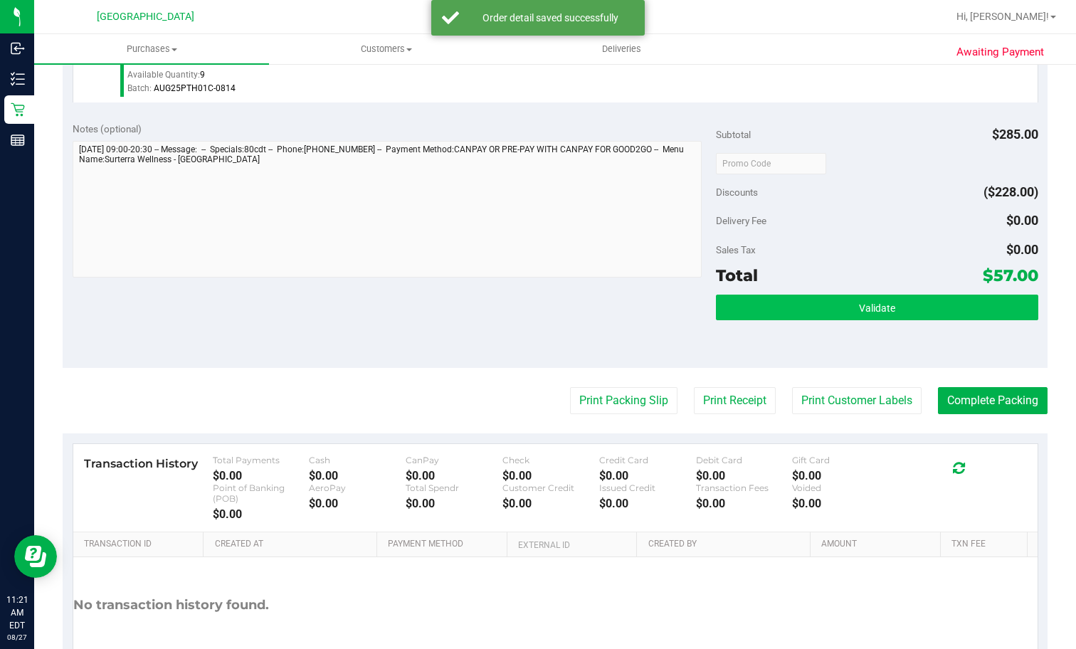
scroll to position [465, 0]
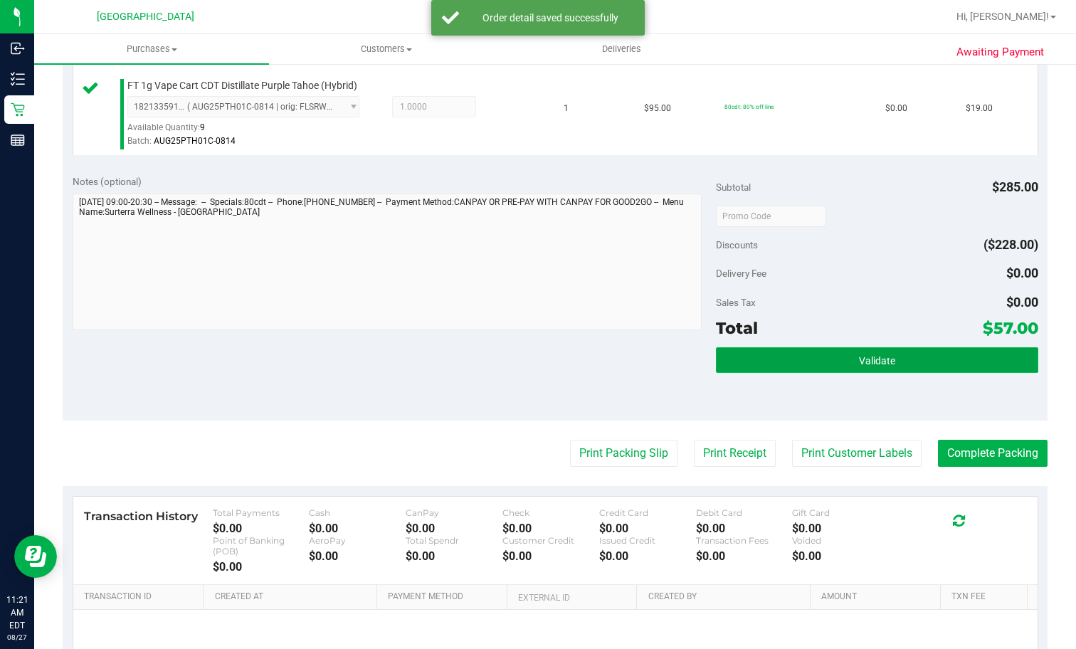
click at [790, 369] on button "Validate" at bounding box center [877, 360] width 322 height 26
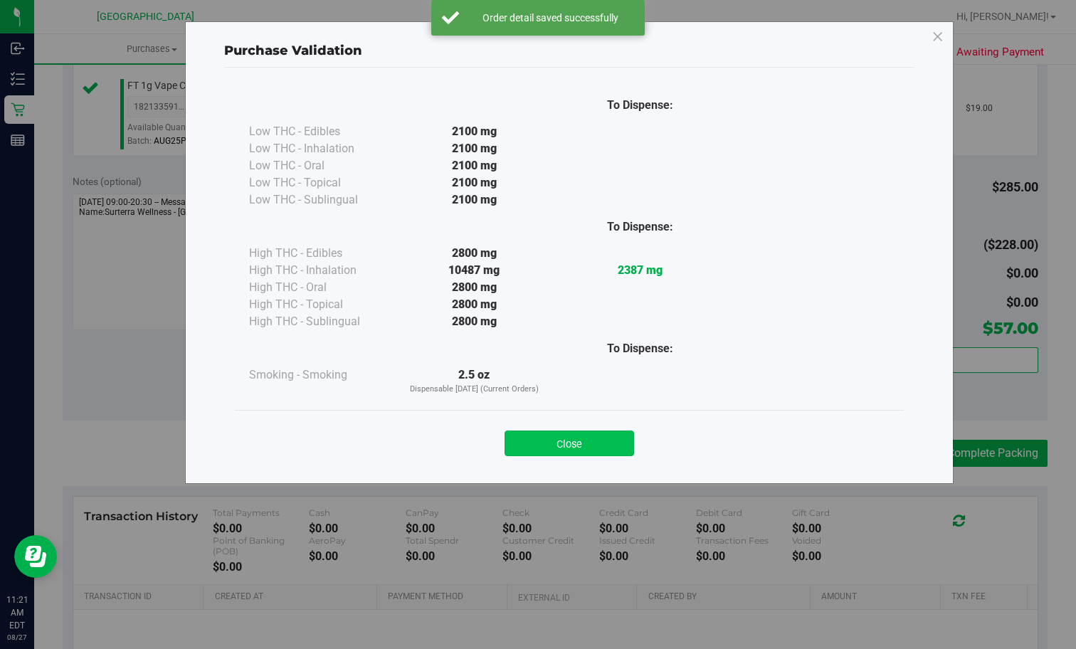
click at [518, 443] on button "Close" at bounding box center [568, 443] width 129 height 26
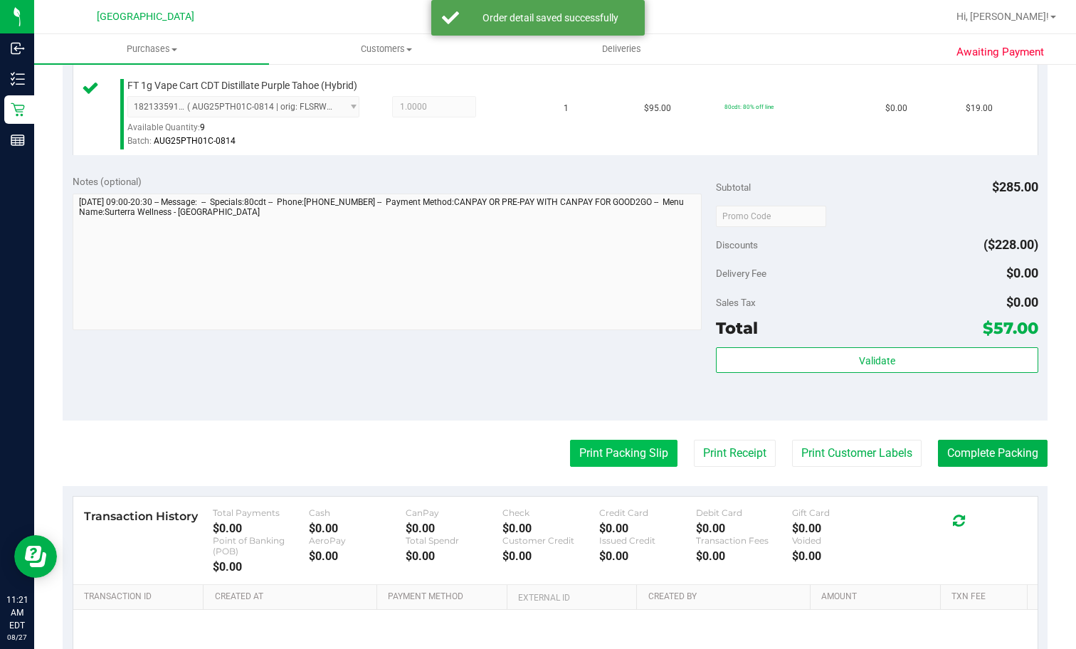
click at [640, 440] on button "Print Packing Slip" at bounding box center [623, 453] width 107 height 27
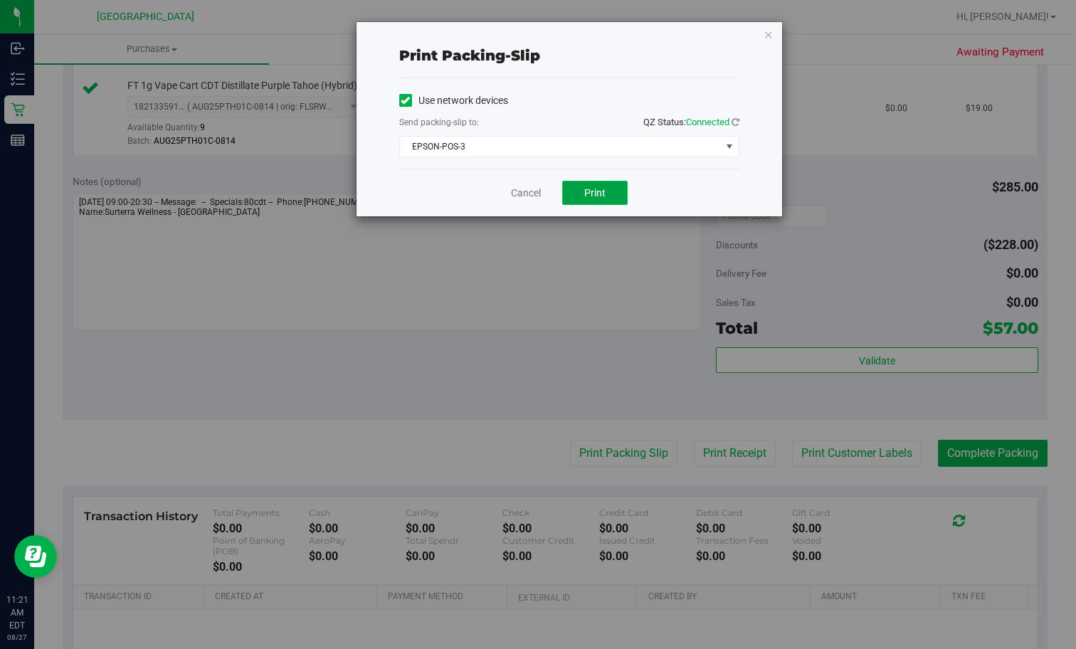
click at [601, 199] on button "Print" at bounding box center [594, 193] width 65 height 24
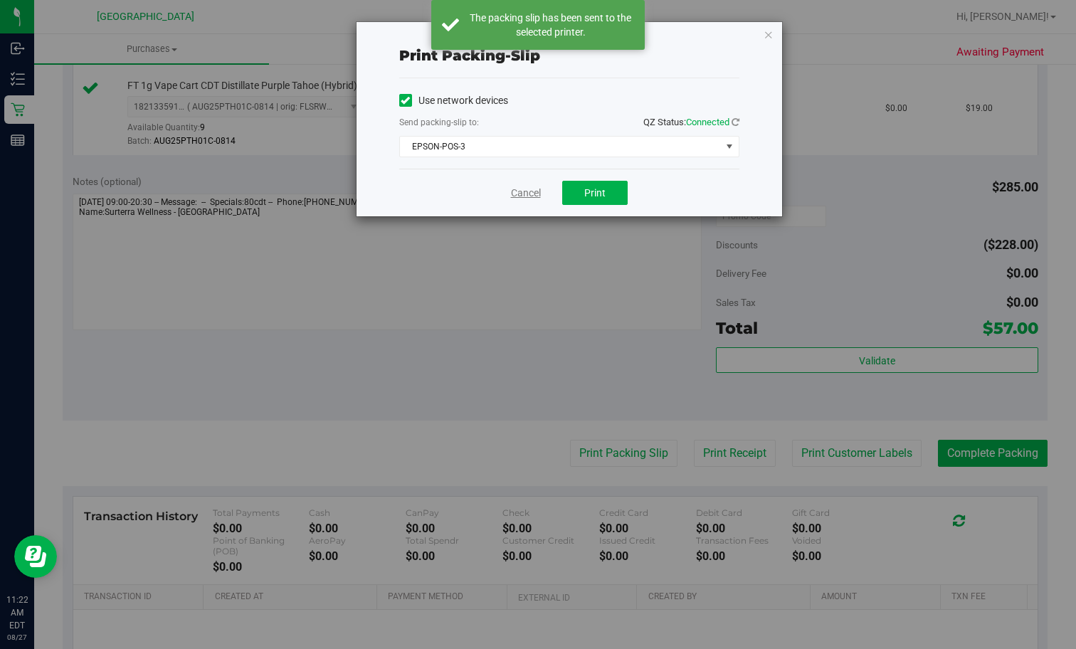
click at [532, 195] on link "Cancel" at bounding box center [526, 193] width 30 height 15
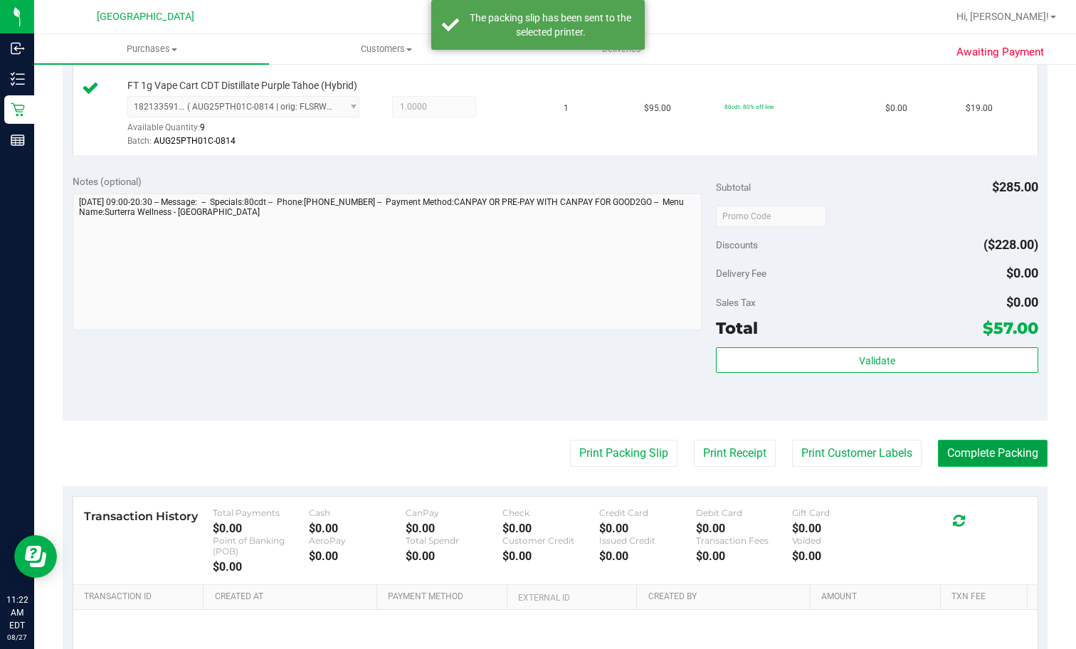
click at [976, 460] on button "Complete Packing" at bounding box center [993, 453] width 110 height 27
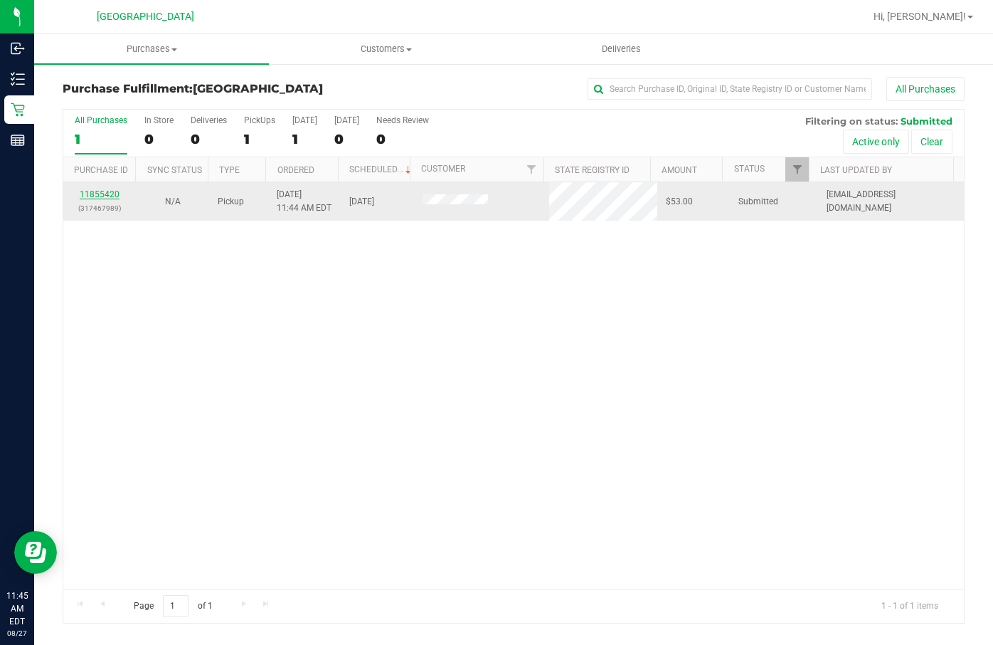
click at [117, 194] on link "11855420" at bounding box center [100, 194] width 40 height 10
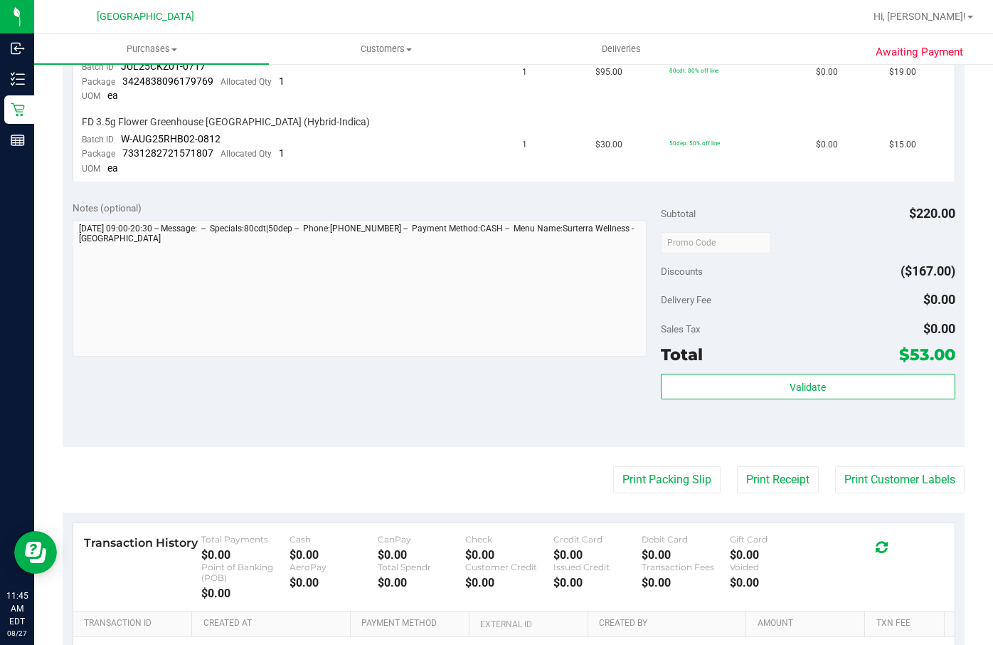
scroll to position [640, 0]
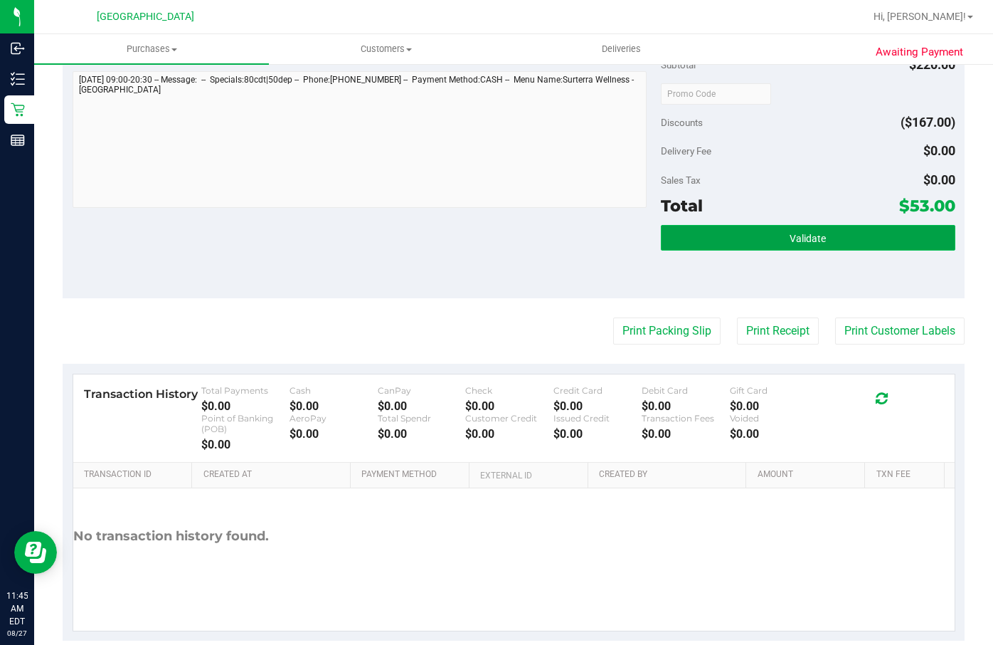
click at [696, 234] on button "Validate" at bounding box center [808, 238] width 295 height 26
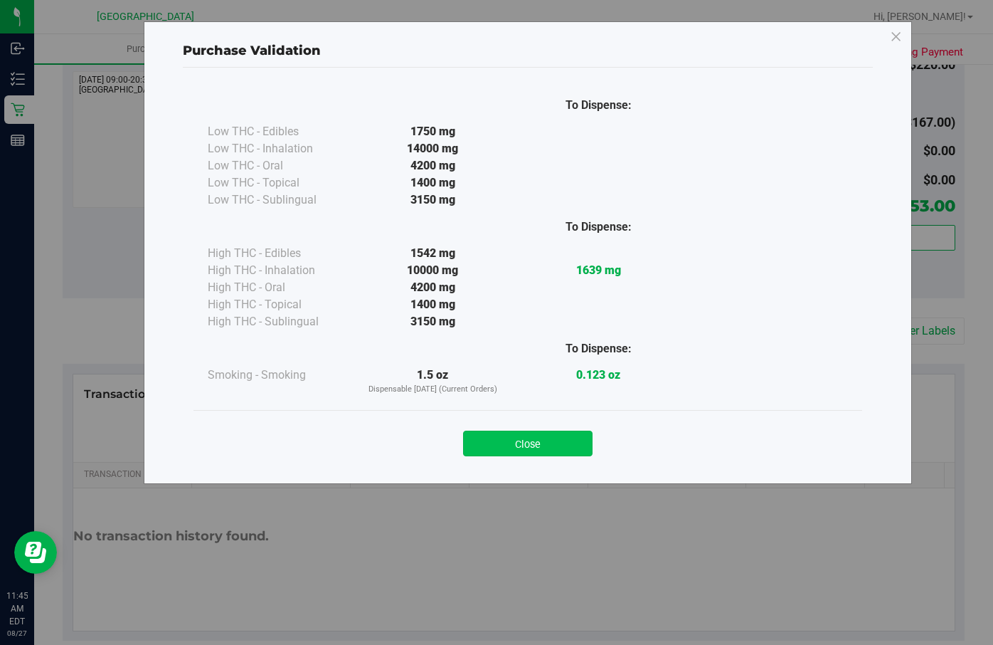
click at [551, 446] on button "Close" at bounding box center [527, 443] width 129 height 26
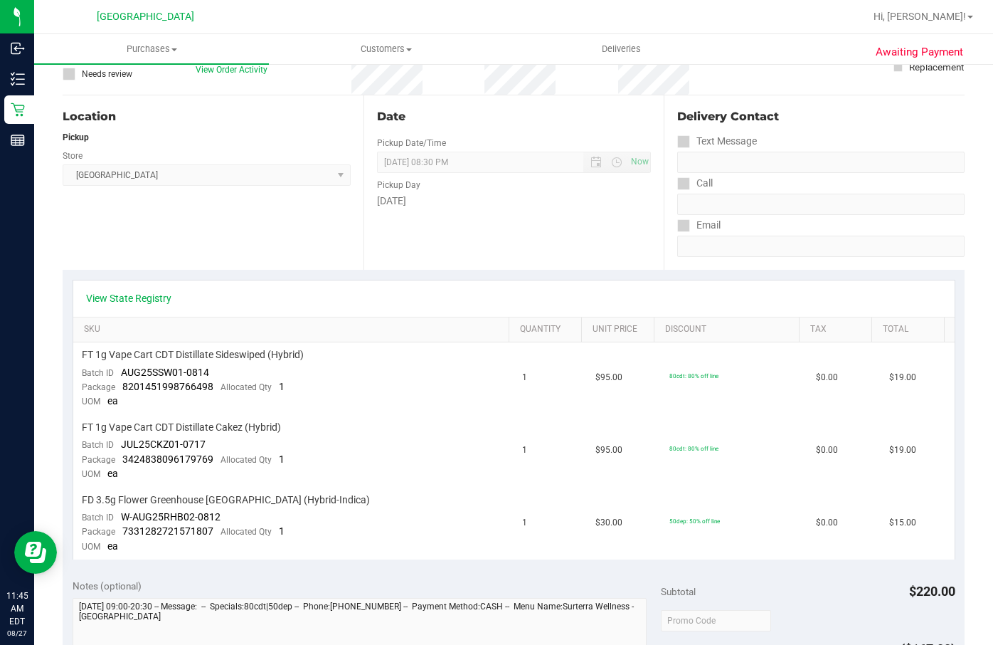
scroll to position [0, 0]
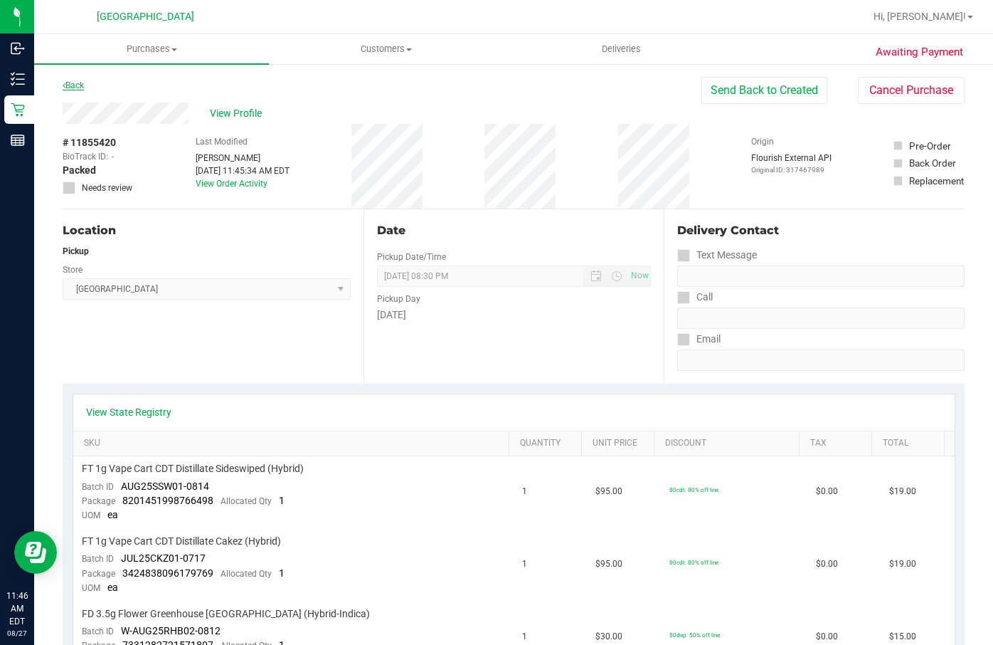
click at [81, 88] on link "Back" at bounding box center [73, 85] width 21 height 10
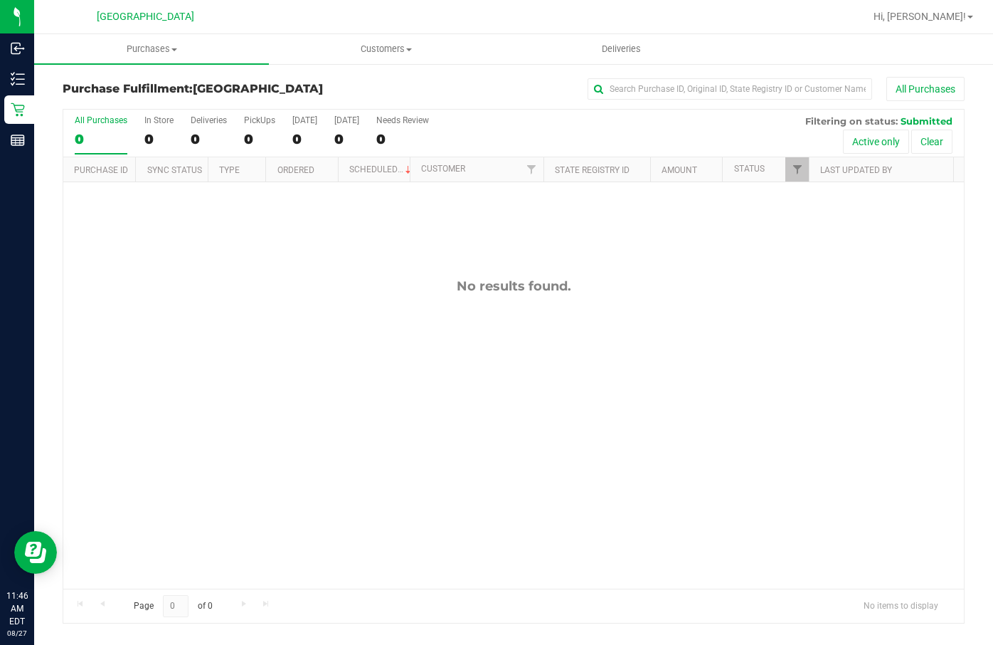
drag, startPoint x: 558, startPoint y: 214, endPoint x: 547, endPoint y: 195, distance: 22.0
click at [553, 209] on div "No results found." at bounding box center [513, 433] width 901 height 502
click at [366, 231] on div "11855440 (317468778) N/A Pickup [DATE] 11:47 AM EDT 8/27/2025 $19.00 Submitted …" at bounding box center [513, 385] width 901 height 406
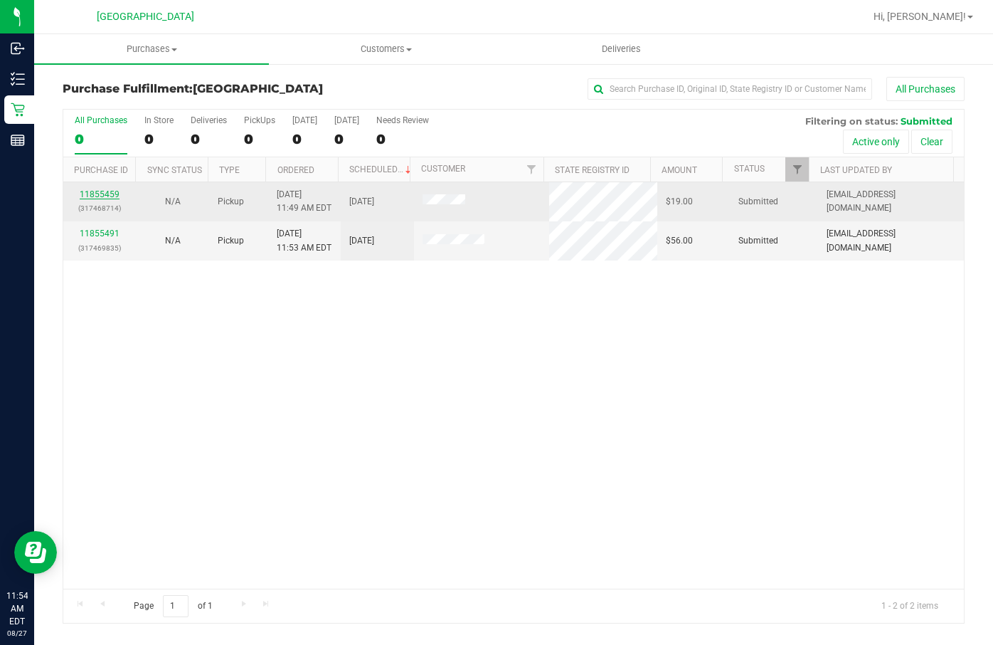
click at [104, 193] on link "11855459" at bounding box center [100, 194] width 40 height 10
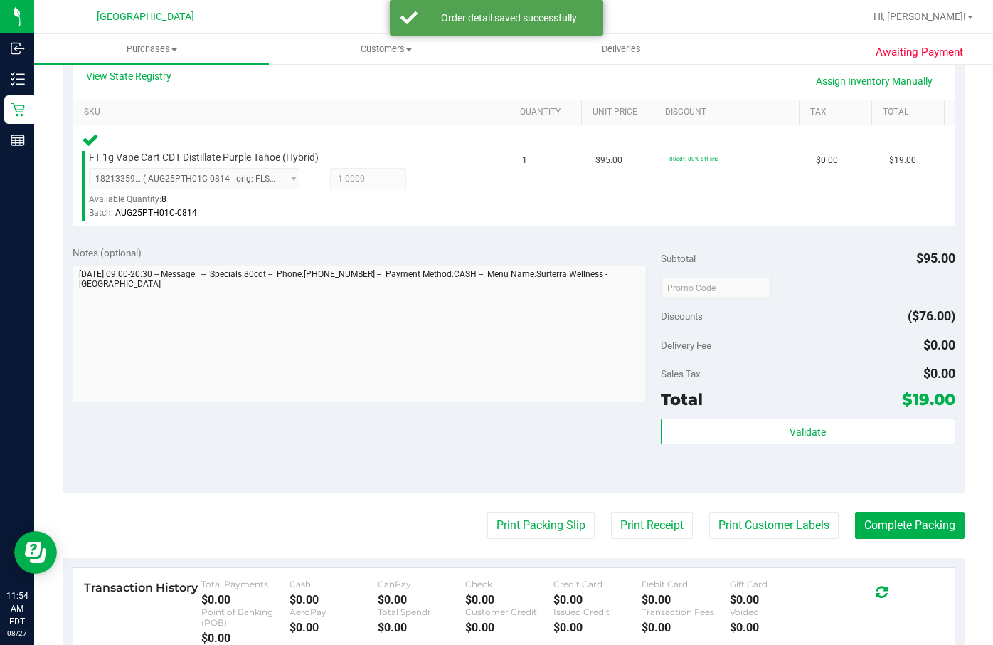
scroll to position [356, 0]
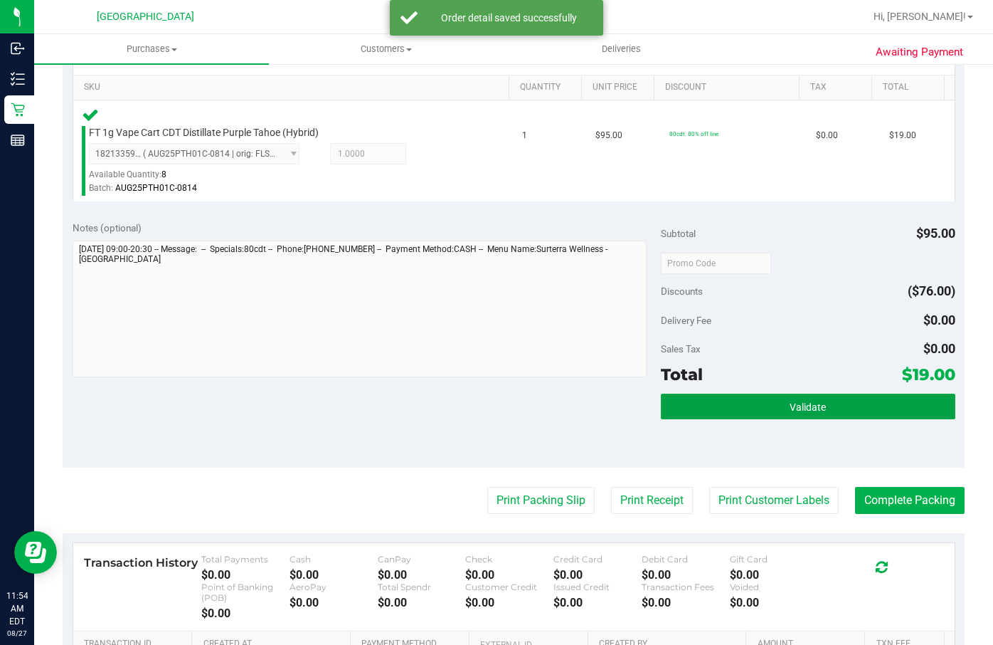
drag, startPoint x: 839, startPoint y: 403, endPoint x: 628, endPoint y: 388, distance: 211.1
click at [837, 401] on button "Validate" at bounding box center [808, 406] width 295 height 26
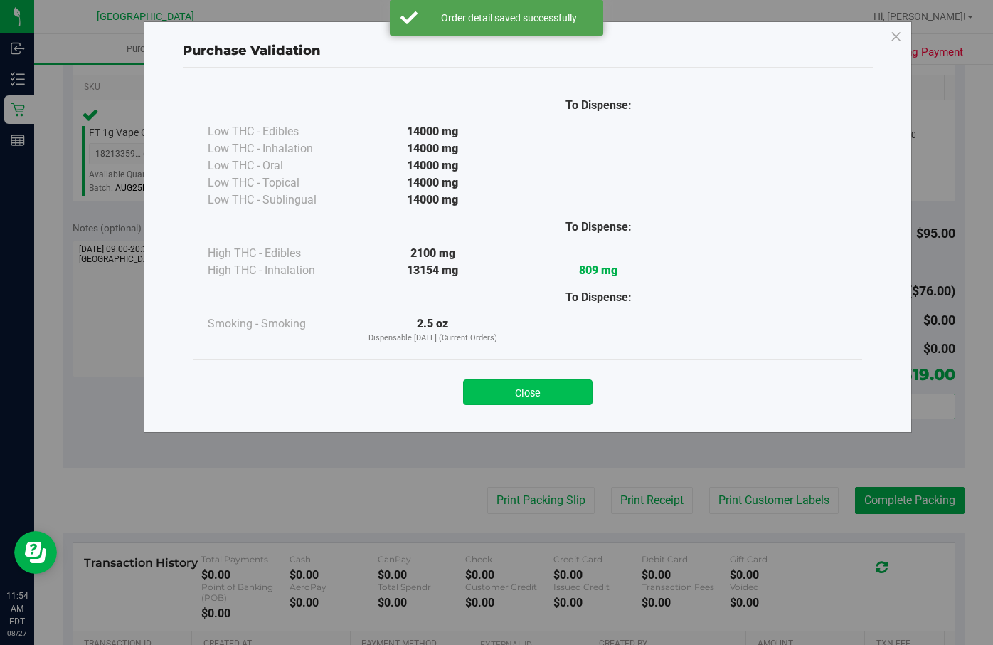
click at [529, 395] on button "Close" at bounding box center [527, 392] width 129 height 26
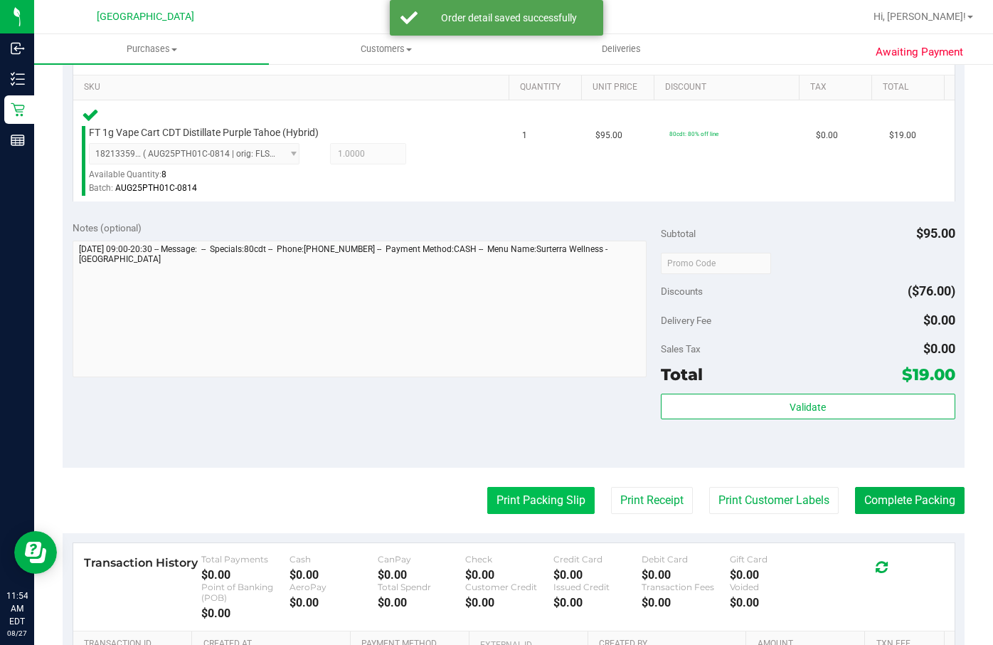
click at [531, 493] on button "Print Packing Slip" at bounding box center [540, 500] width 107 height 27
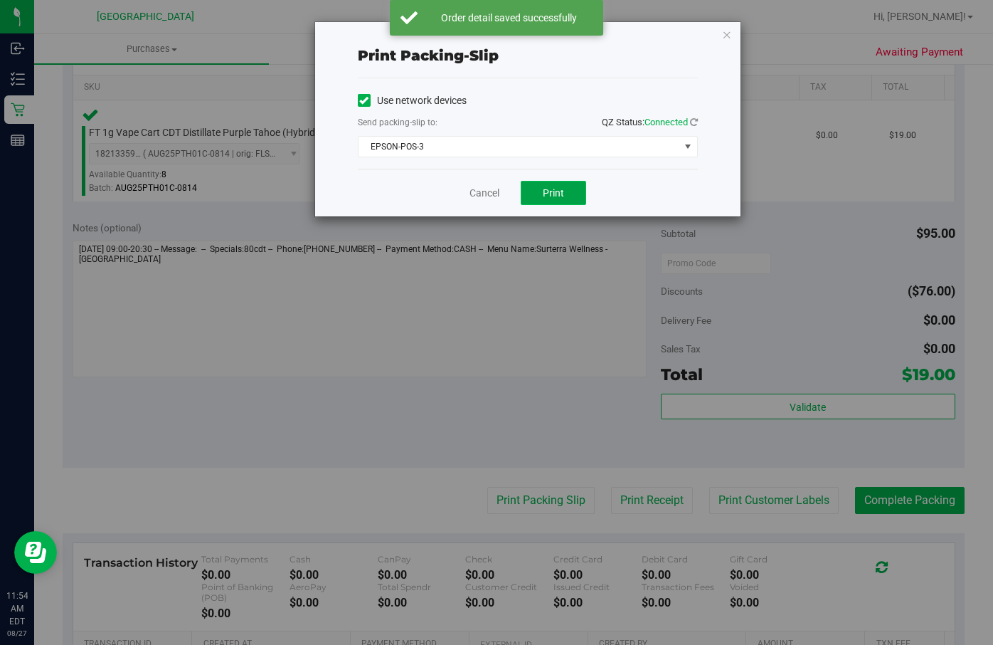
click at [573, 193] on button "Print" at bounding box center [553, 193] width 65 height 24
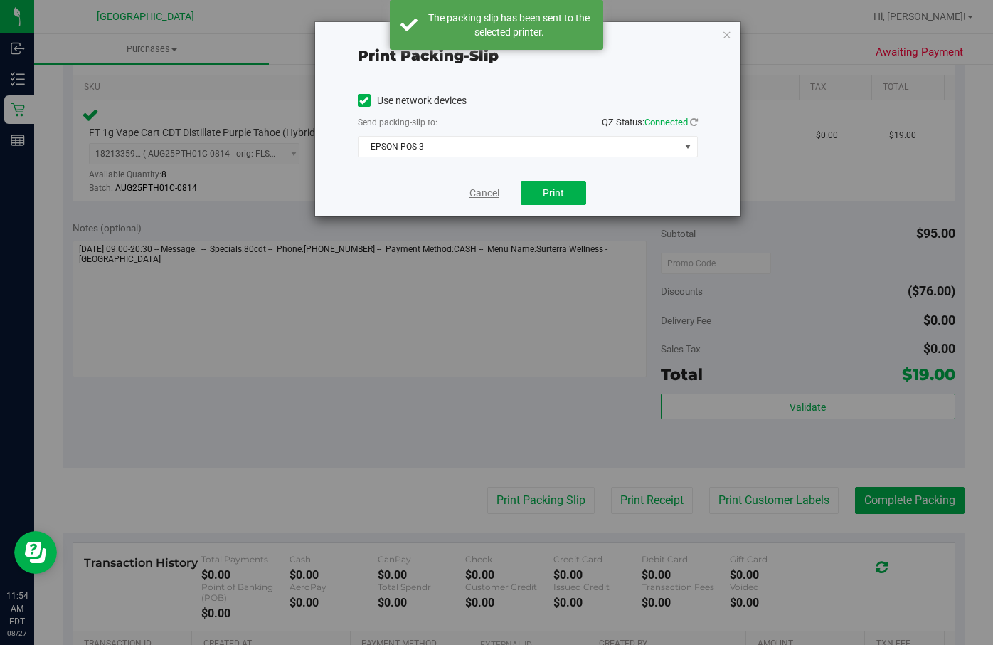
click at [474, 191] on link "Cancel" at bounding box center [485, 193] width 30 height 15
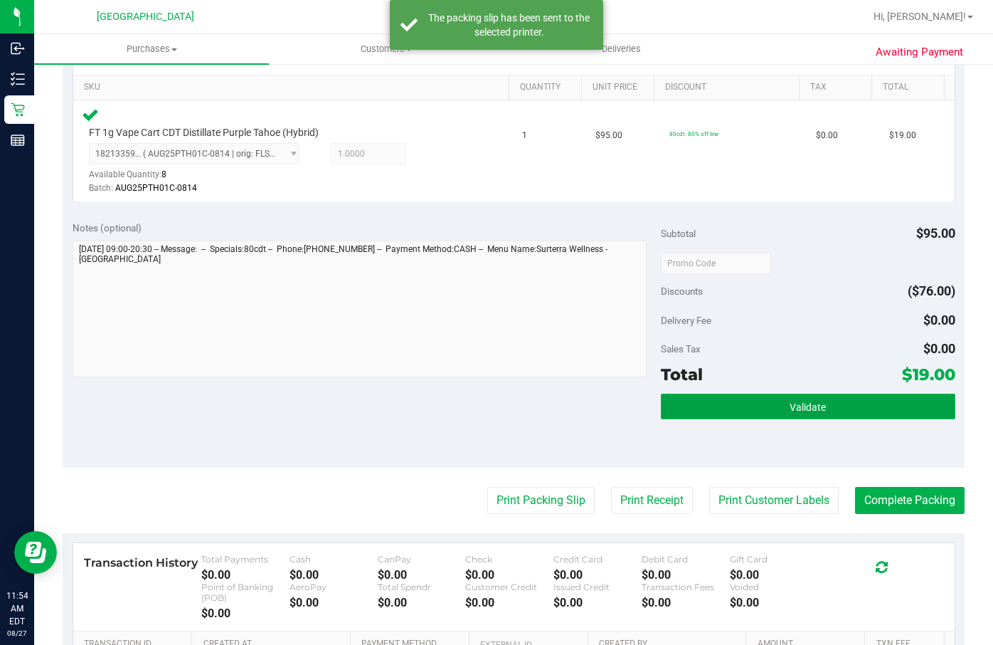
click at [724, 401] on button "Validate" at bounding box center [808, 406] width 295 height 26
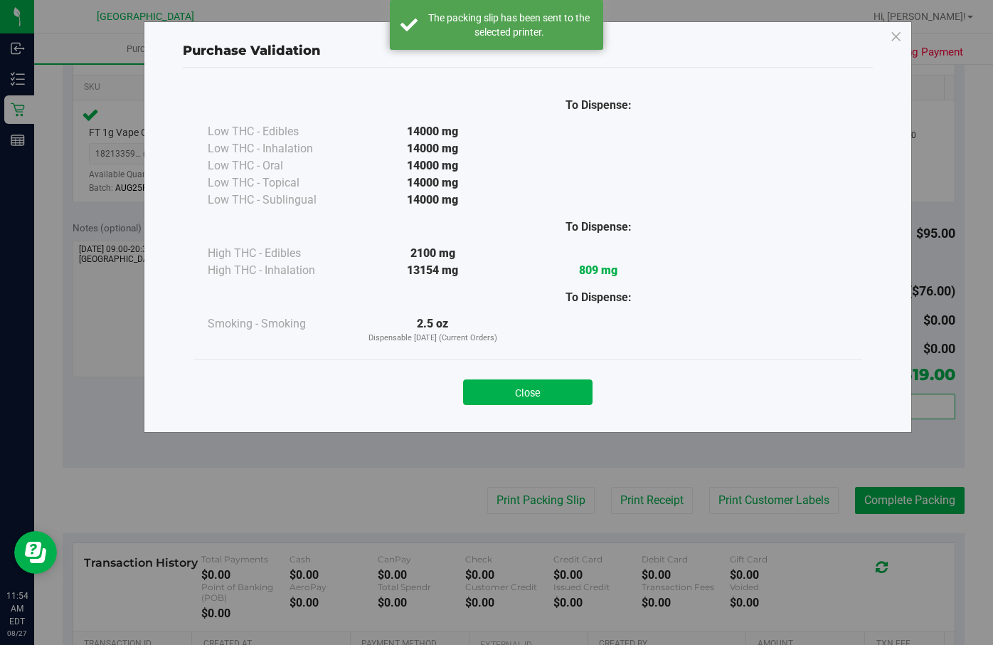
click at [507, 391] on button "Close" at bounding box center [527, 392] width 129 height 26
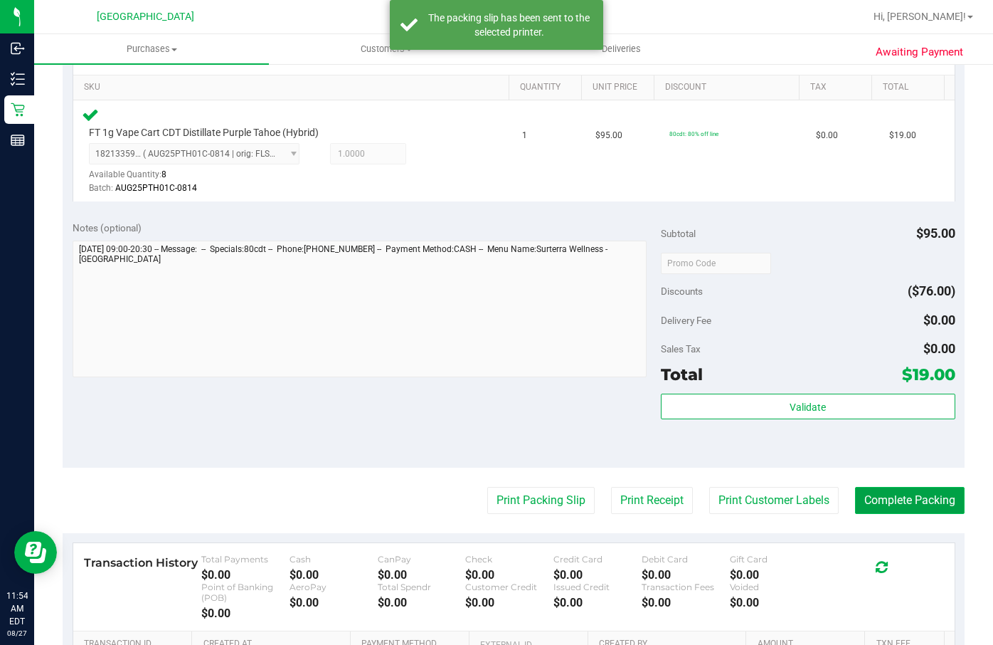
click at [933, 494] on button "Complete Packing" at bounding box center [910, 500] width 110 height 27
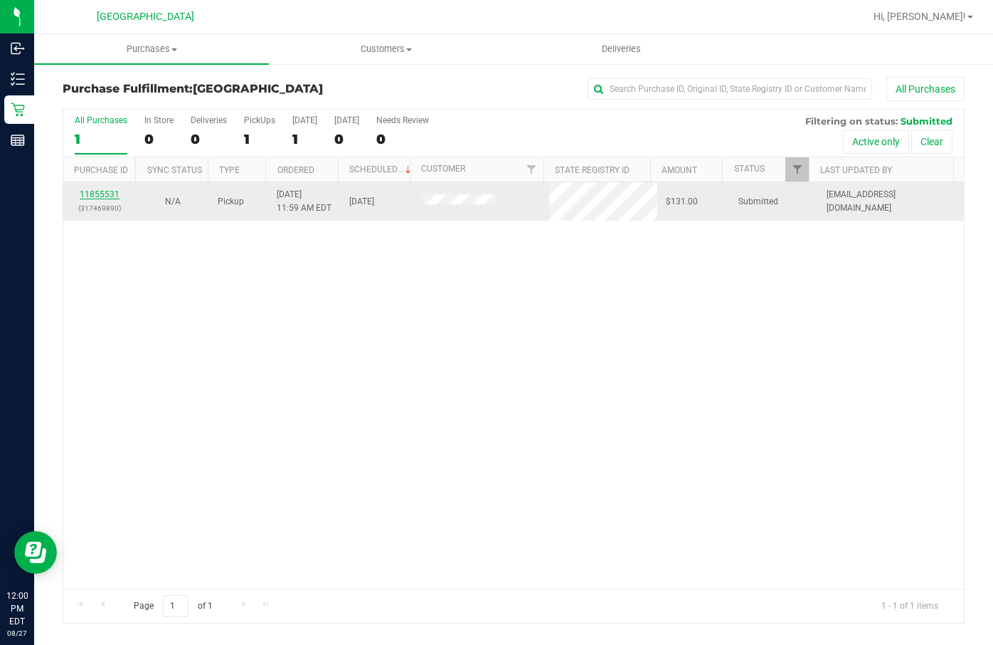
click at [99, 196] on link "11855531" at bounding box center [100, 194] width 40 height 10
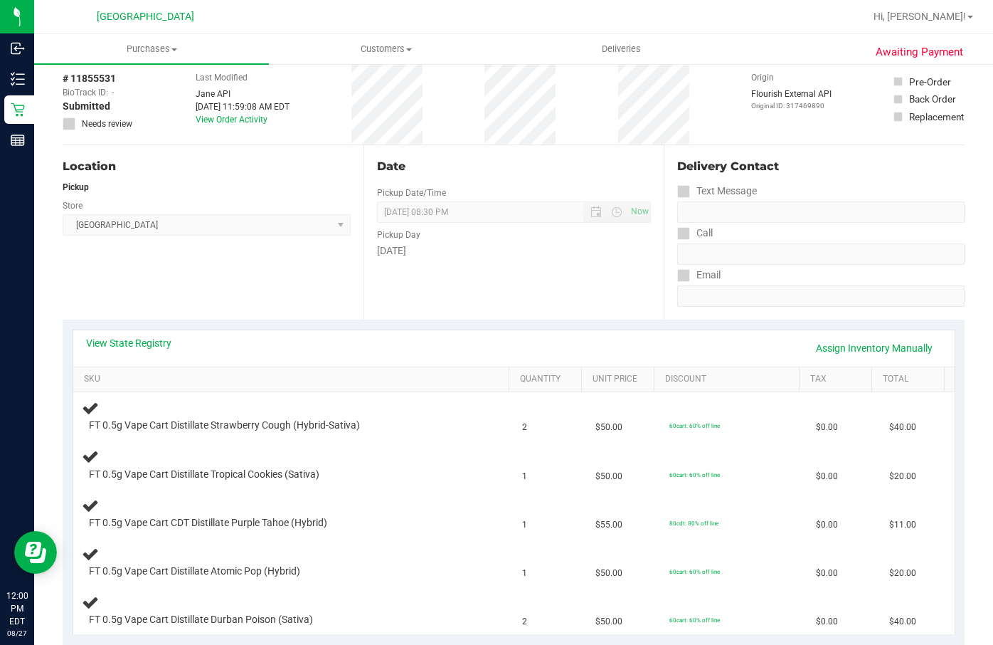
scroll to position [142, 0]
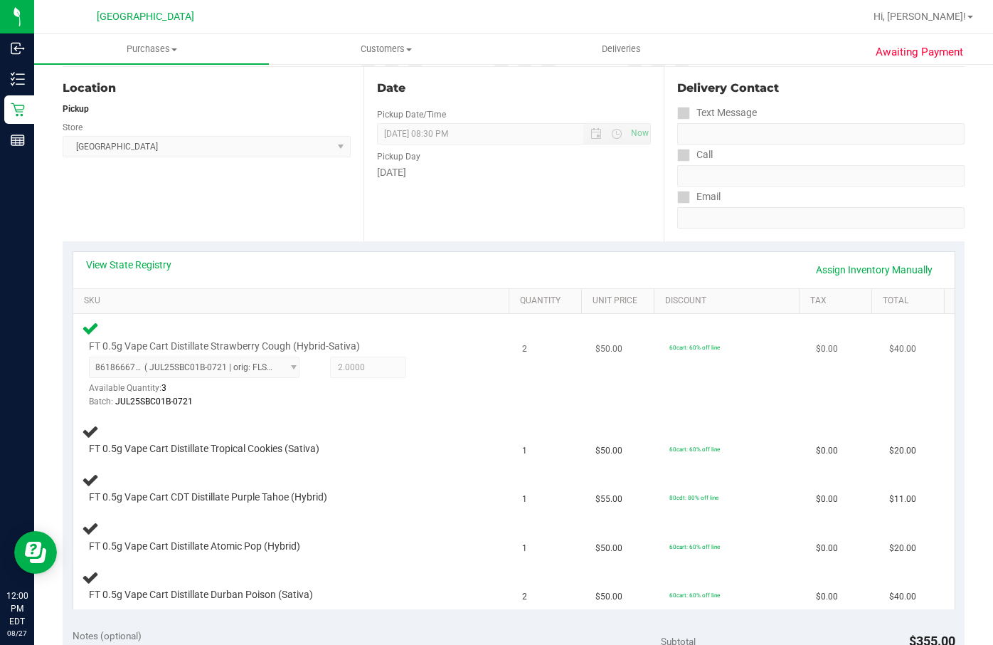
click at [311, 413] on td "FT 0.5g Vape Cart Distillate Strawberry Cough (Hybrid-Sativa) 8618666738453590 …" at bounding box center [293, 365] width 441 height 102
click at [389, 290] on th "SKU" at bounding box center [290, 302] width 435 height 26
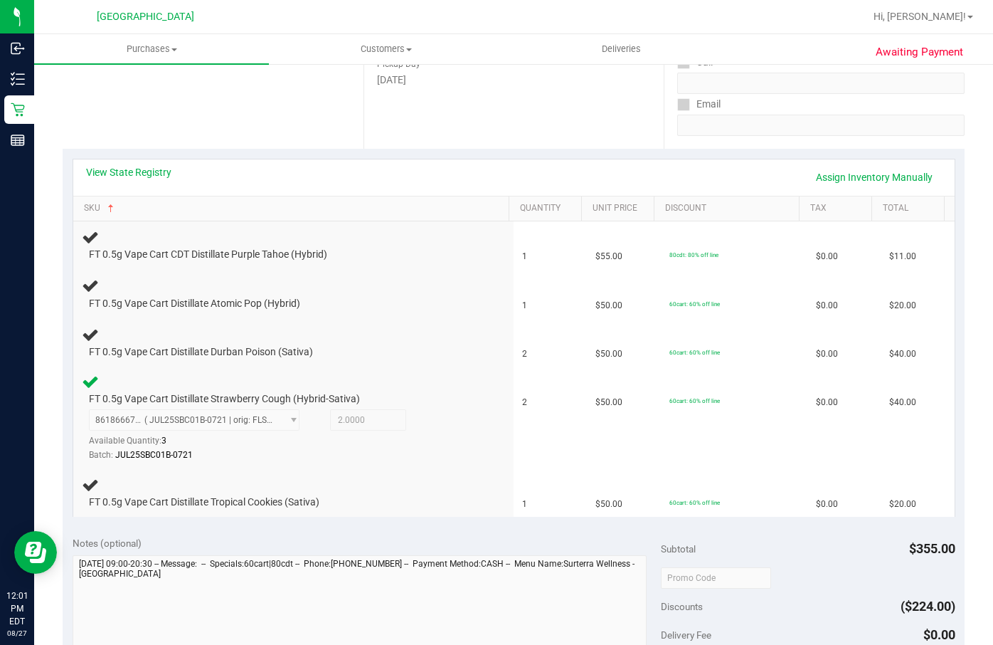
scroll to position [356, 0]
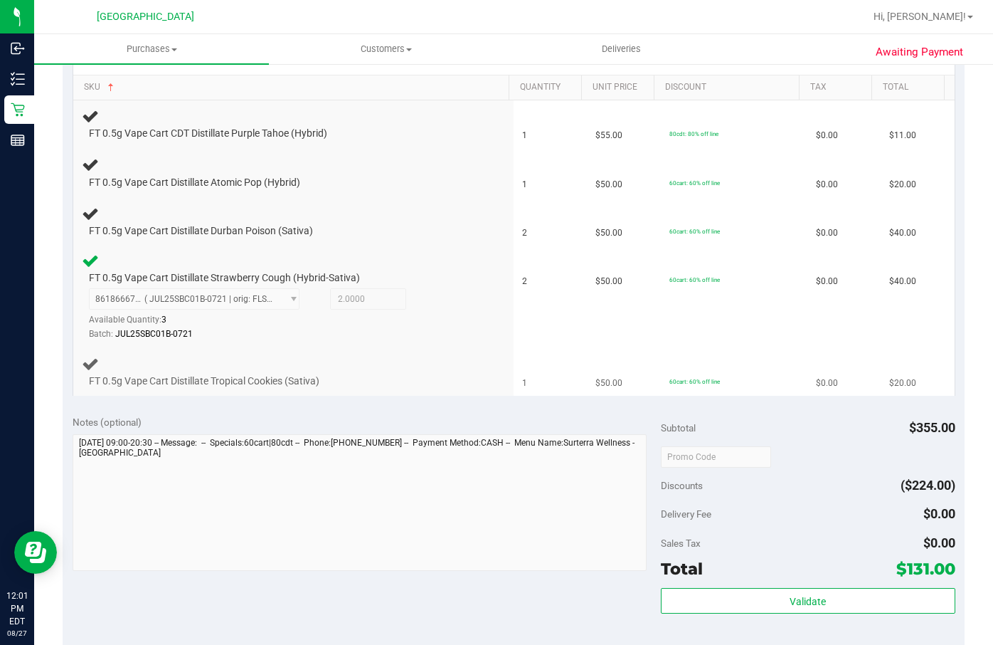
click at [438, 391] on td "FT 0.5g Vape Cart Distillate Tropical Cookies (Sativa)" at bounding box center [293, 372] width 441 height 48
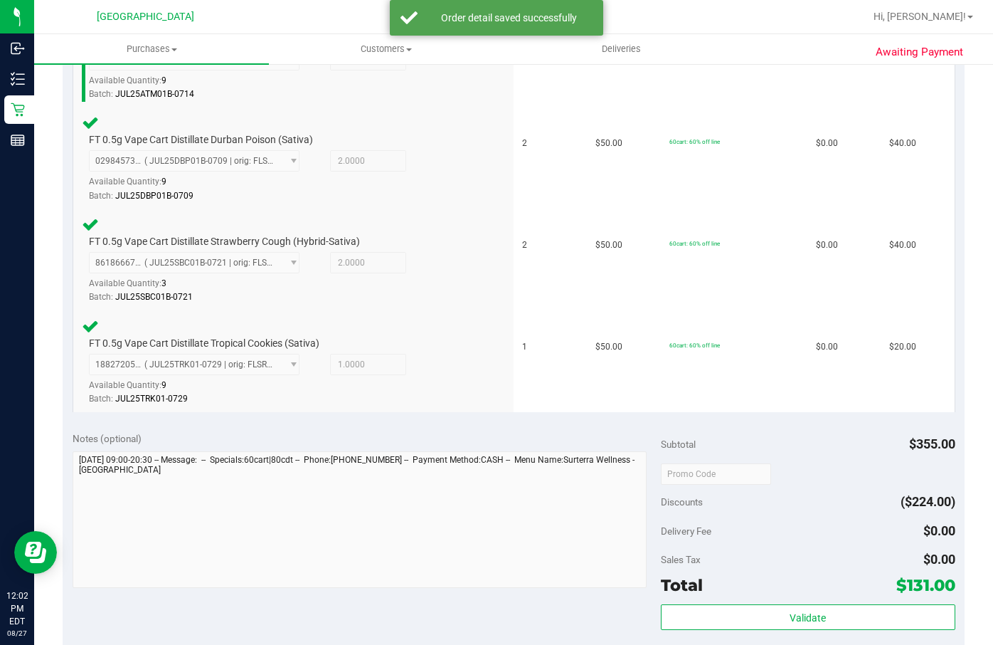
scroll to position [640, 0]
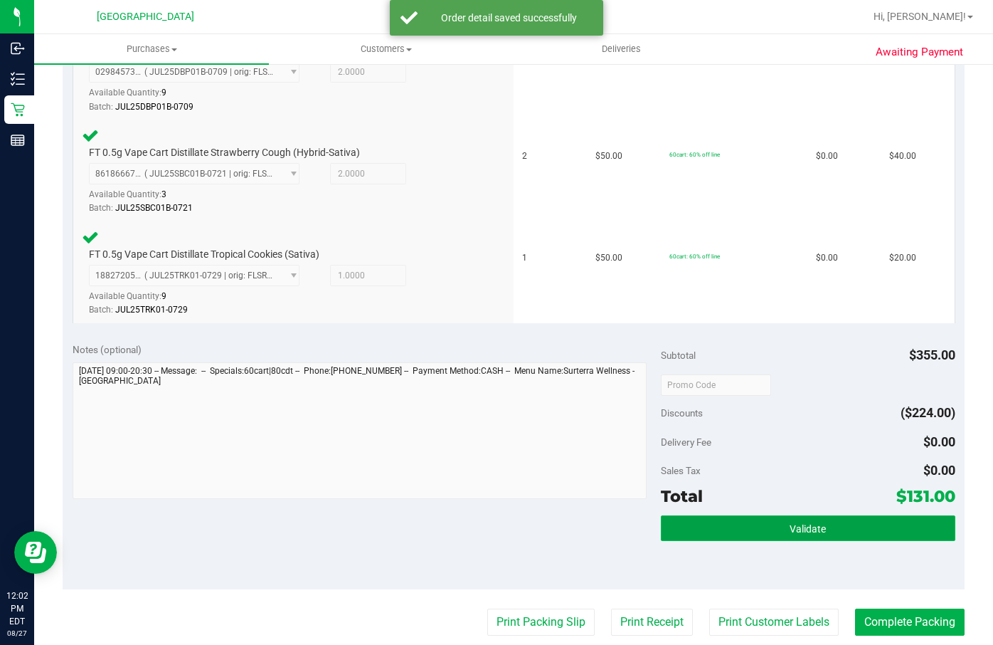
drag, startPoint x: 794, startPoint y: 517, endPoint x: 795, endPoint y: 524, distance: 7.2
click at [795, 521] on button "Validate" at bounding box center [808, 528] width 295 height 26
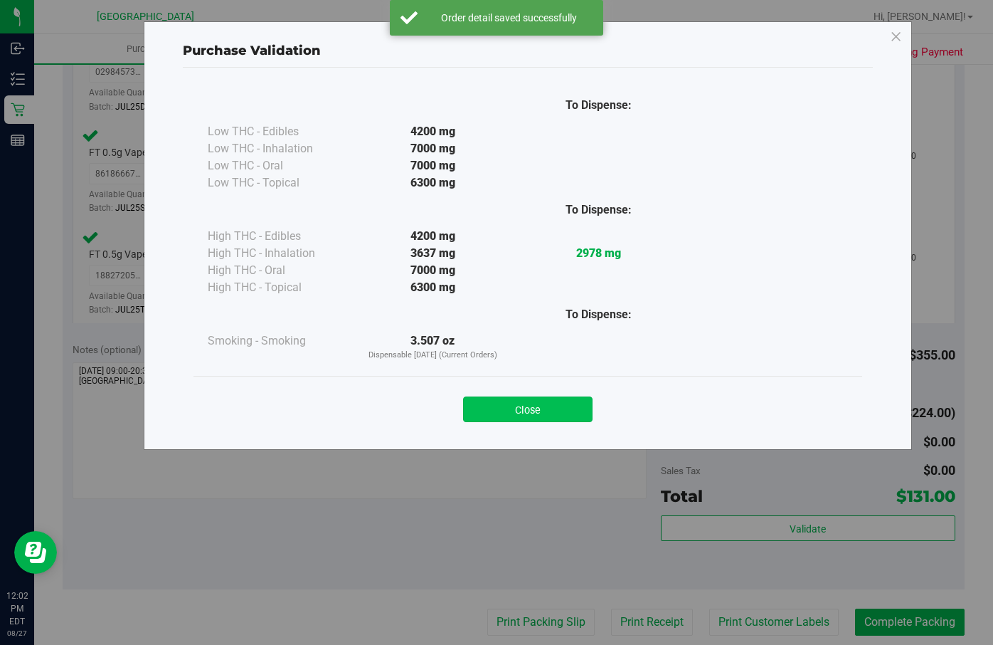
click at [556, 408] on button "Close" at bounding box center [527, 409] width 129 height 26
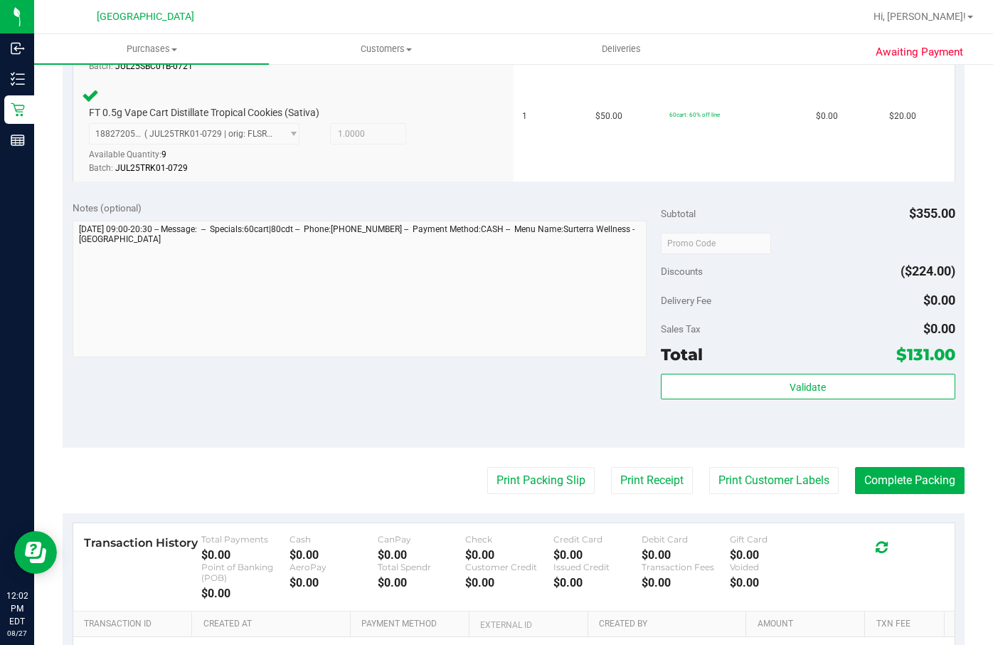
scroll to position [783, 0]
click at [536, 485] on button "Print Packing Slip" at bounding box center [540, 479] width 107 height 27
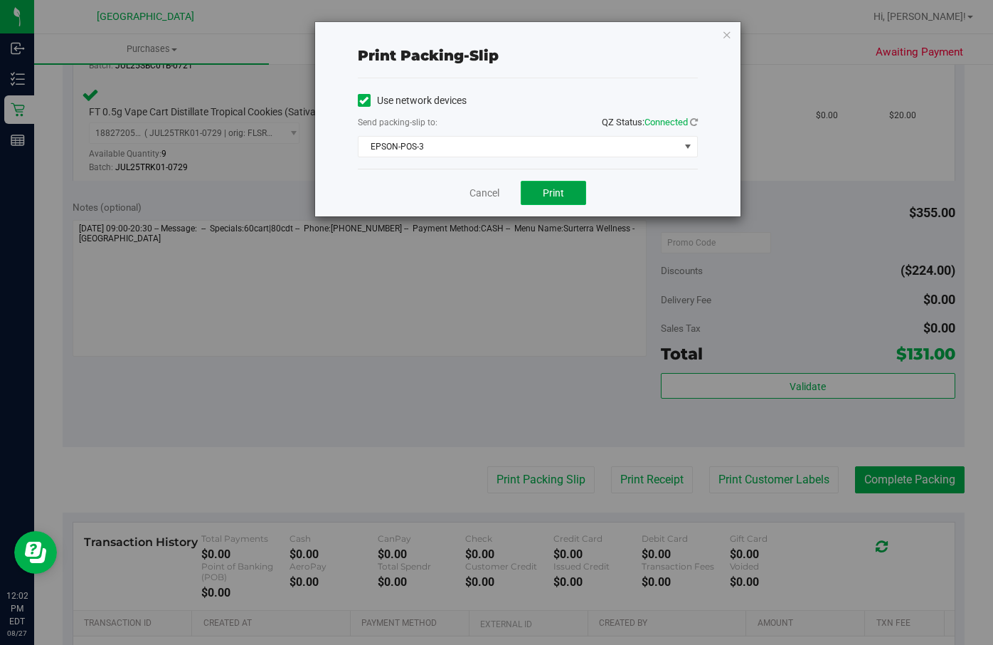
click at [561, 184] on button "Print" at bounding box center [553, 193] width 65 height 24
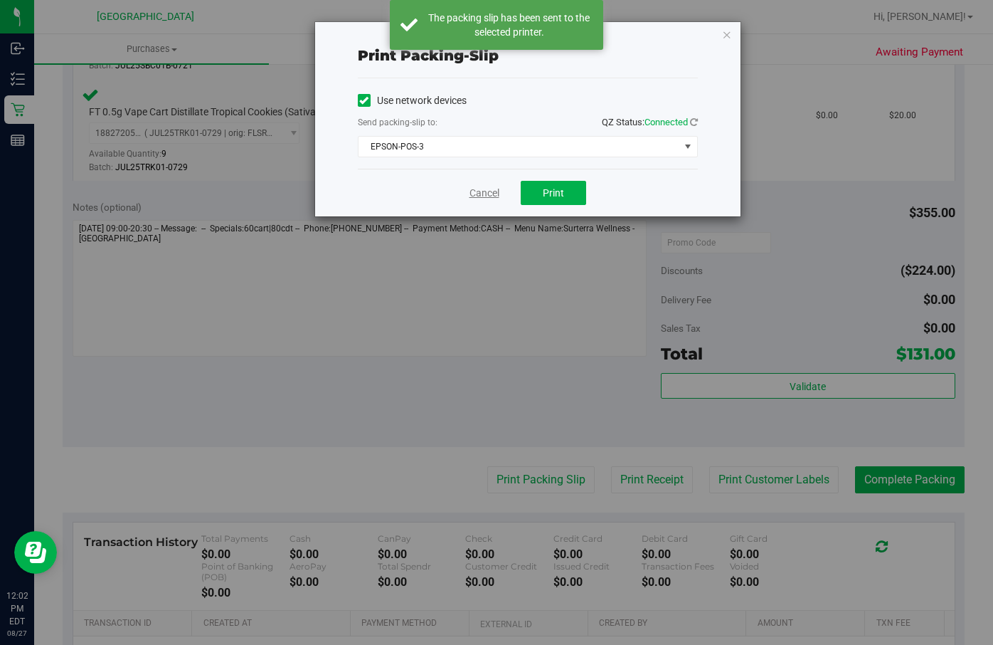
click at [480, 191] on link "Cancel" at bounding box center [485, 193] width 30 height 15
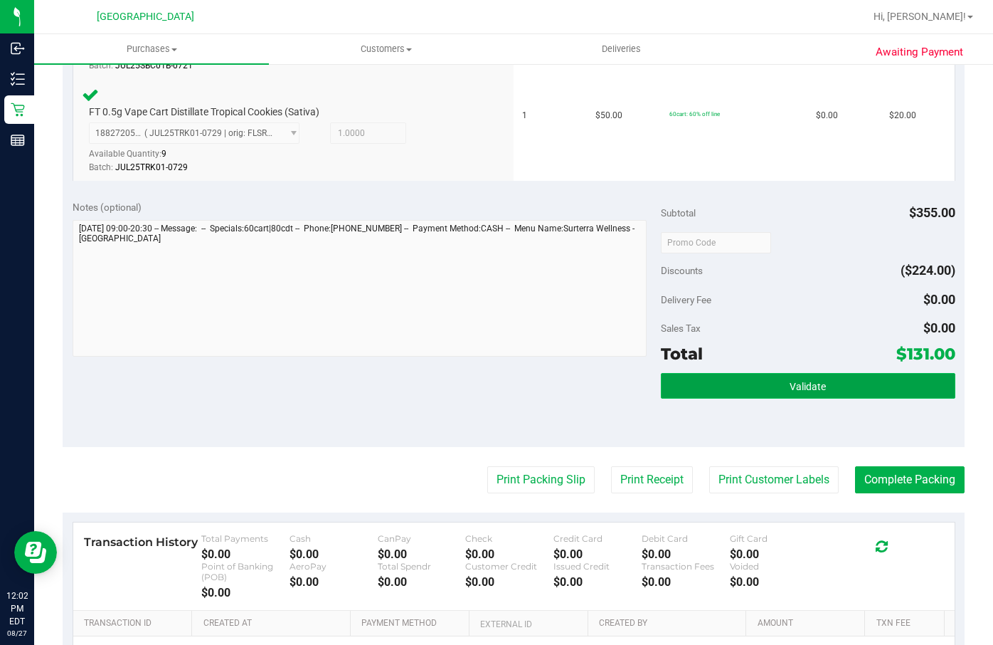
click at [735, 391] on button "Validate" at bounding box center [808, 386] width 295 height 26
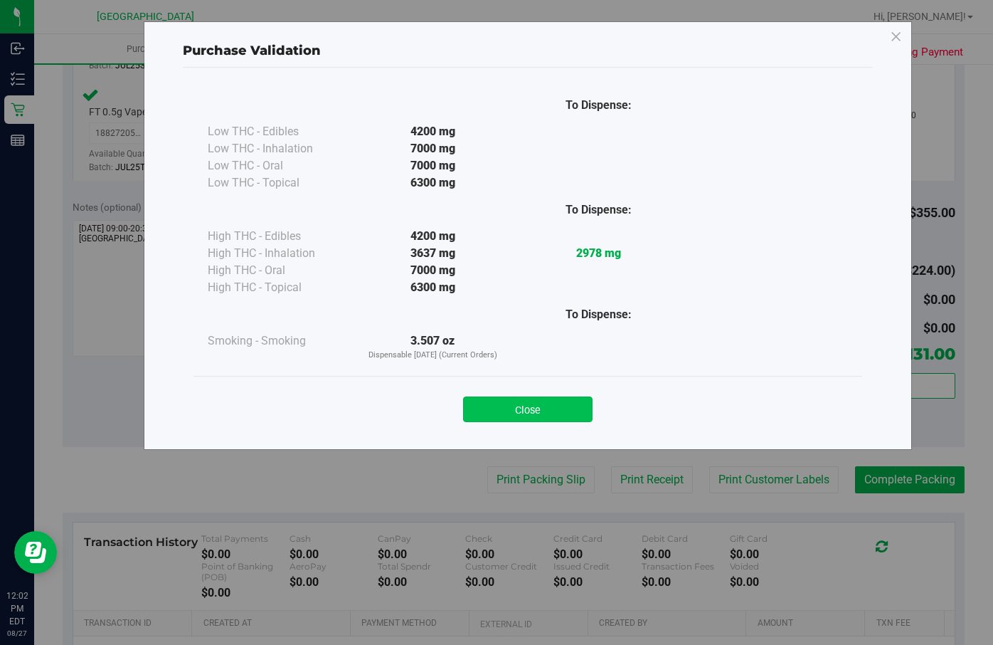
click at [541, 413] on button "Close" at bounding box center [527, 409] width 129 height 26
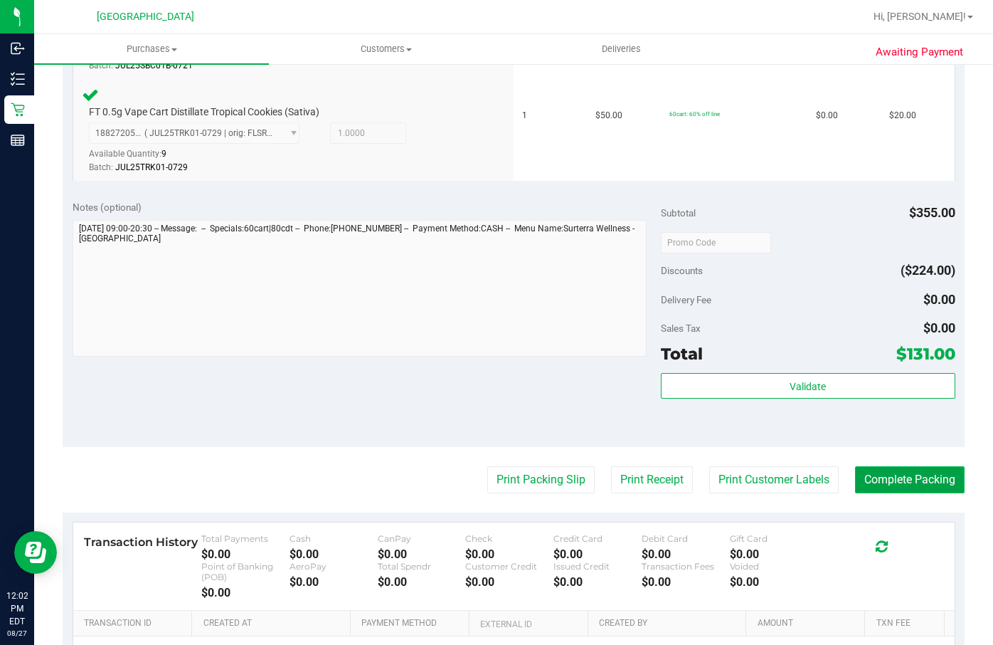
click at [917, 473] on button "Complete Packing" at bounding box center [910, 479] width 110 height 27
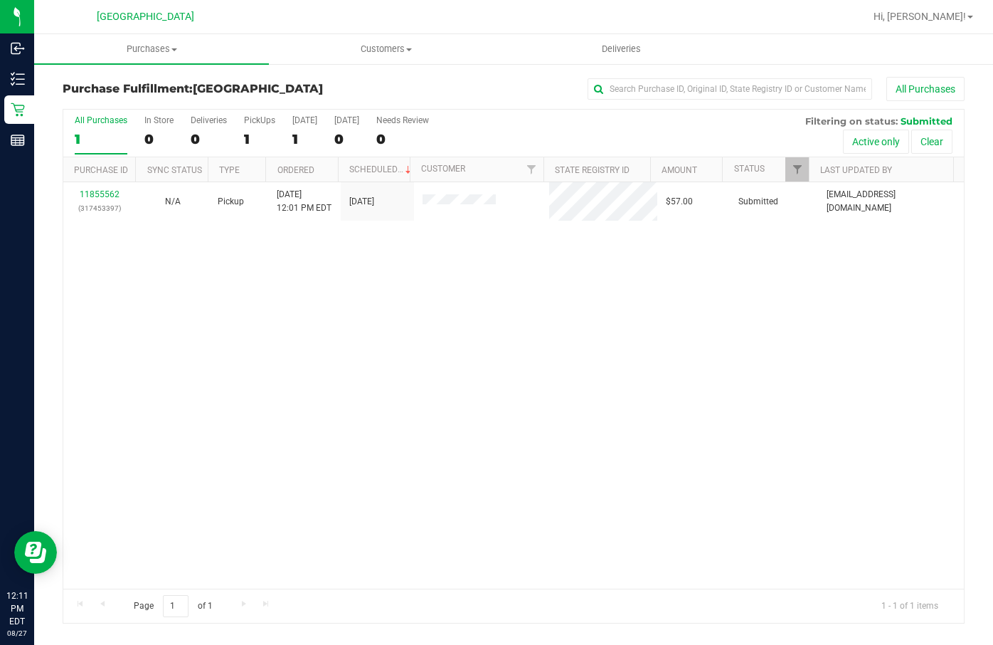
click at [356, 268] on div "11855562 (317453397) N/A Pickup [DATE] 12:01 PM EDT 8/27/2025 $57.00 Submitted …" at bounding box center [513, 385] width 901 height 406
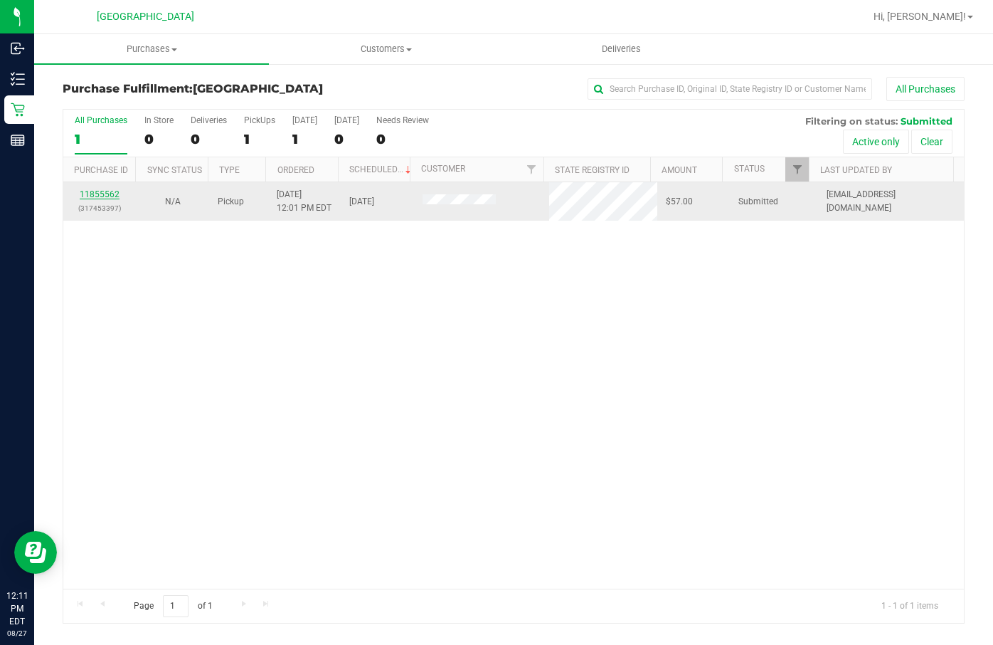
click at [107, 194] on link "11855562" at bounding box center [100, 194] width 40 height 10
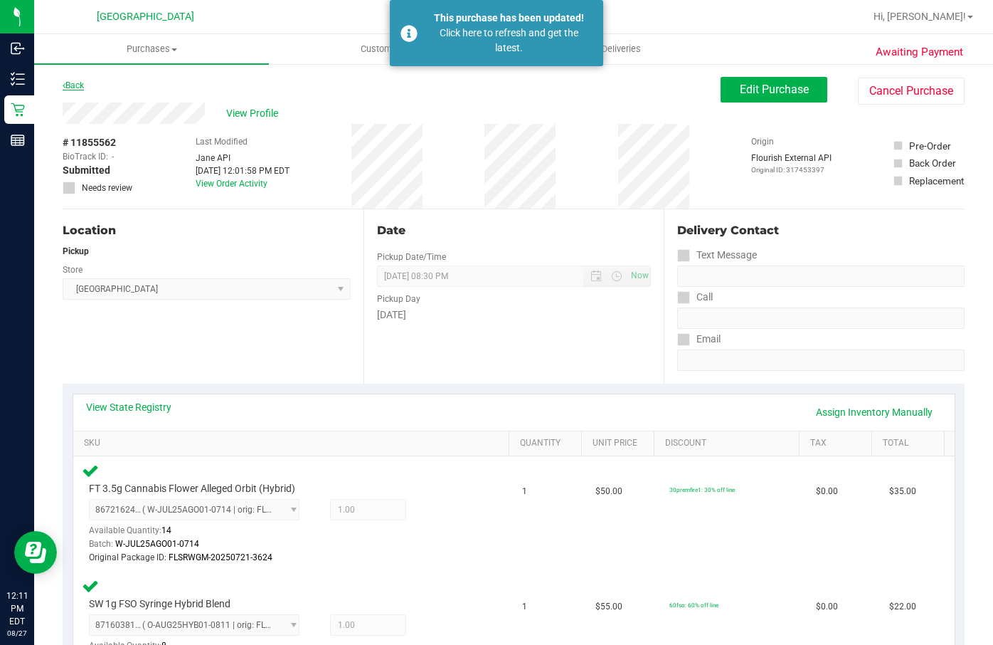
click at [71, 85] on link "Back" at bounding box center [73, 85] width 21 height 10
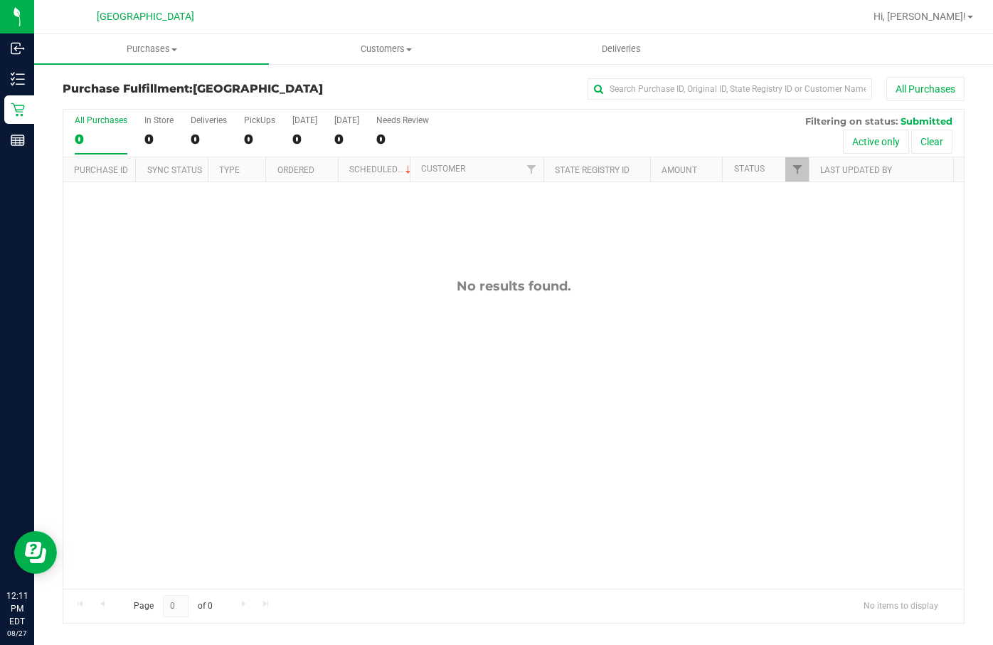
drag, startPoint x: 240, startPoint y: 371, endPoint x: 104, endPoint y: 26, distance: 370.2
click at [228, 347] on div "No results found." at bounding box center [513, 433] width 901 height 502
drag, startPoint x: 180, startPoint y: 324, endPoint x: 163, endPoint y: 20, distance: 305.0
click at [179, 305] on div "No results found." at bounding box center [513, 433] width 901 height 503
click at [569, 305] on div "No results found." at bounding box center [513, 433] width 901 height 503
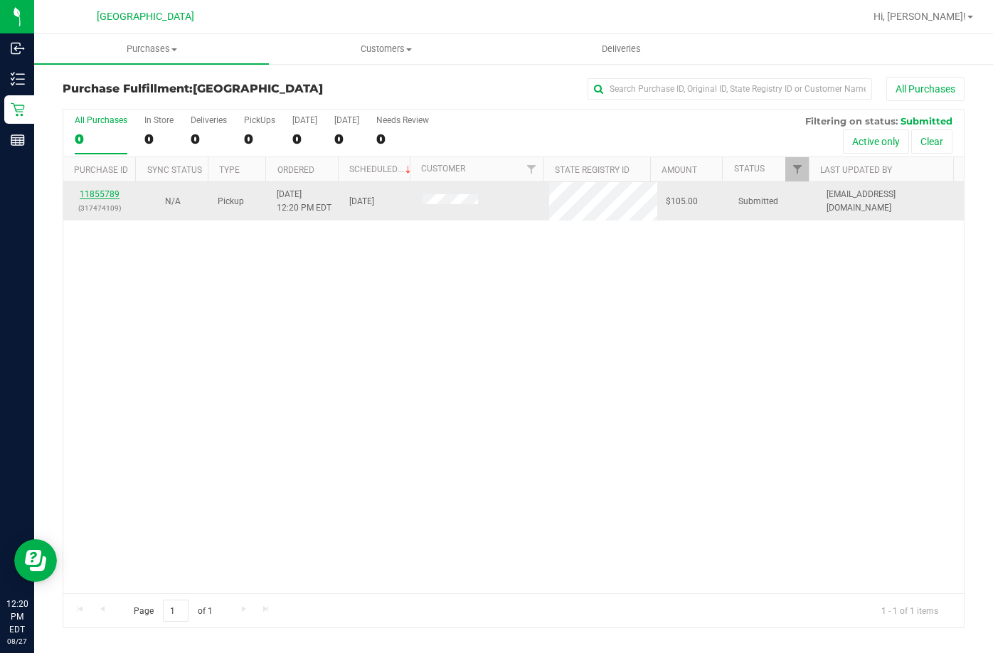
click at [97, 191] on link "11855789" at bounding box center [100, 194] width 40 height 10
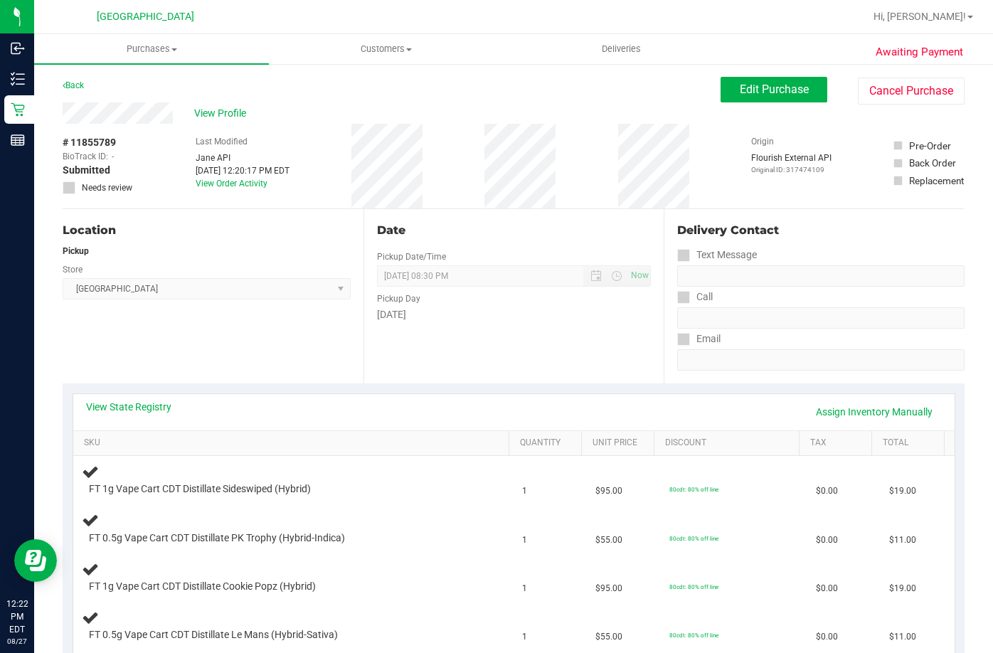
click at [77, 80] on div "Back" at bounding box center [73, 85] width 21 height 17
click at [73, 83] on div "Back" at bounding box center [73, 85] width 21 height 17
click at [73, 83] on link "Back" at bounding box center [73, 85] width 21 height 10
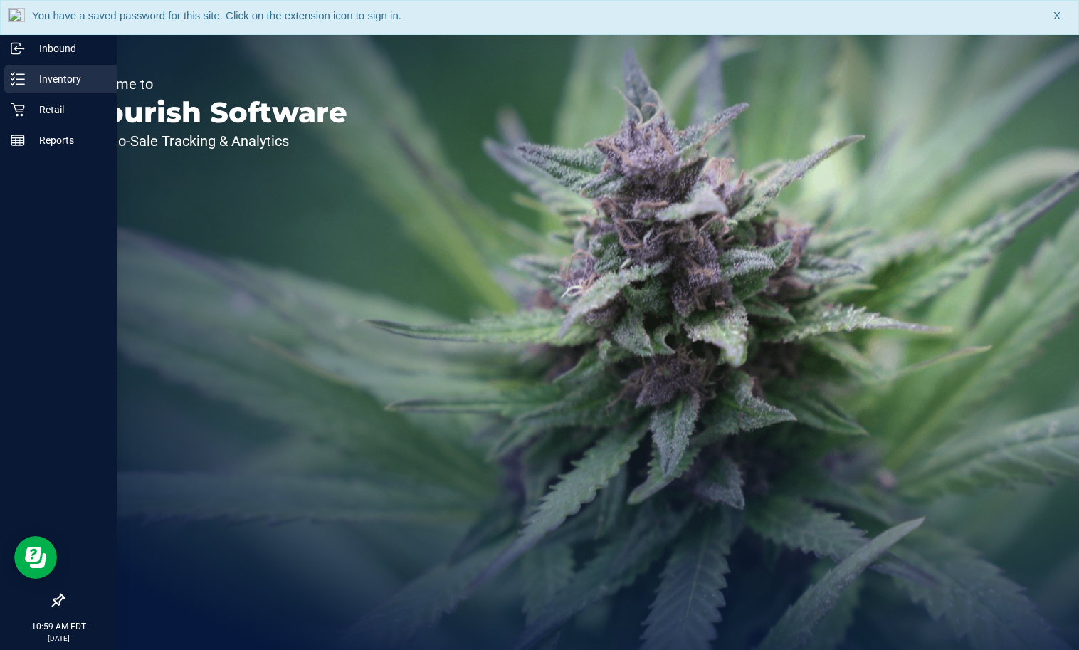
click at [26, 76] on p "Inventory" at bounding box center [67, 78] width 85 height 17
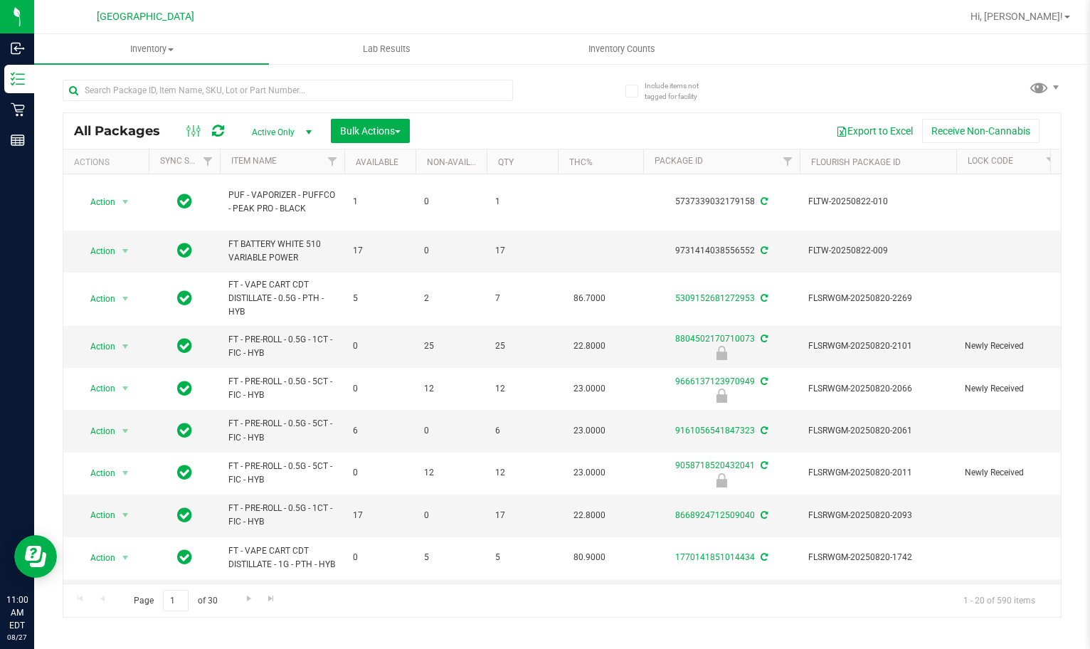
click at [790, 28] on div at bounding box center [608, 17] width 707 height 28
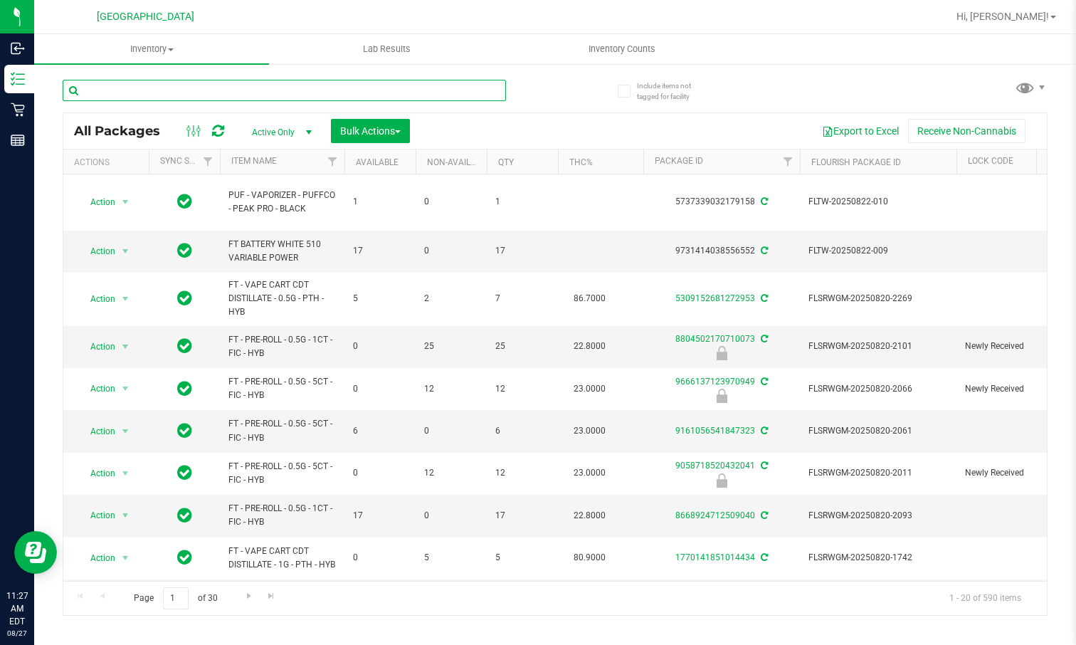
drag, startPoint x: 331, startPoint y: 89, endPoint x: 339, endPoint y: 90, distance: 8.7
click at [335, 89] on input "text" at bounding box center [284, 90] width 443 height 21
type input "jcw"
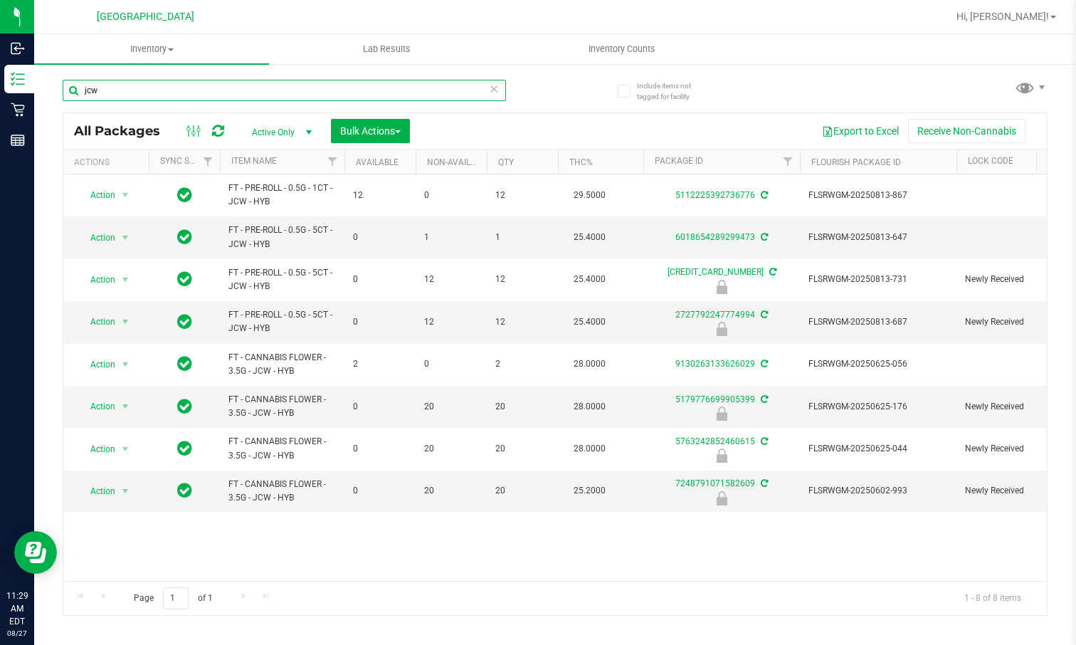
drag, startPoint x: 123, startPoint y: 85, endPoint x: 55, endPoint y: 75, distance: 68.3
click at [55, 77] on div "Include items not tagged for facility jcw All Packages Active Only Active Only …" at bounding box center [555, 280] width 1042 height 434
type input "4081522727582519"
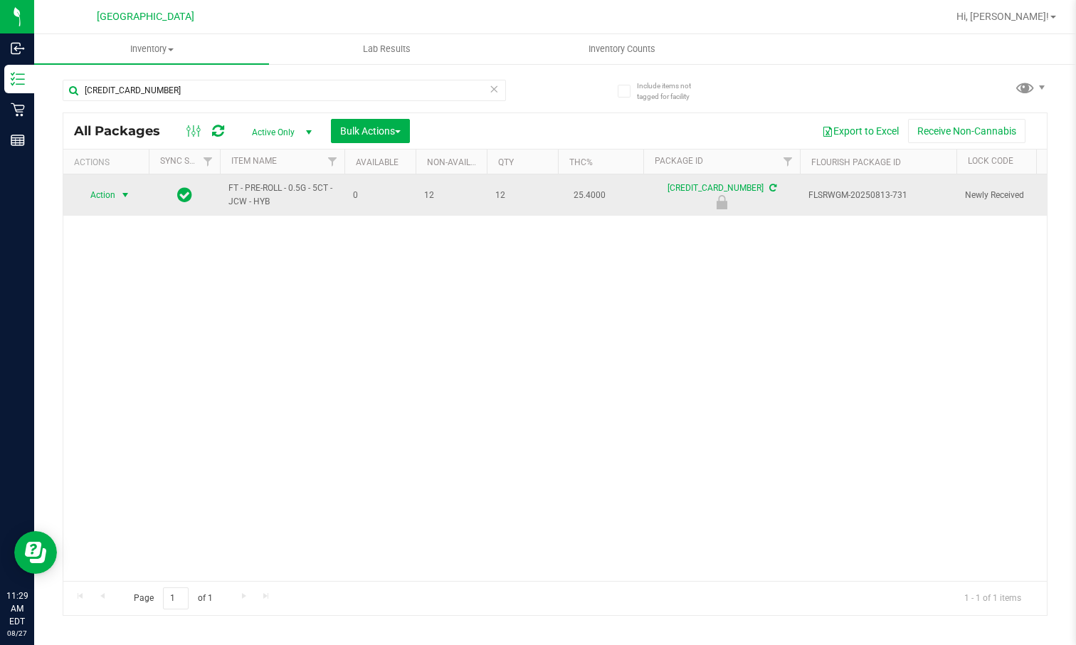
click at [96, 196] on span "Action" at bounding box center [97, 195] width 38 height 20
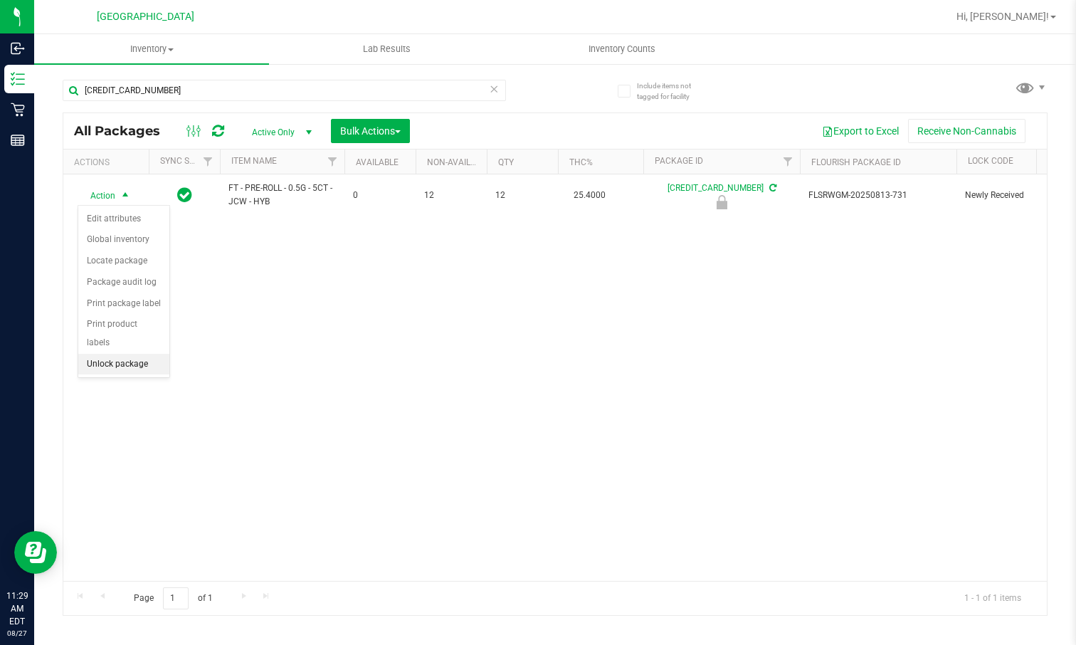
click at [116, 354] on li "Unlock package" at bounding box center [123, 364] width 91 height 21
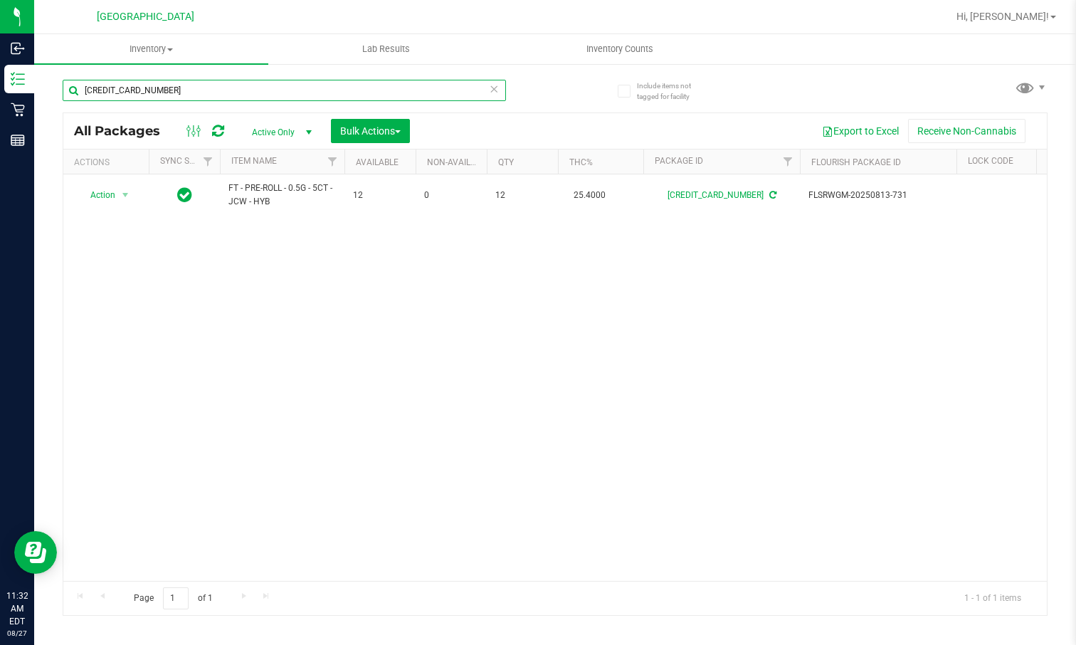
drag, startPoint x: 181, startPoint y: 98, endPoint x: -2, endPoint y: 79, distance: 183.9
click at [0, 79] on html "Inbound Inventory Retail Reports 11:32 AM EDT 08/27/2025 08/27 Lakeland WC Hi, …" at bounding box center [538, 322] width 1076 height 645
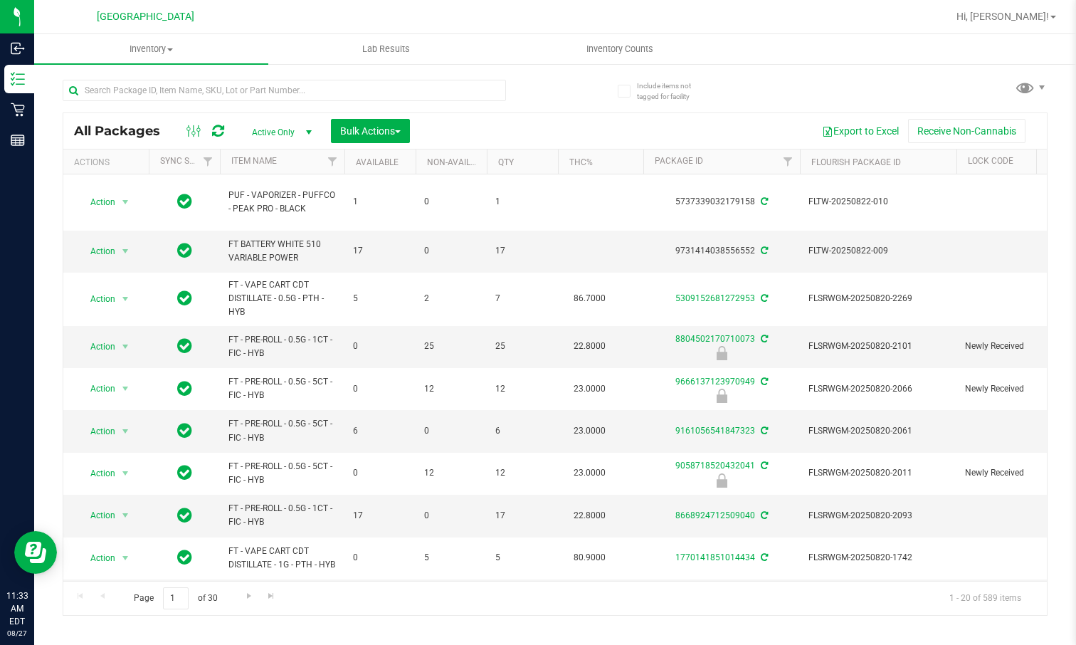
click at [618, 73] on div "Include items not tagged for facility" at bounding box center [657, 85] width 101 height 38
click at [221, 91] on input "text" at bounding box center [284, 90] width 443 height 21
type input "pkt"
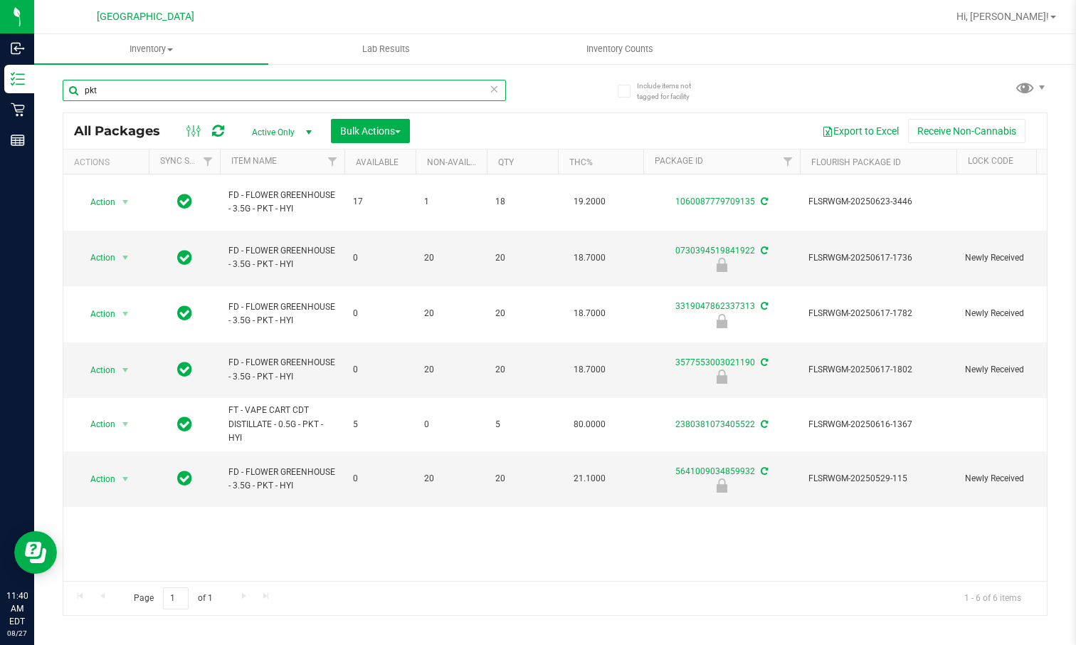
drag, startPoint x: 115, startPoint y: 88, endPoint x: -2, endPoint y: -16, distance: 156.2
click at [0, 0] on html "Inbound Inventory Retail Reports 11:40 AM EDT 08/27/2025 08/27 Lakeland WC Hi, …" at bounding box center [538, 322] width 1076 height 645
click at [914, 83] on div "pkt All Packages Active Only Active Only Lab Samples Locked All External Intern…" at bounding box center [555, 340] width 985 height 549
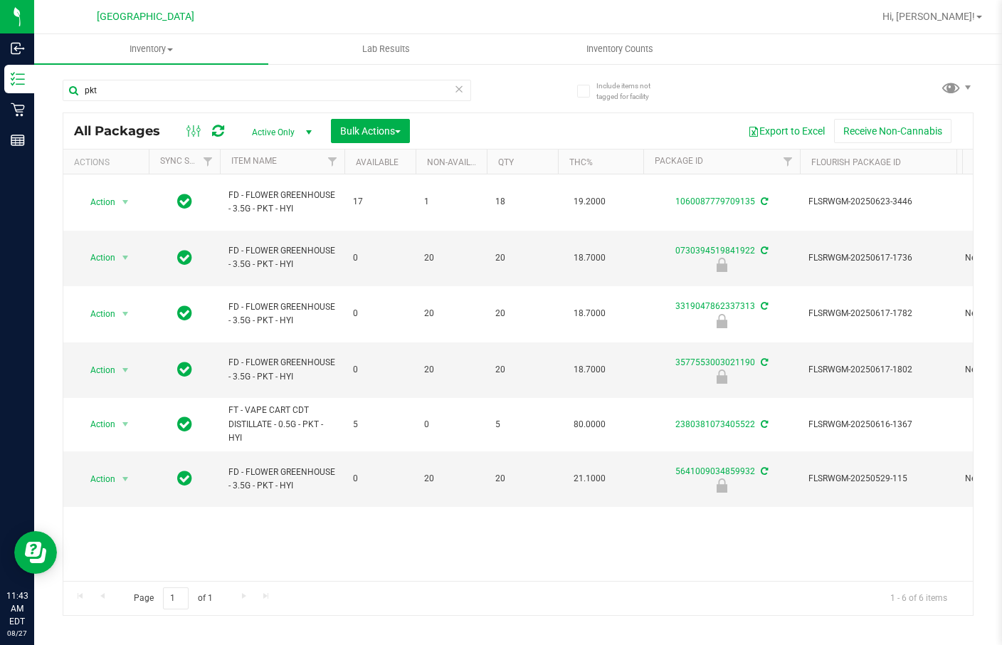
click at [975, 281] on div "Include items not tagged for facility pkt All Packages Active Only Active Only …" at bounding box center [518, 280] width 968 height 434
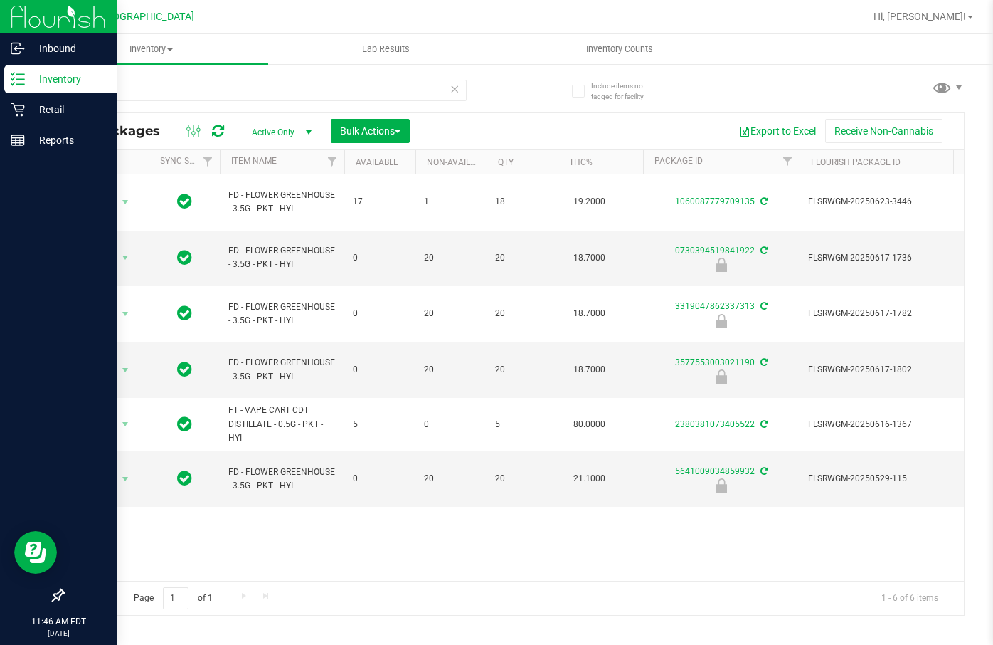
drag, startPoint x: 162, startPoint y: 101, endPoint x: 29, endPoint y: 76, distance: 135.4
click at [31, 76] on div "Inbound Inventory Retail Reports 11:46 AM EDT 08/27/2025 08/27 Lakeland WC Hi, …" at bounding box center [496, 322] width 993 height 645
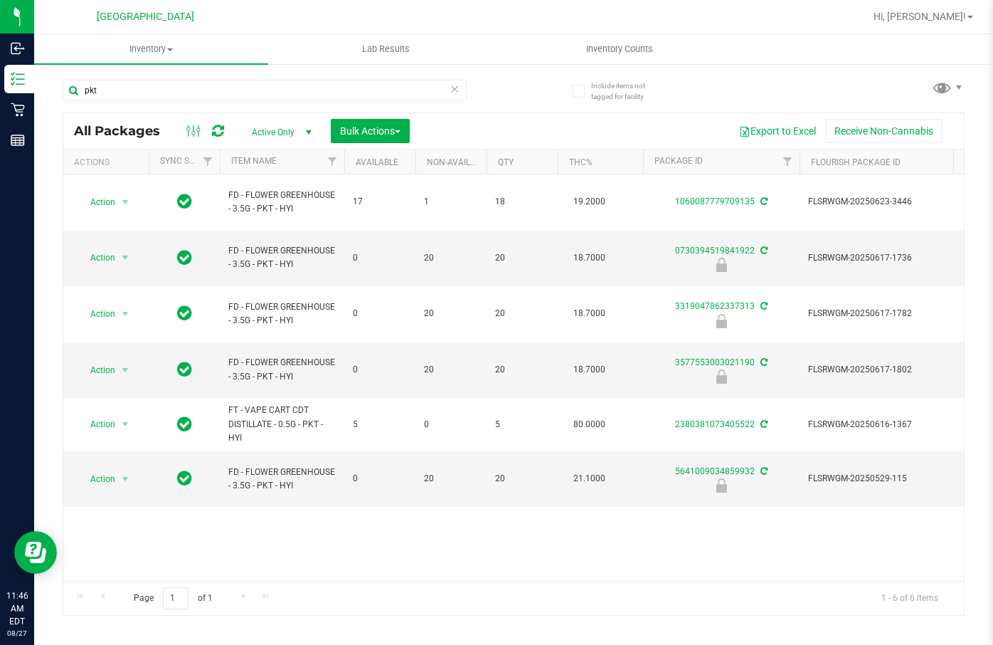
click at [300, 505] on div "Action Action Create package Edit attributes Global inventory Locate package Lo…" at bounding box center [513, 377] width 901 height 406
drag, startPoint x: 120, startPoint y: 81, endPoint x: 74, endPoint y: 97, distance: 48.2
click at [74, 96] on input "pkt" at bounding box center [265, 90] width 404 height 21
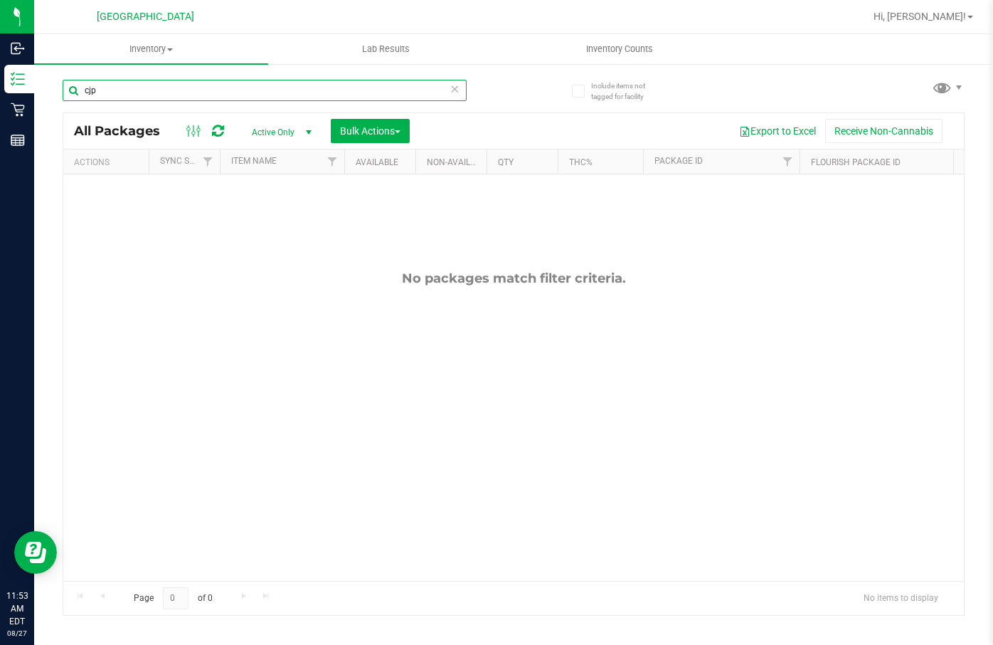
click at [93, 97] on input "cjp" at bounding box center [265, 90] width 404 height 21
type input "c"
type input "green ac"
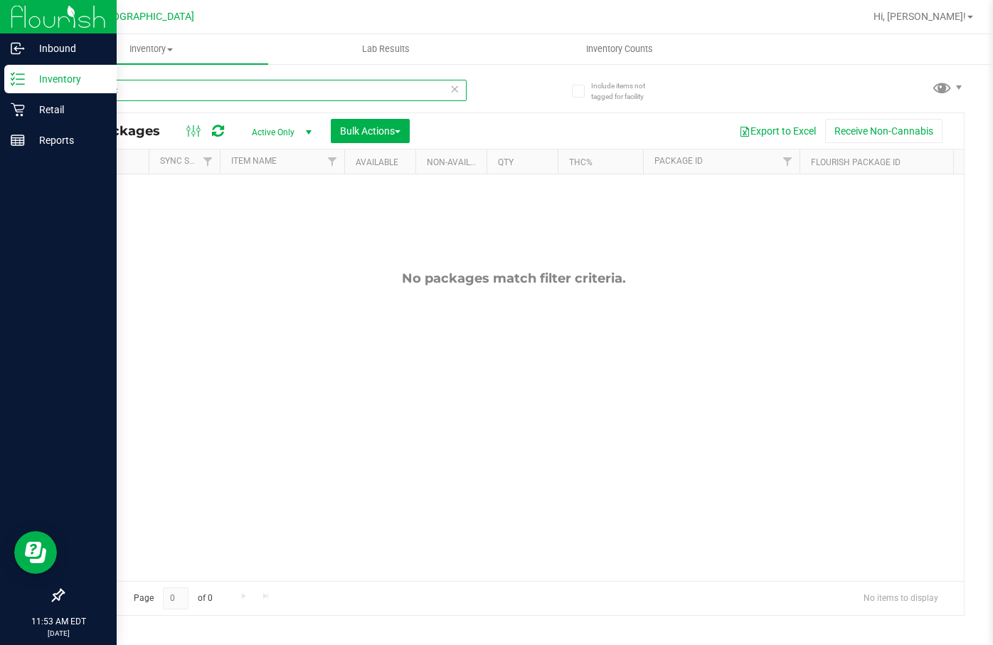
drag, startPoint x: 128, startPoint y: 93, endPoint x: 16, endPoint y: 81, distance: 113.1
click at [0, 81] on html "Inbound Inventory Retail Reports 11:53 AM EDT 08/27/2025 08/27 Lakeland WC Hi, …" at bounding box center [496, 322] width 993 height 645
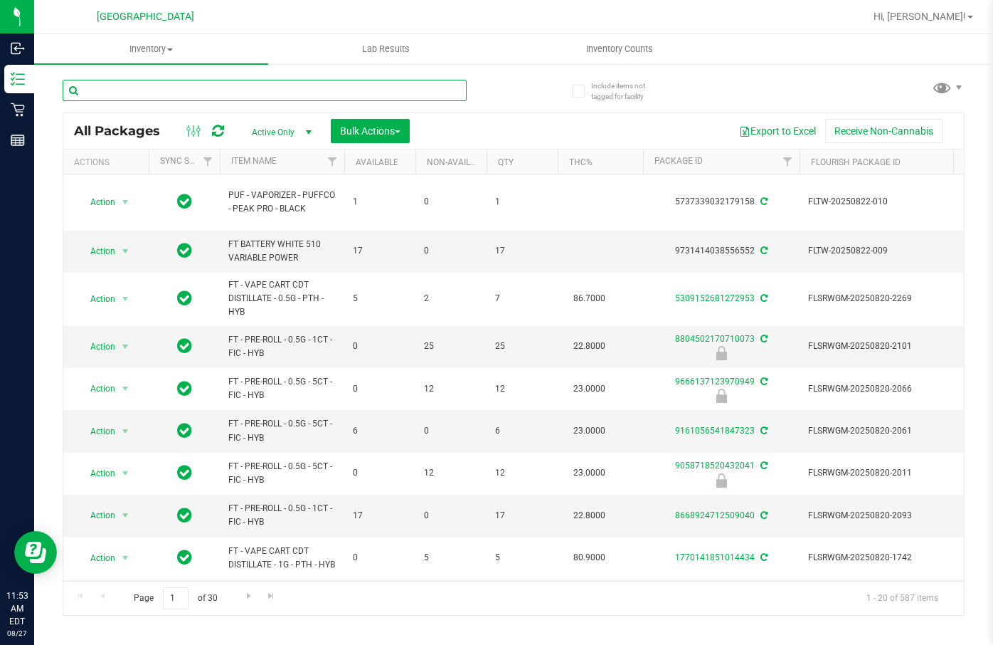
click at [214, 93] on input "text" at bounding box center [265, 90] width 404 height 21
type input "T19"
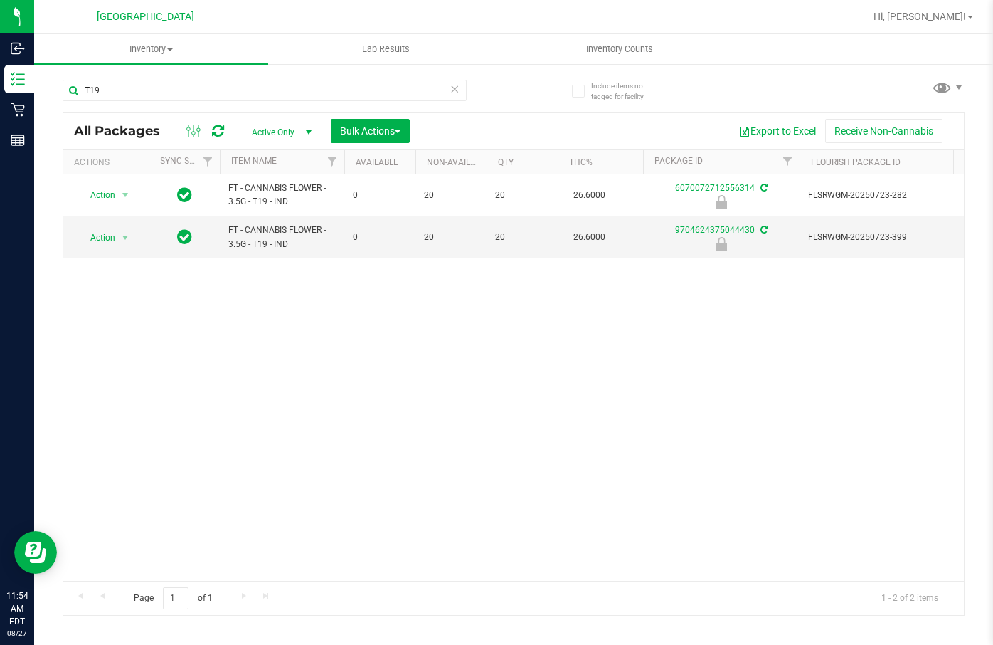
click at [642, 405] on div "Action Action Edit attributes Global inventory Locate package Package audit log…" at bounding box center [513, 377] width 901 height 406
drag, startPoint x: 312, startPoint y: 297, endPoint x: 305, endPoint y: 293, distance: 7.3
click at [312, 297] on div "Action Action Edit attributes Global inventory Locate package Package audit log…" at bounding box center [513, 377] width 901 height 406
click at [618, 353] on div "Action Action Edit attributes Global inventory Locate package Package audit log…" at bounding box center [513, 377] width 901 height 406
click at [199, 362] on div "Action Action Edit attributes Global inventory Locate package Package audit log…" at bounding box center [513, 377] width 901 height 406
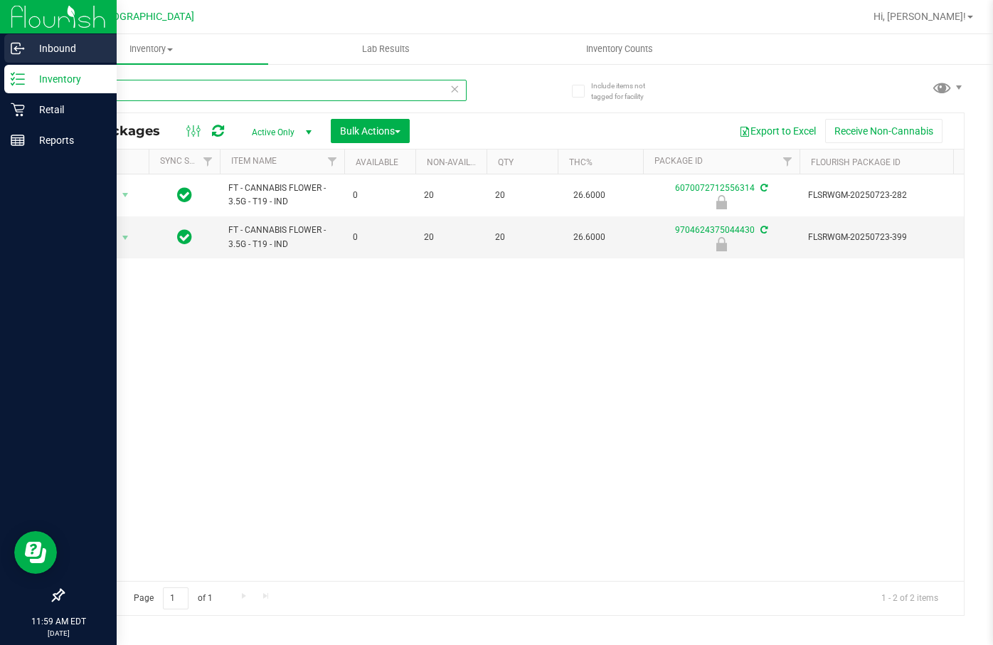
drag, startPoint x: 108, startPoint y: 95, endPoint x: 0, endPoint y: 39, distance: 121.6
click at [0, 40] on html "Inbound Inventory Retail Reports 11:59 AM EDT 08/27/2025 08/27 Lakeland WC Hi, …" at bounding box center [496, 322] width 993 height 645
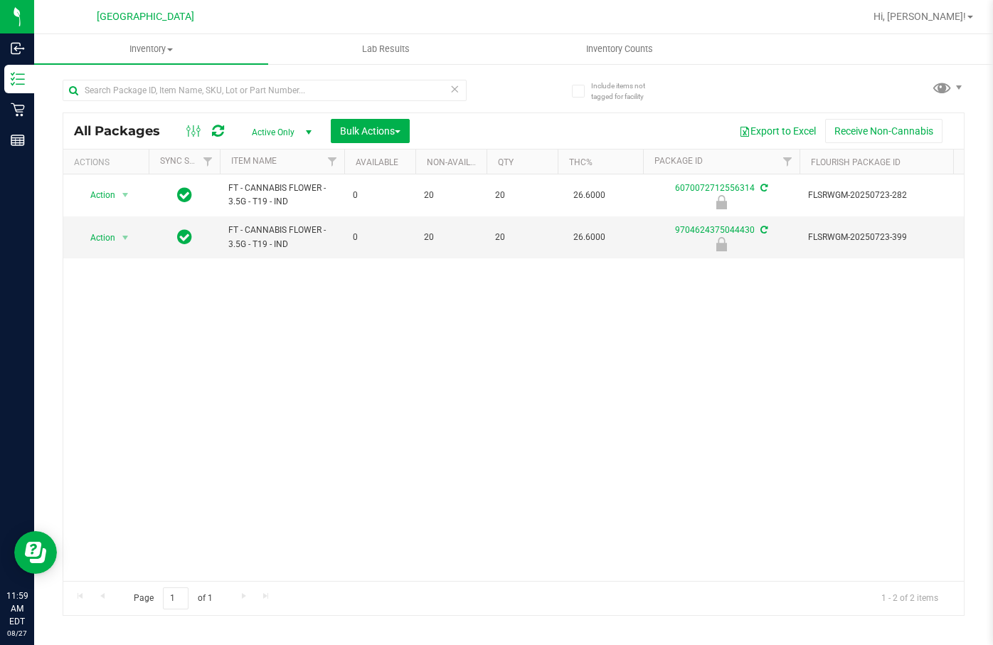
click at [569, 457] on div "Action Action Edit attributes Global inventory Locate package Package audit log…" at bounding box center [513, 377] width 901 height 406
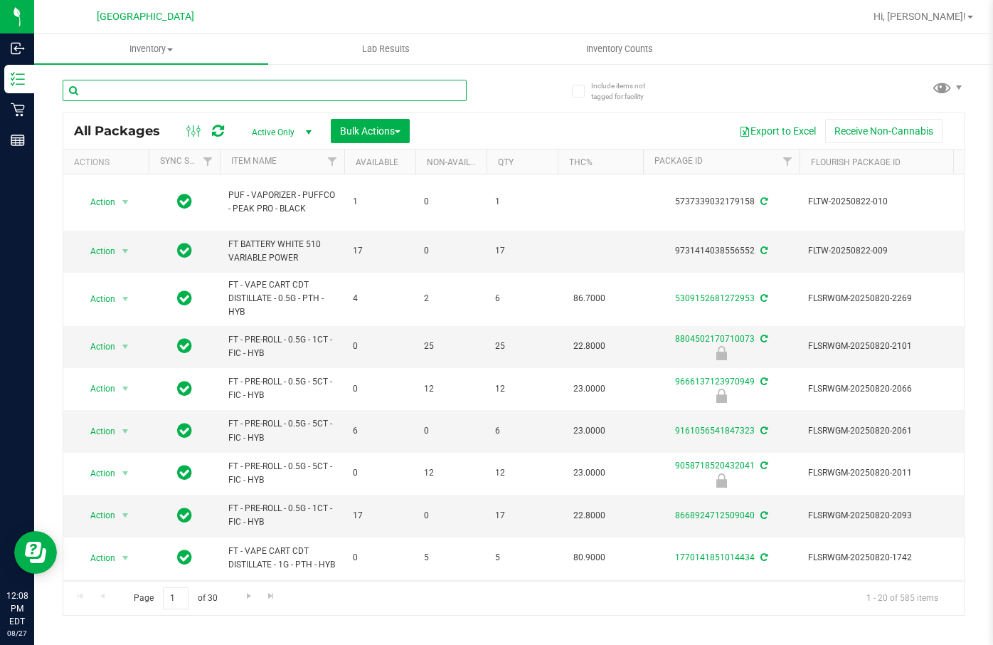
click at [162, 83] on input "text" at bounding box center [265, 90] width 404 height 21
type input "SRH"
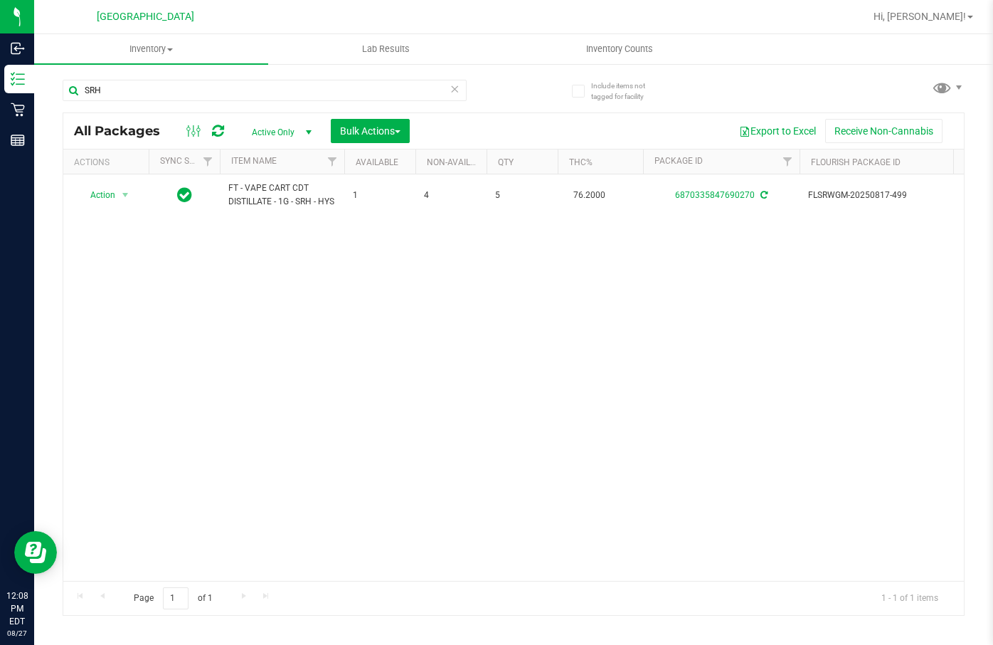
click at [253, 254] on div "Action Action Create package Edit attributes Global inventory Locate package Lo…" at bounding box center [513, 377] width 901 height 406
drag, startPoint x: 193, startPoint y: 403, endPoint x: 133, endPoint y: 319, distance: 103.6
click at [189, 402] on div "Action Action Create package Edit attributes Global inventory Locate package Lo…" at bounding box center [513, 377] width 901 height 406
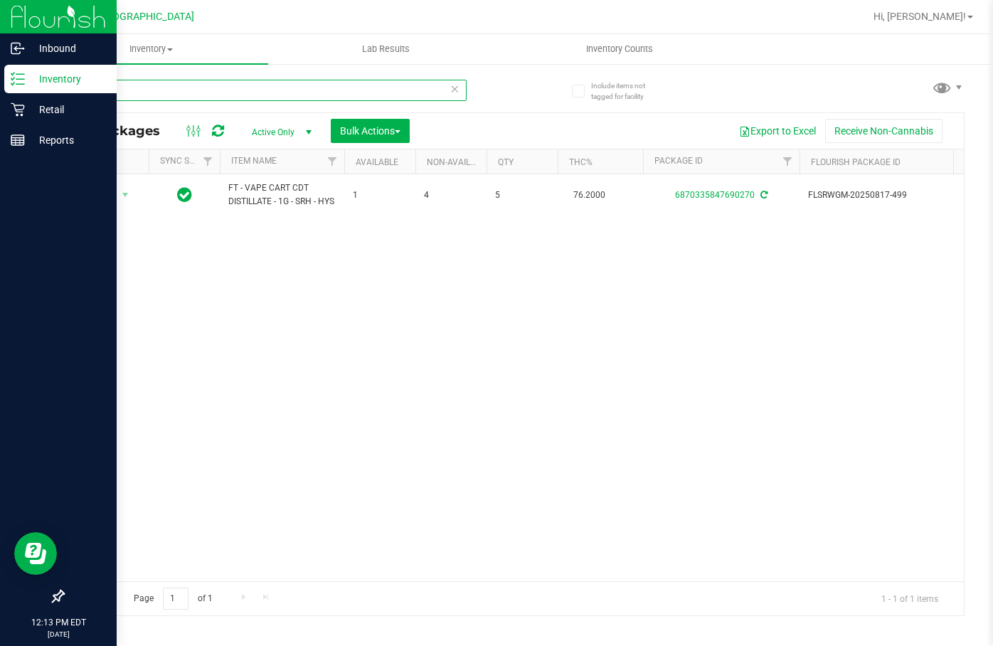
drag, startPoint x: 127, startPoint y: 90, endPoint x: 0, endPoint y: 71, distance: 128.8
click at [0, 70] on html "Inbound Inventory Retail Reports 12:13 PM EDT 08/27/2025 08/27 Lakeland WC Hi, …" at bounding box center [496, 323] width 993 height 646
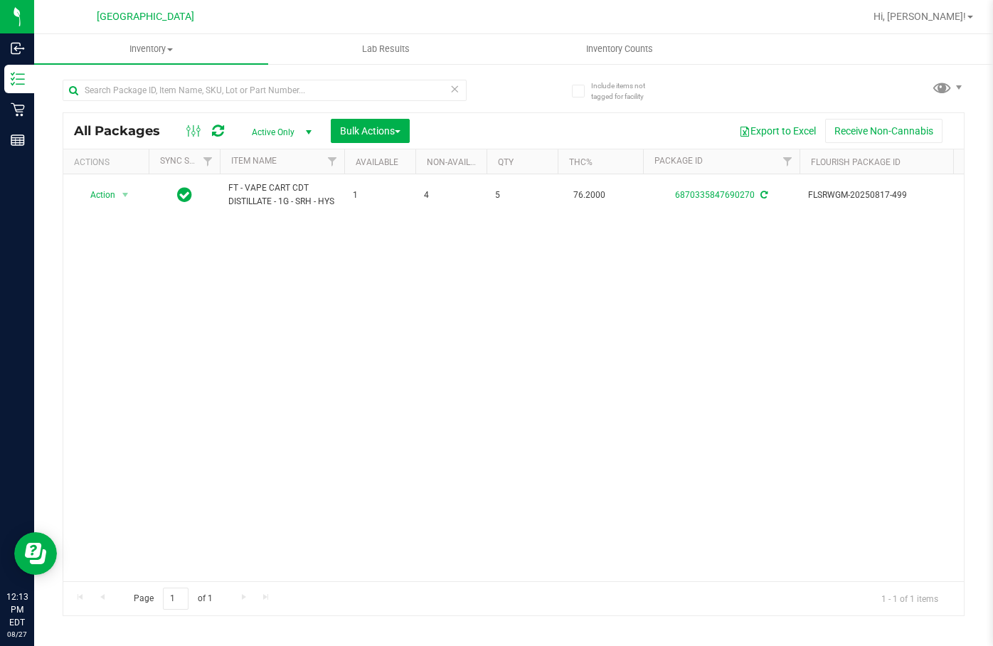
click at [275, 297] on div "Action Action Create package Edit attributes Global inventory Locate package Lo…" at bounding box center [513, 377] width 901 height 407
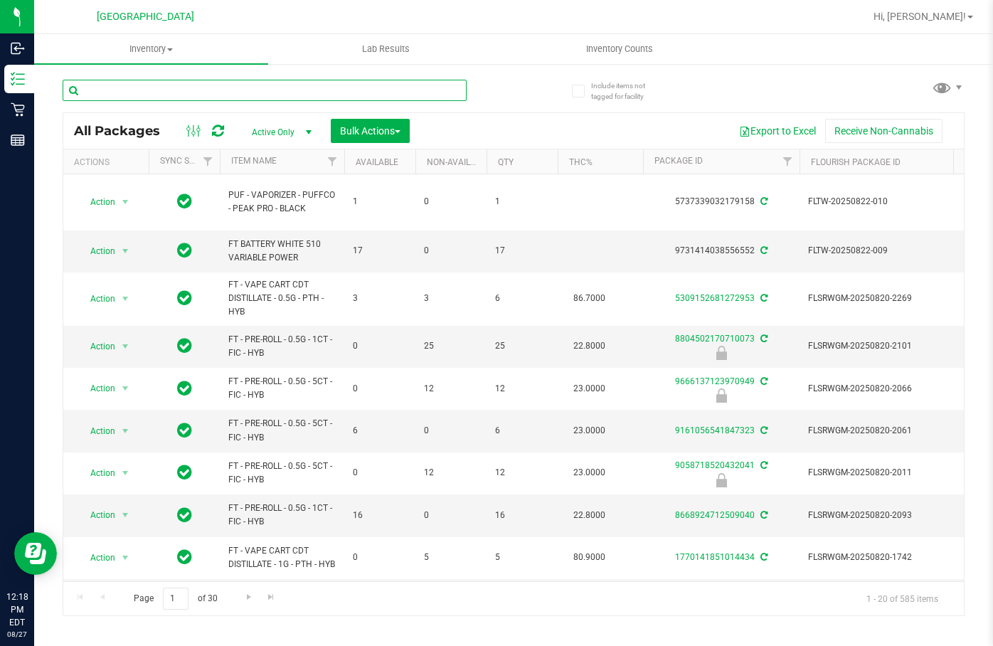
click at [246, 85] on input "text" at bounding box center [265, 90] width 404 height 21
type input "MIXED BERRY"
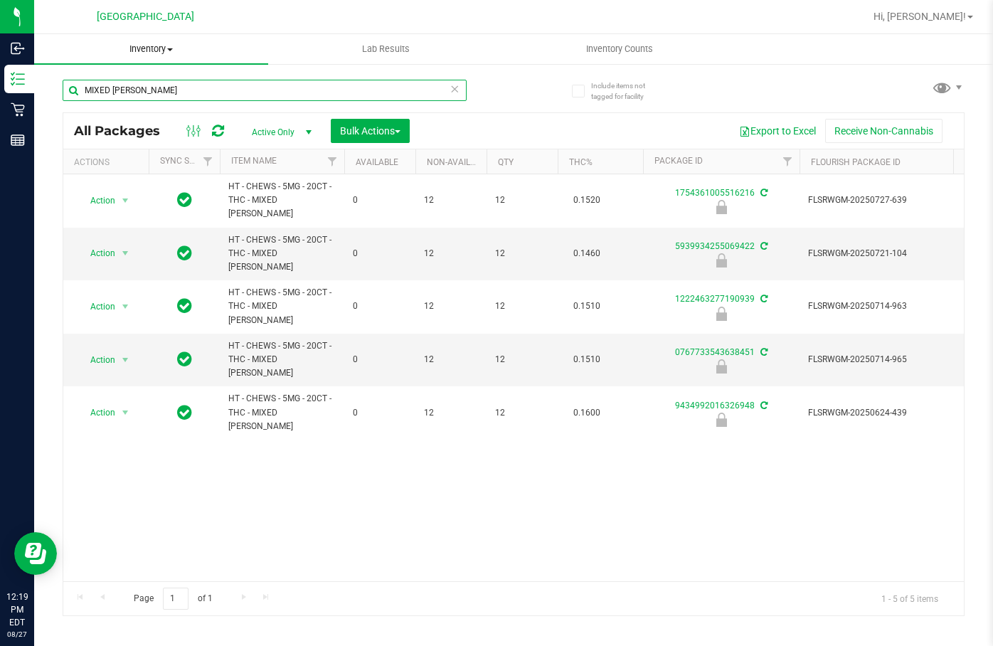
drag, startPoint x: 31, startPoint y: 64, endPoint x: 68, endPoint y: 43, distance: 42.7
click at [0, 53] on html "Inbound Inventory Retail Reports 12:19 PM EDT 08/27/2025 08/27 Lakeland WC Hi, …" at bounding box center [496, 323] width 993 height 646
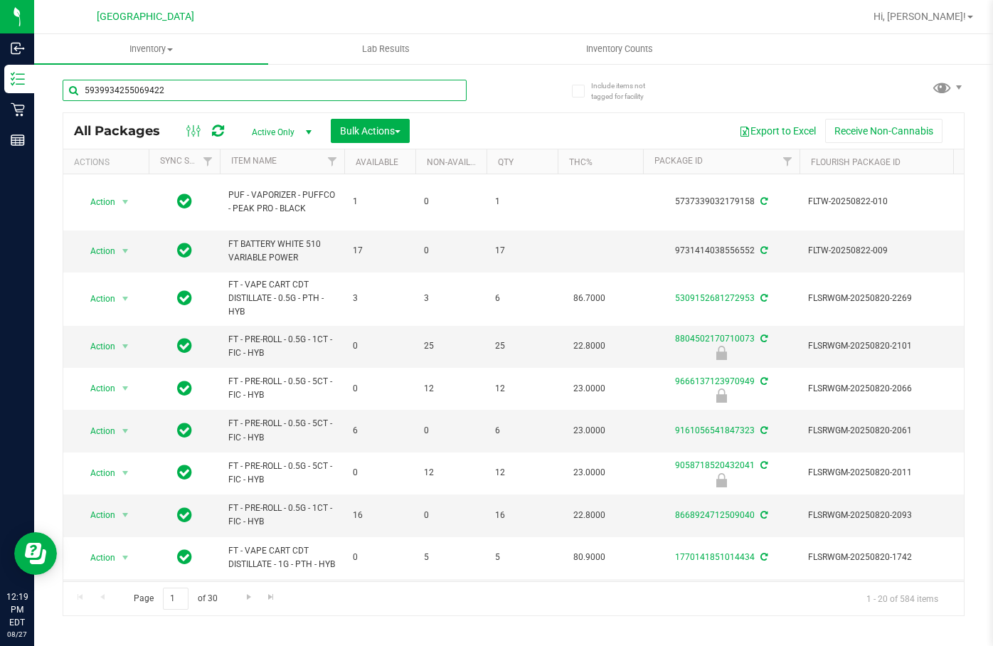
type input "5939934255069422"
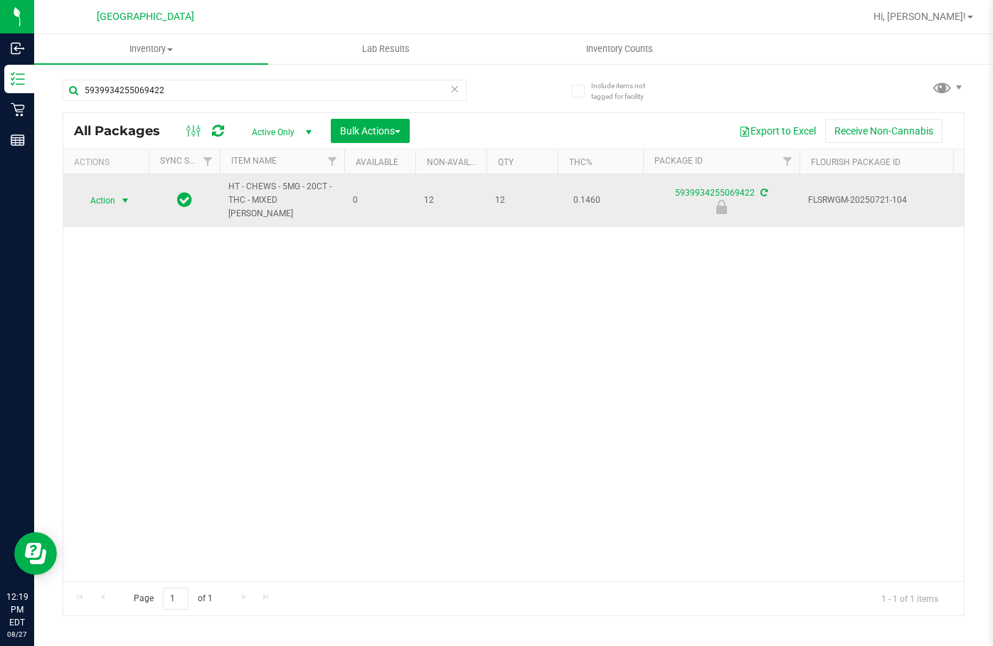
click at [115, 196] on span "Action" at bounding box center [97, 201] width 38 height 20
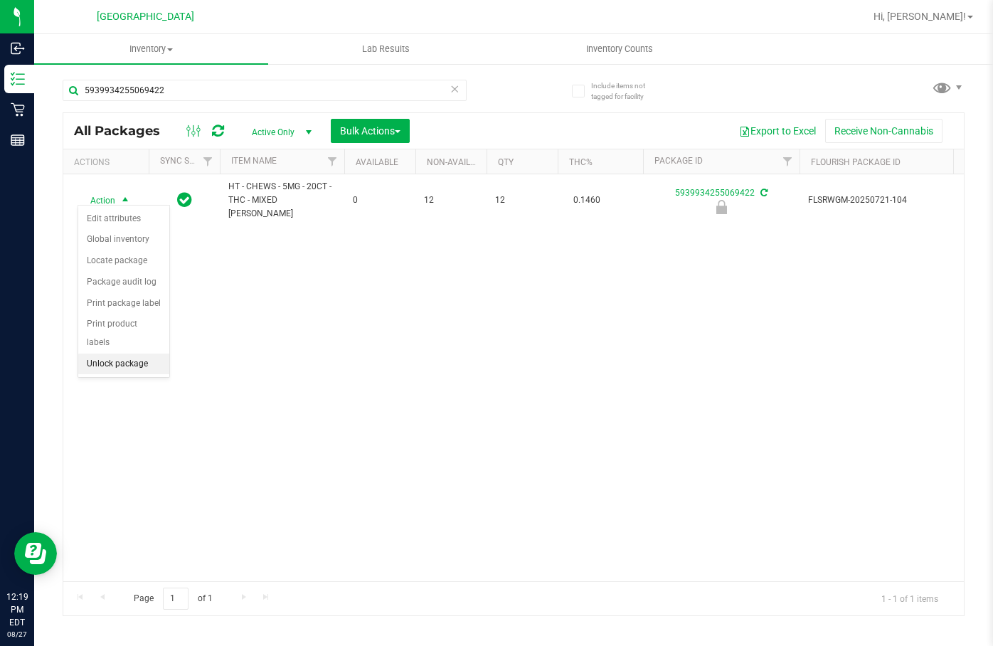
click at [132, 354] on li "Unlock package" at bounding box center [123, 364] width 91 height 21
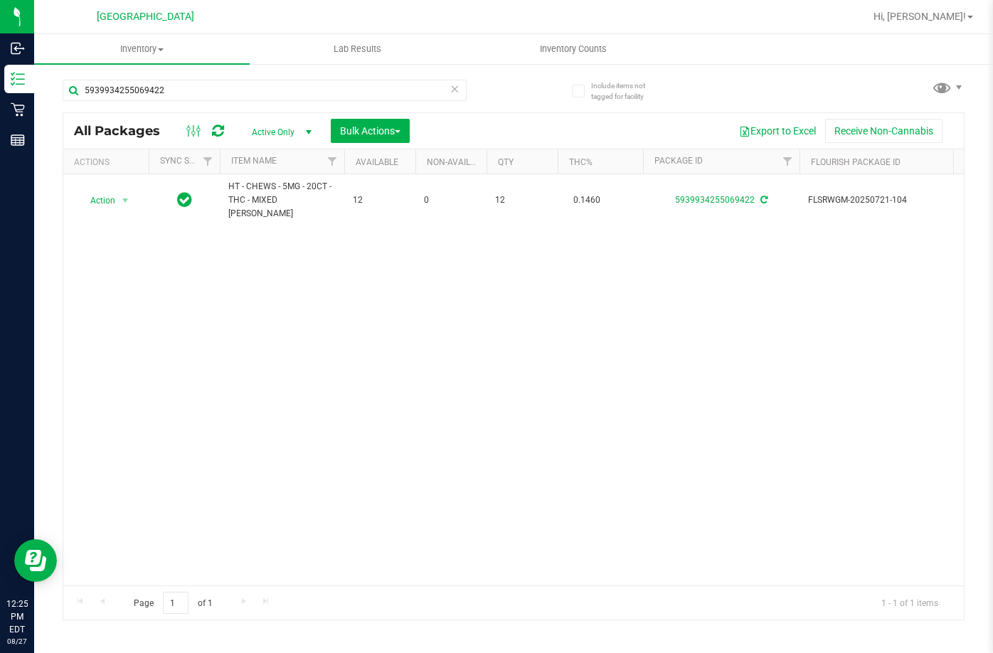
drag, startPoint x: 450, startPoint y: 285, endPoint x: 435, endPoint y: 286, distance: 15.0
click at [440, 286] on div "Action Action Create package Edit attributes Global inventory Locate package Lo…" at bounding box center [513, 379] width 901 height 411
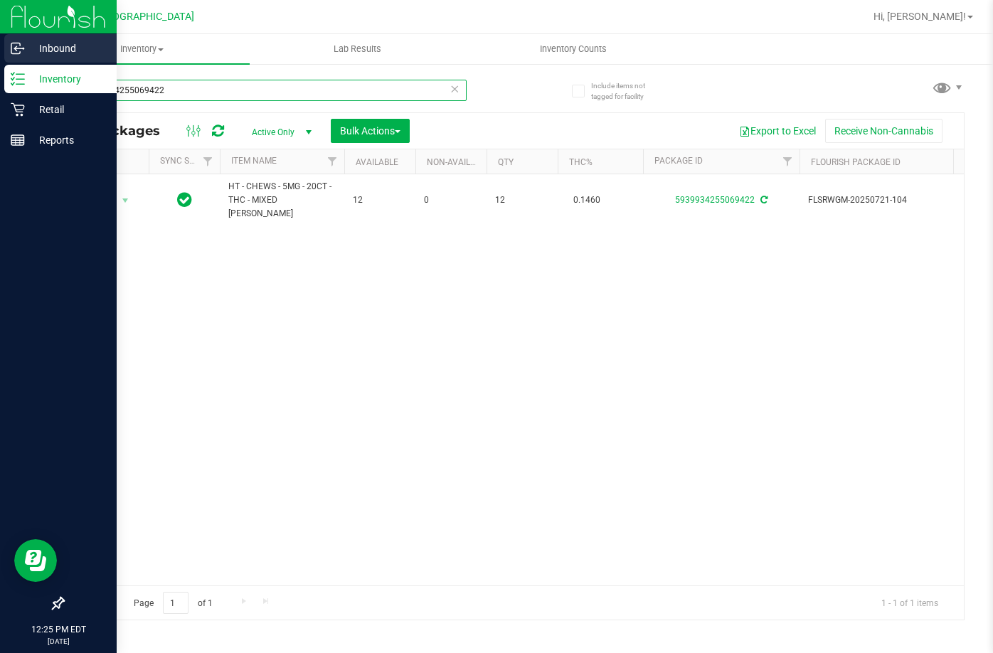
drag, startPoint x: 190, startPoint y: 92, endPoint x: 6, endPoint y: 41, distance: 190.8
click at [7, 44] on div "Inbound Inventory Retail Reports 12:25 PM EDT 08/27/2025 08/27 Lakeland WC Hi, …" at bounding box center [496, 326] width 993 height 653
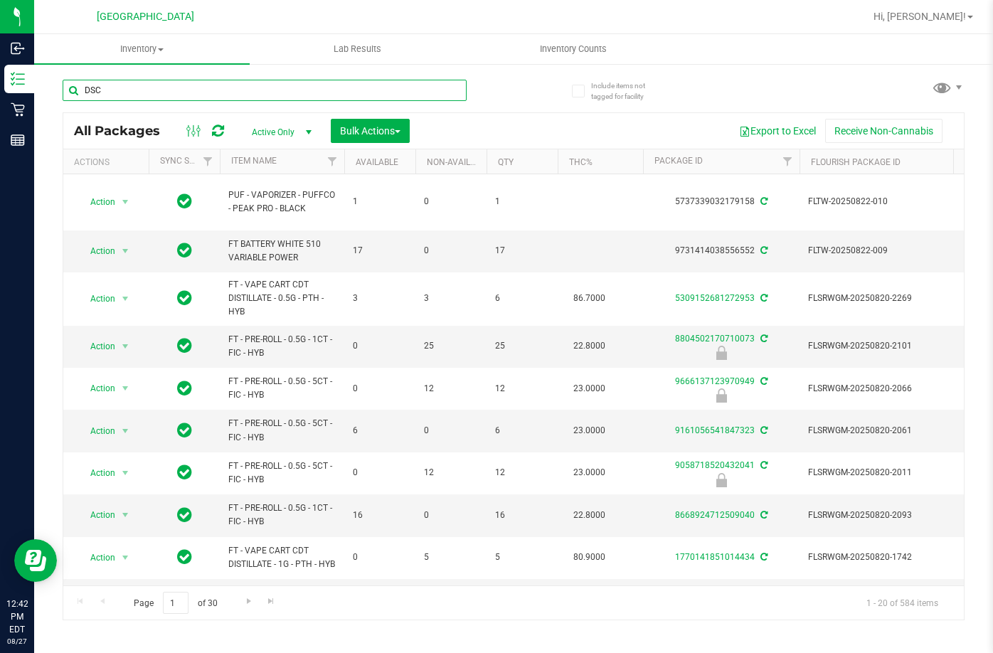
type input "DSC"
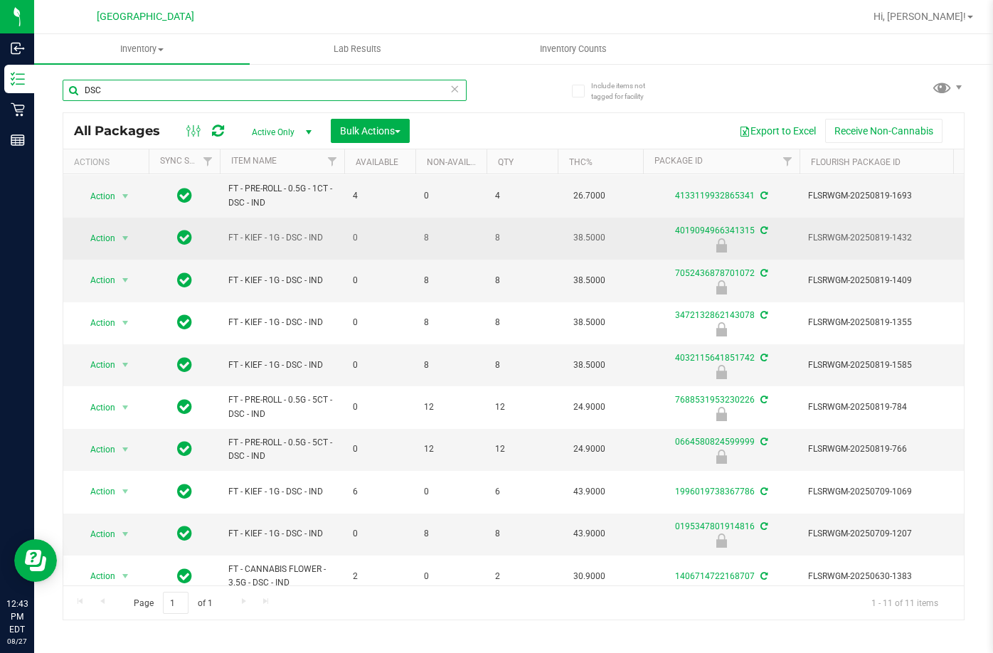
scroll to position [63, 0]
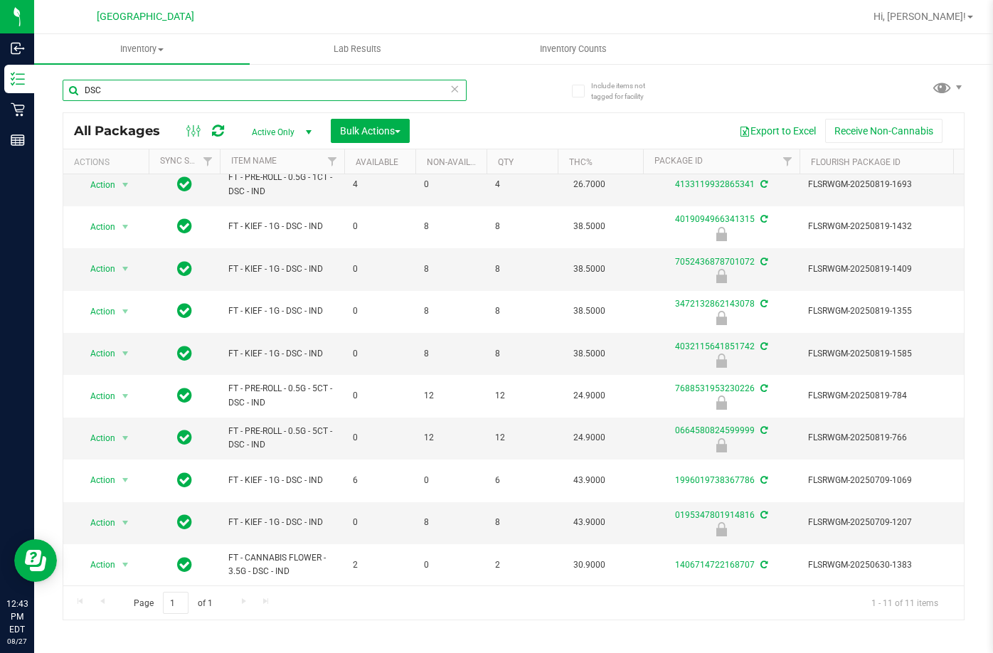
drag, startPoint x: 149, startPoint y: 90, endPoint x: 55, endPoint y: 75, distance: 95.1
click at [55, 75] on div "Include items not tagged for facility DSC All Packages Active Only Active Only …" at bounding box center [513, 280] width 959 height 434
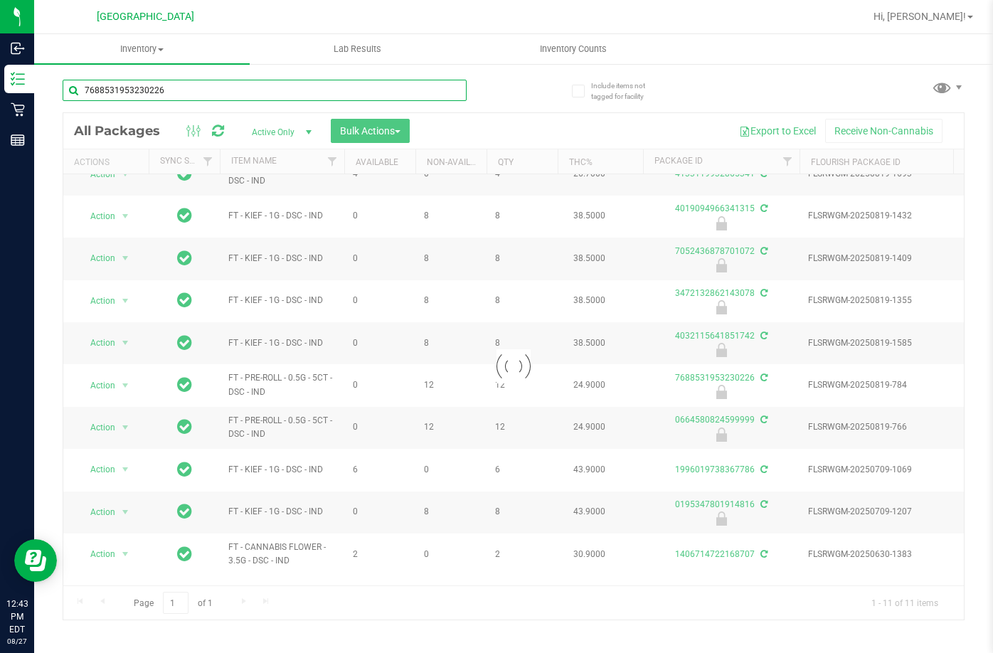
type input "7688531953230226"
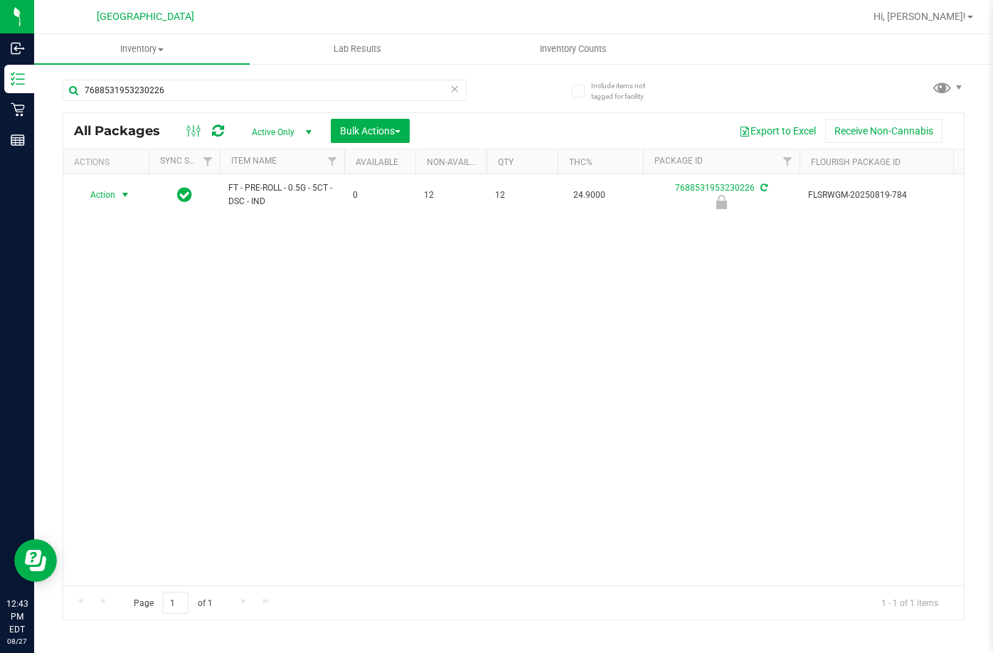
click at [115, 199] on span "Action" at bounding box center [97, 195] width 38 height 20
click at [134, 354] on li "Unlock package" at bounding box center [123, 364] width 91 height 21
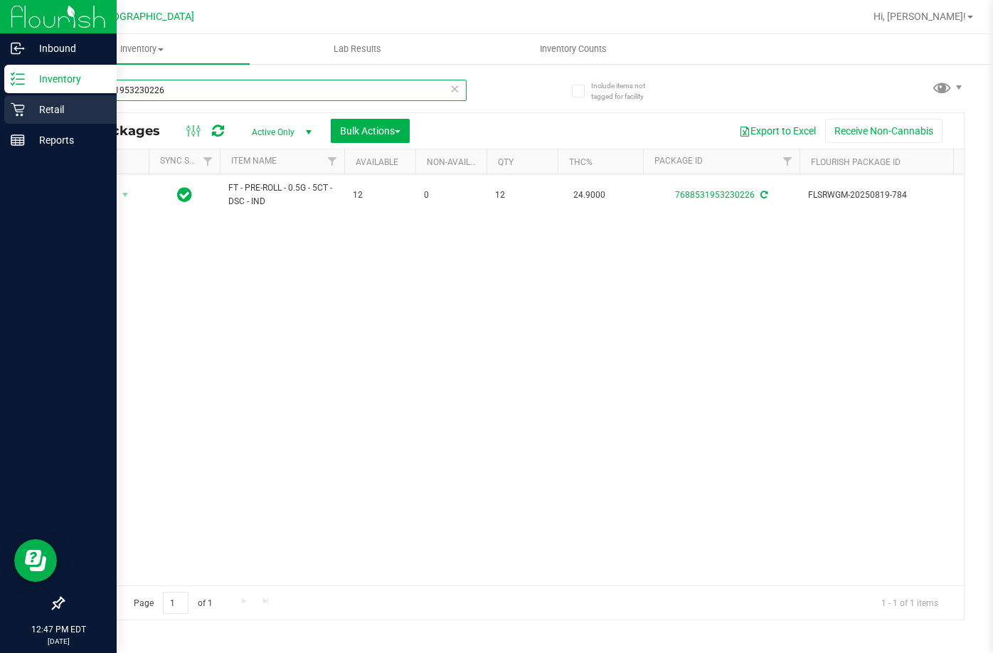
drag, startPoint x: 206, startPoint y: 91, endPoint x: 3, endPoint y: 116, distance: 205.0
click at [1, 116] on div "Inbound Inventory Retail Reports 12:47 PM EDT 08/27/2025 08/27 Lakeland WC Hi, …" at bounding box center [496, 326] width 993 height 653
type input "PTH"
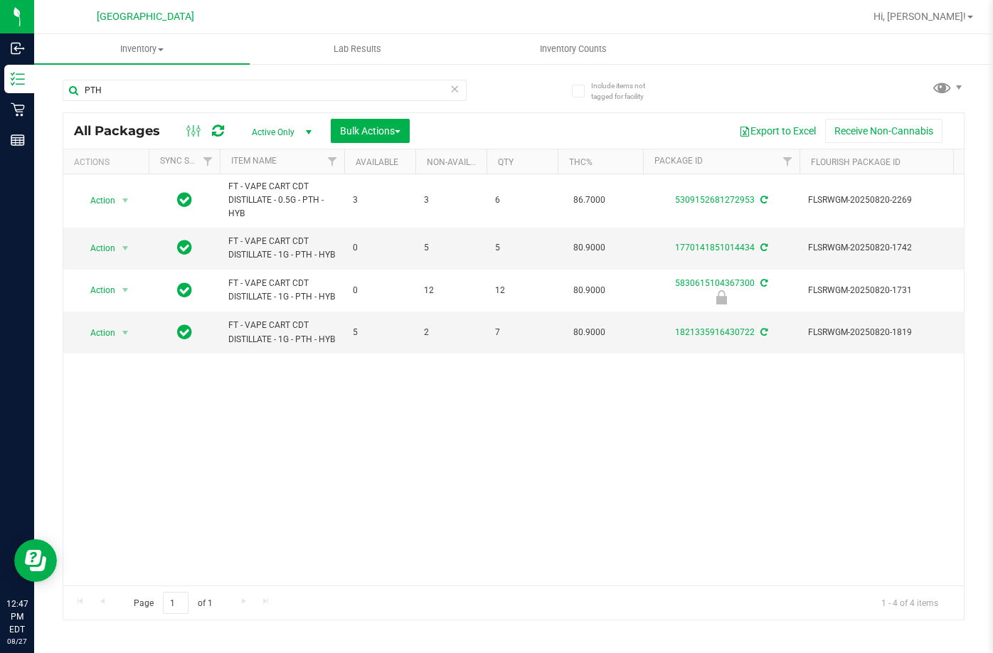
click at [374, 413] on div "Action Action Create package Edit attributes Global inventory Locate package Lo…" at bounding box center [513, 379] width 901 height 411
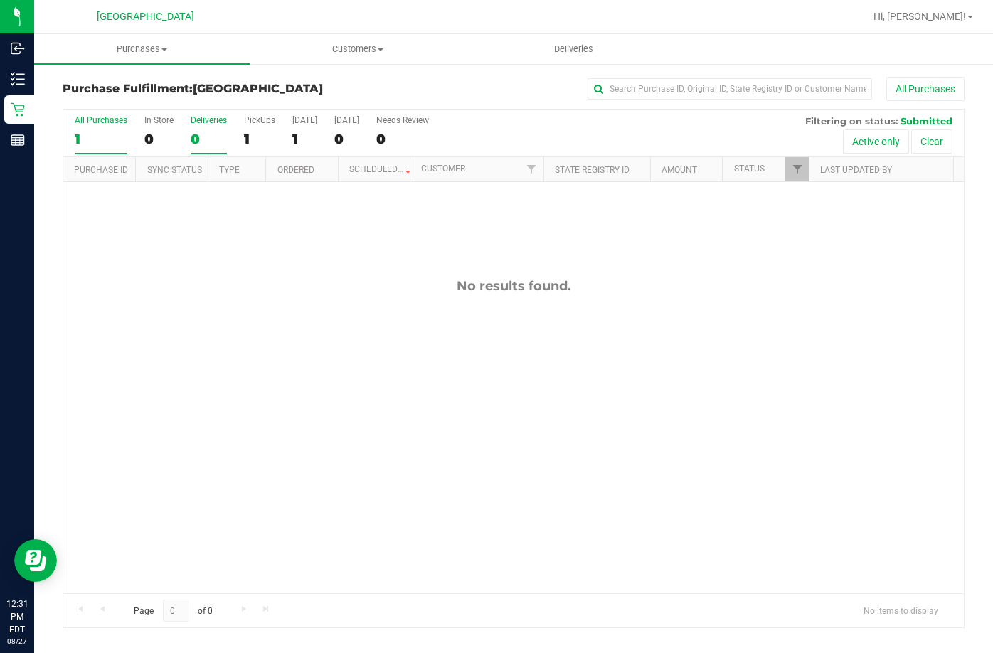
drag, startPoint x: 376, startPoint y: 314, endPoint x: 223, endPoint y: 117, distance: 248.5
click at [364, 305] on div "No results found." at bounding box center [513, 435] width 901 height 507
